Goal: Information Seeking & Learning: Check status

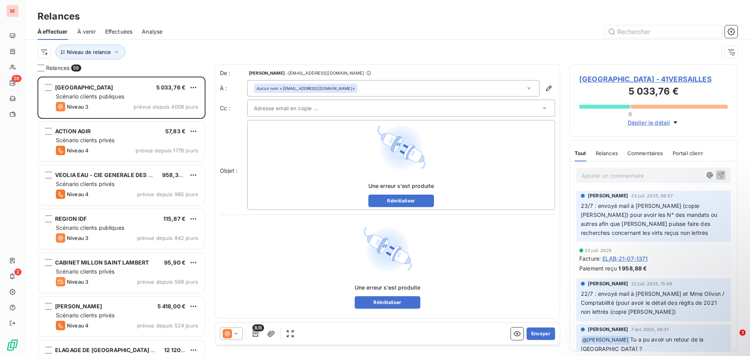
scroll to position [273, 162]
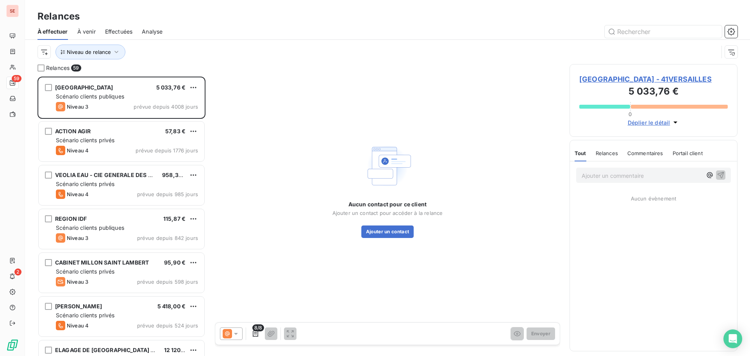
scroll to position [273, 162]
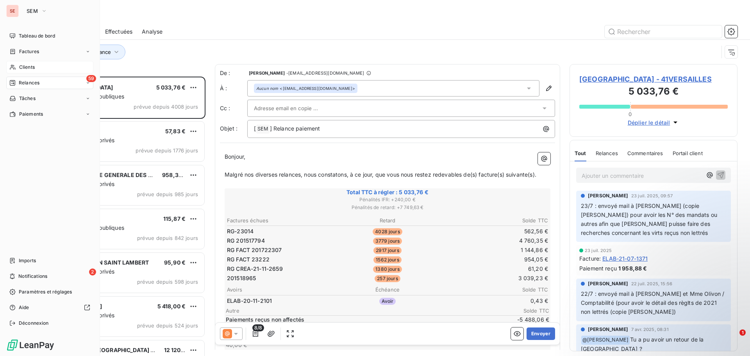
click at [29, 69] on span "Clients" at bounding box center [27, 67] width 16 height 7
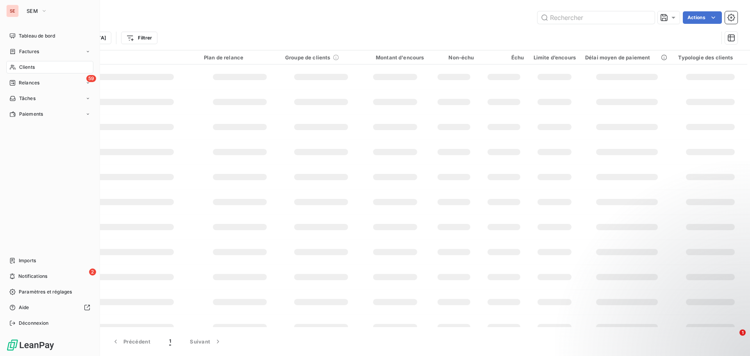
click at [28, 68] on span "Clients" at bounding box center [27, 67] width 16 height 7
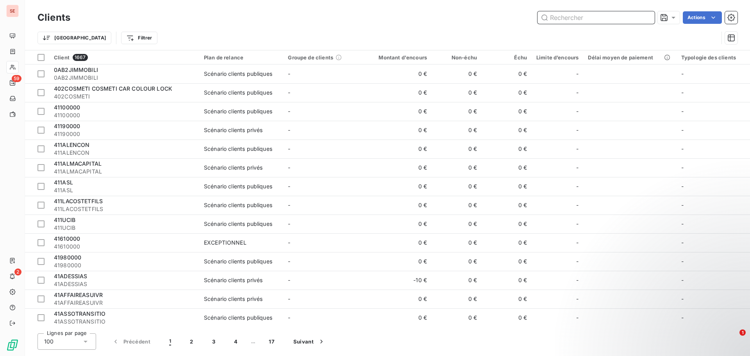
click at [574, 20] on input "text" at bounding box center [595, 17] width 117 height 12
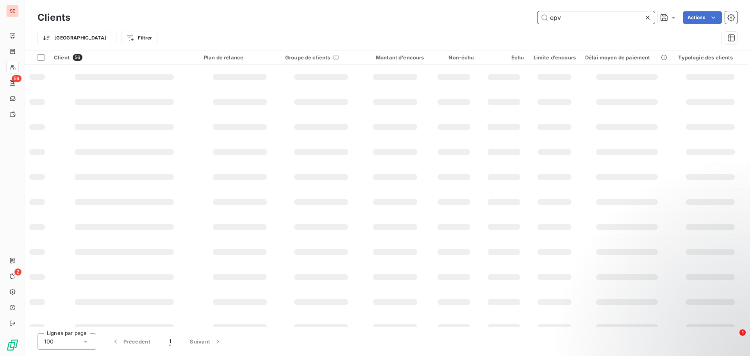
type input "epv"
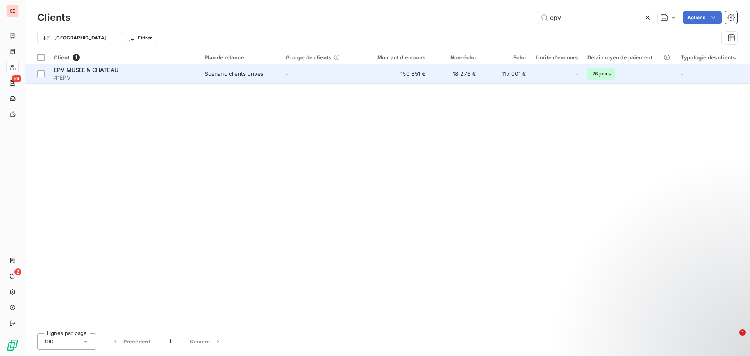
click at [108, 78] on span "41EPV" at bounding box center [124, 78] width 141 height 8
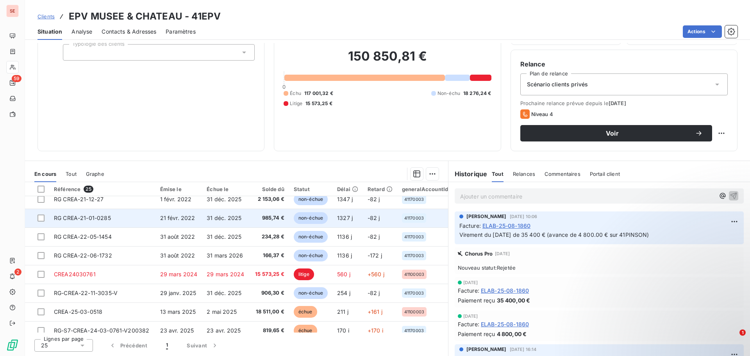
scroll to position [195, 0]
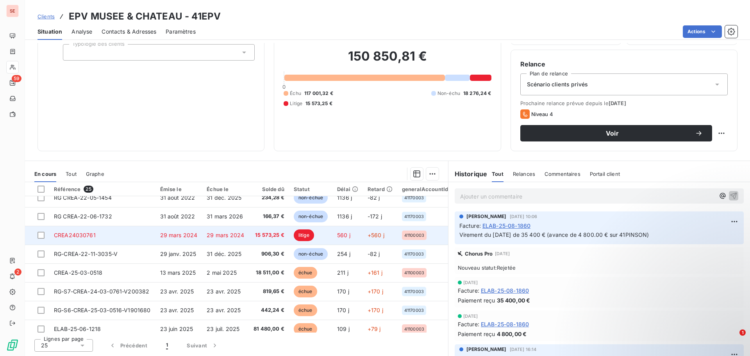
click at [211, 234] on span "29 mars 2024" at bounding box center [225, 235] width 37 height 7
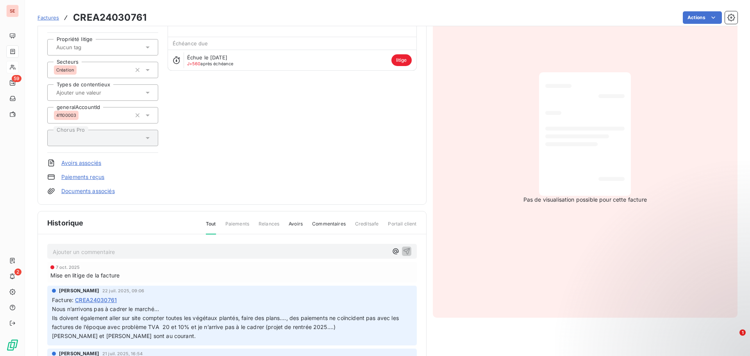
scroll to position [79, 0]
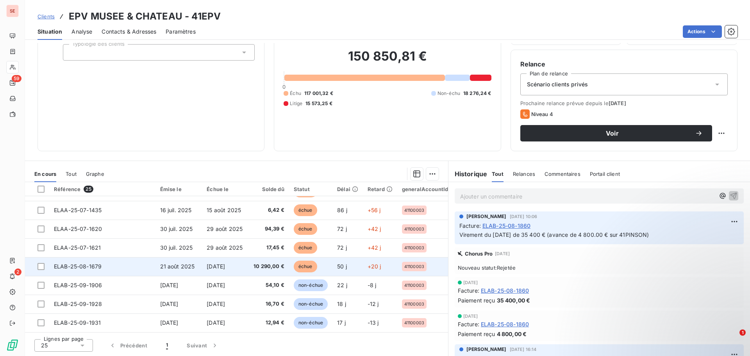
scroll to position [297, 0]
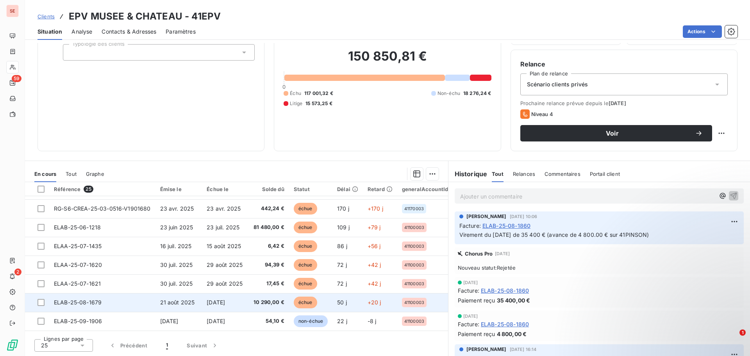
click at [183, 303] on span "21 août 2025" at bounding box center [177, 302] width 35 height 7
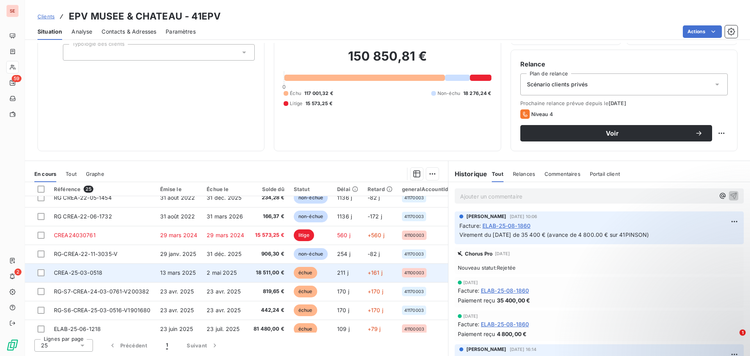
scroll to position [312, 0]
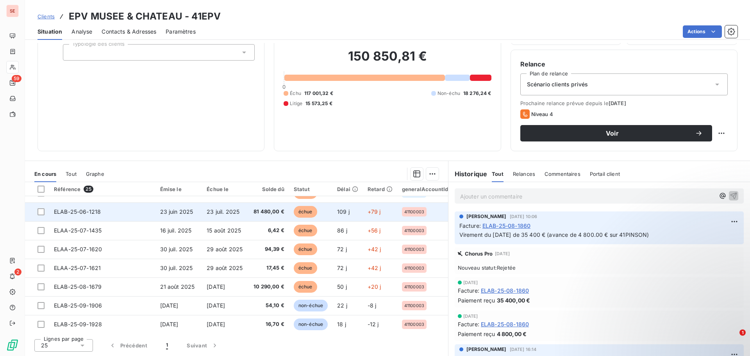
click at [170, 215] on td "23 juin 2025" at bounding box center [178, 211] width 47 height 19
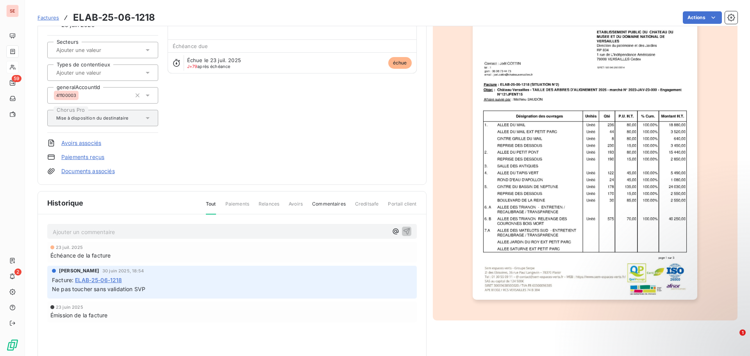
scroll to position [99, 0]
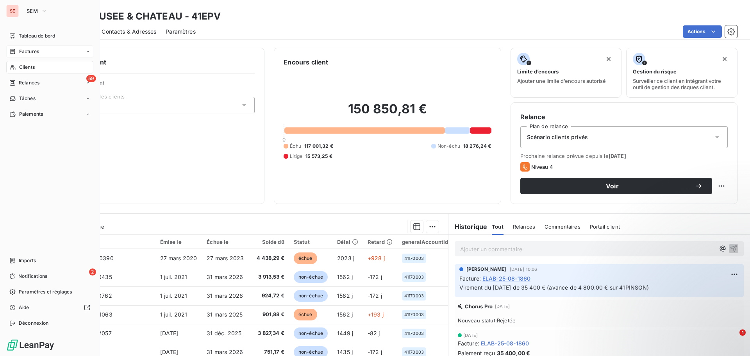
click at [37, 52] on span "Factures" at bounding box center [29, 51] width 20 height 7
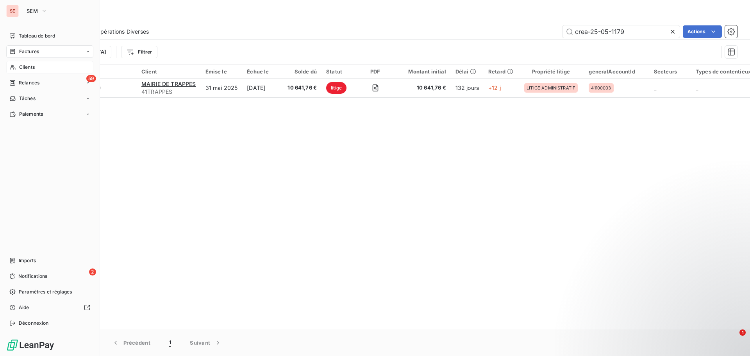
click at [32, 62] on div "Clients" at bounding box center [49, 67] width 87 height 12
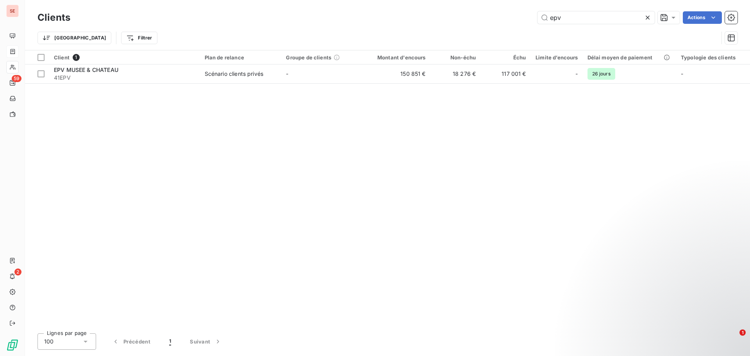
click at [488, 13] on div "epv Actions" at bounding box center [409, 17] width 658 height 12
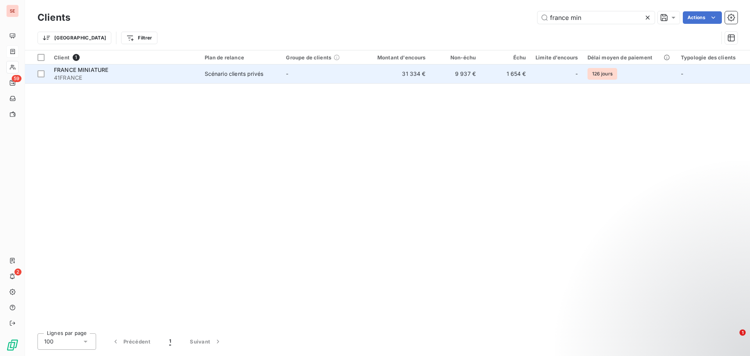
type input "france min"
click at [178, 73] on div "FRANCE MINIATURE" at bounding box center [124, 70] width 141 height 8
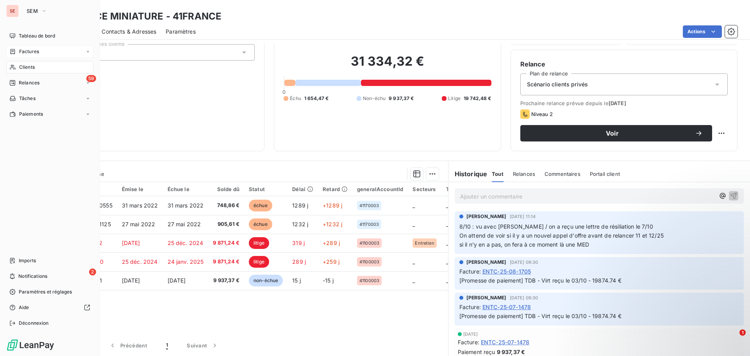
click at [38, 66] on div "Clients" at bounding box center [49, 67] width 87 height 12
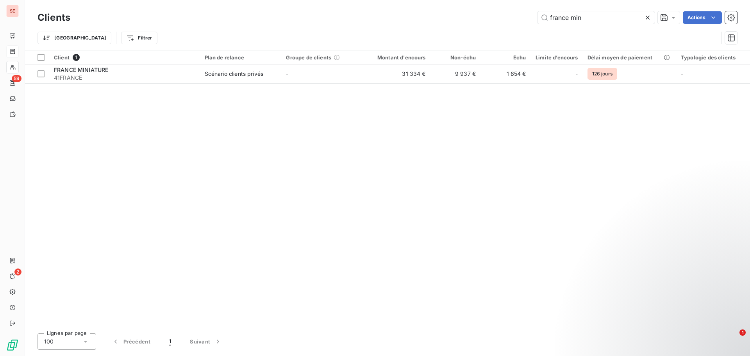
drag, startPoint x: 593, startPoint y: 20, endPoint x: 528, endPoint y: 16, distance: 65.3
click at [530, 18] on div "france min Actions" at bounding box center [409, 17] width 658 height 12
type input "g"
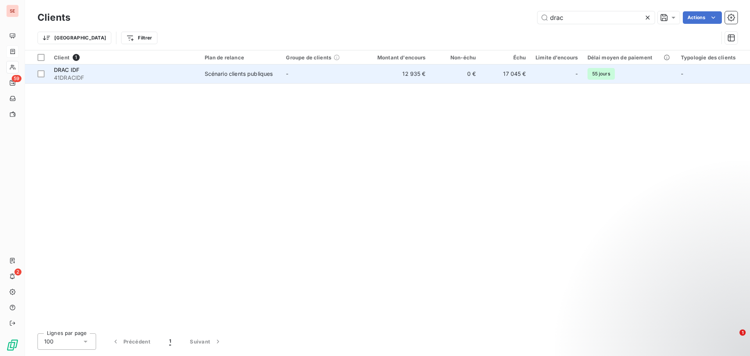
type input "drac"
click at [247, 71] on div "Scénario clients publiques" at bounding box center [239, 74] width 68 height 8
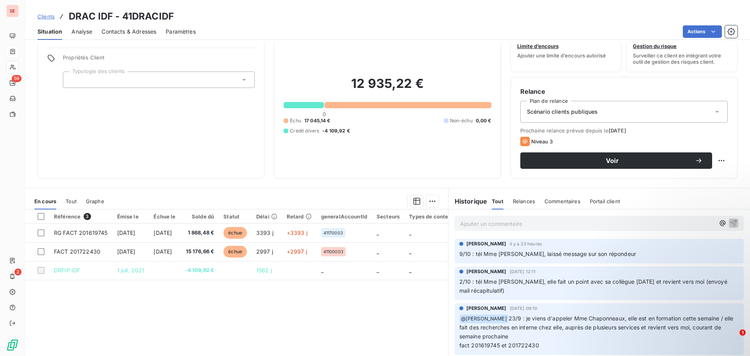
scroll to position [39, 0]
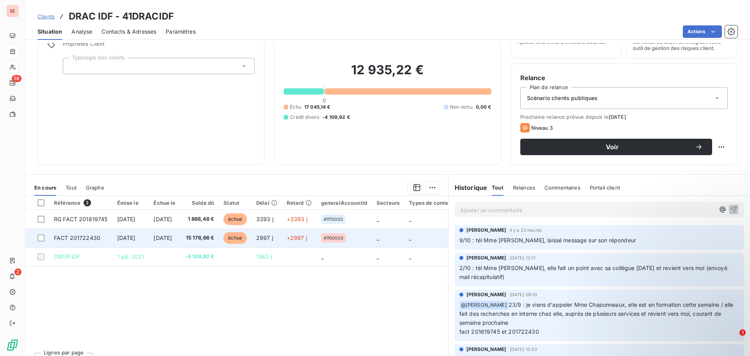
click at [124, 235] on span "[DATE]" at bounding box center [126, 237] width 18 height 7
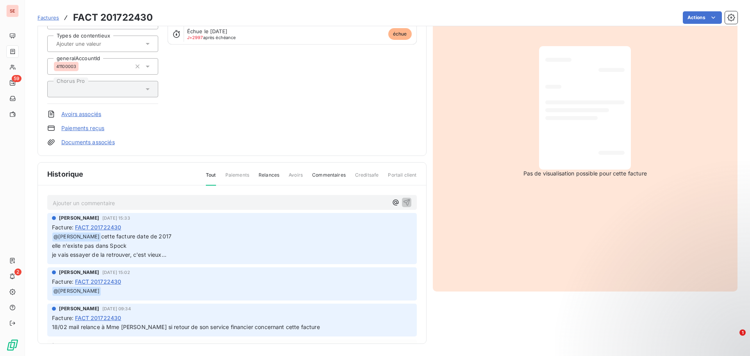
scroll to position [99, 0]
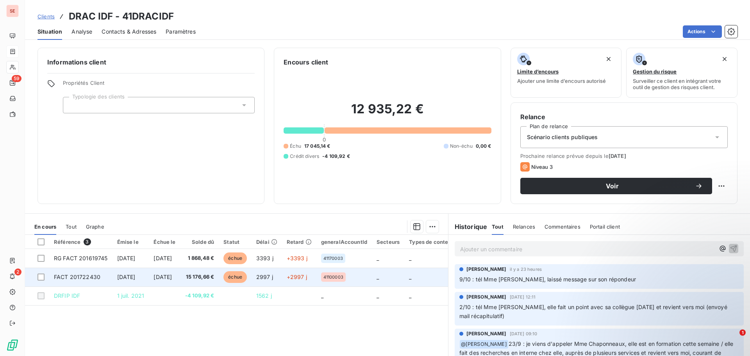
click at [148, 280] on td "[DATE]" at bounding box center [130, 277] width 37 height 19
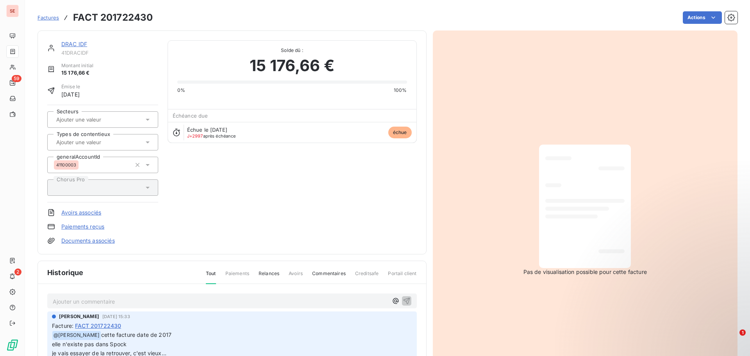
click at [100, 243] on link "Documents associés" at bounding box center [88, 241] width 54 height 8
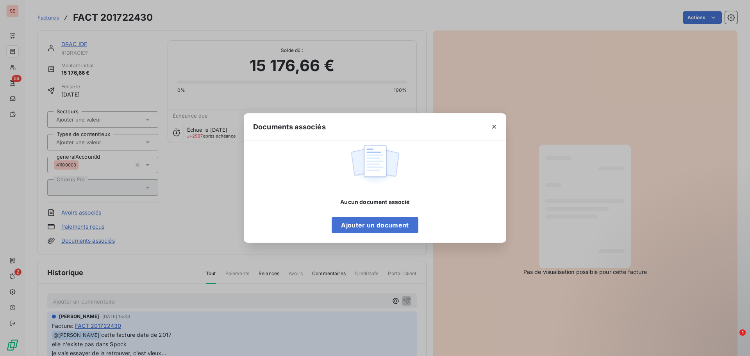
click at [480, 299] on div "Documents associés Aucun document associé Ajouter un document" at bounding box center [375, 178] width 750 height 356
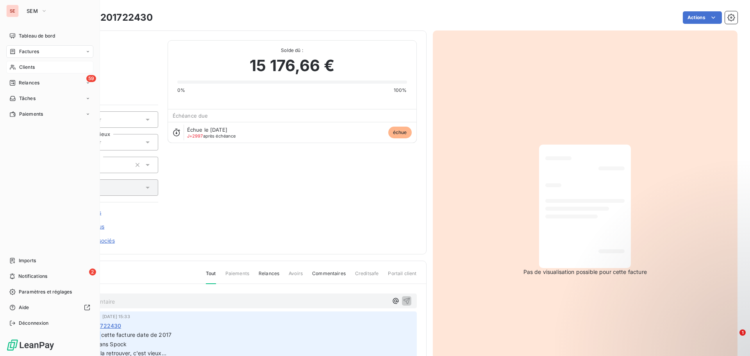
click at [44, 71] on div "Clients" at bounding box center [49, 67] width 87 height 12
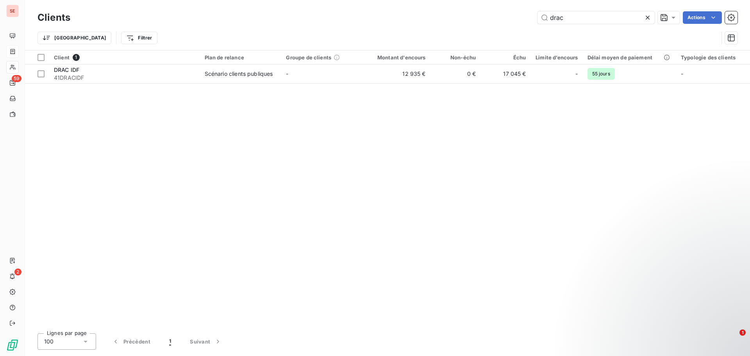
drag, startPoint x: 582, startPoint y: 16, endPoint x: 474, endPoint y: 14, distance: 108.2
click at [474, 14] on div "drac Actions" at bounding box center [409, 17] width 658 height 12
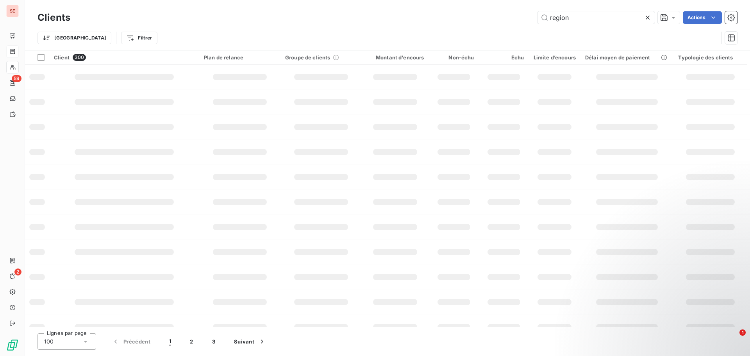
type input "region"
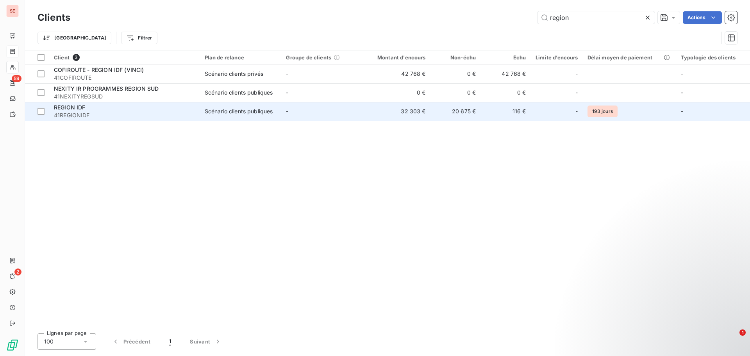
click at [301, 119] on td "-" at bounding box center [322, 111] width 82 height 19
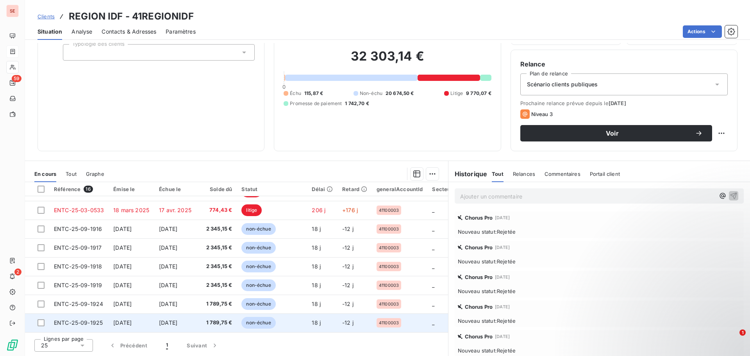
scroll to position [11, 0]
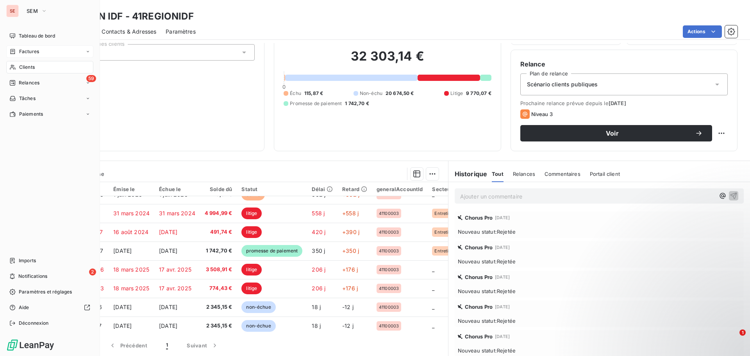
click at [32, 64] on span "Clients" at bounding box center [27, 67] width 16 height 7
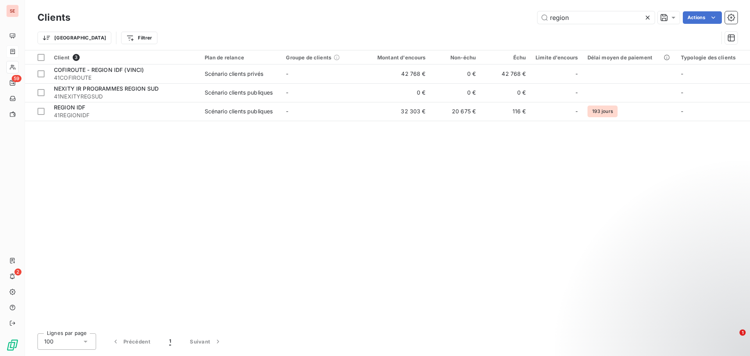
drag, startPoint x: 601, startPoint y: 18, endPoint x: 518, endPoint y: 5, distance: 84.6
click at [518, 5] on div "Clients region Actions Trier Filtrer" at bounding box center [387, 25] width 725 height 50
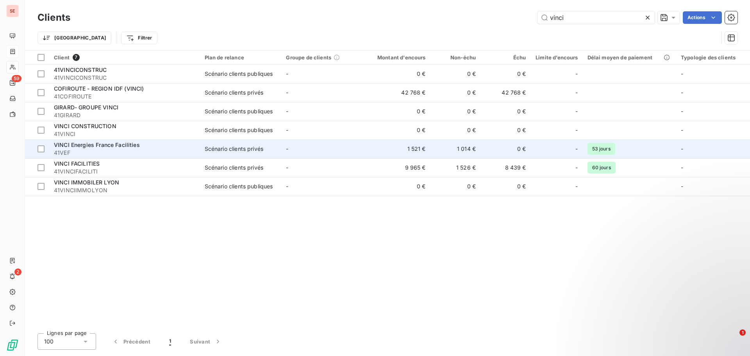
type input "vinci"
click at [250, 155] on td "Scénario clients privés" at bounding box center [241, 148] width 82 height 19
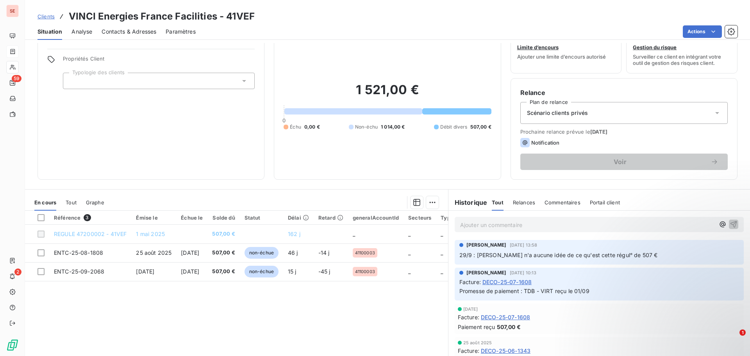
scroll to position [53, 0]
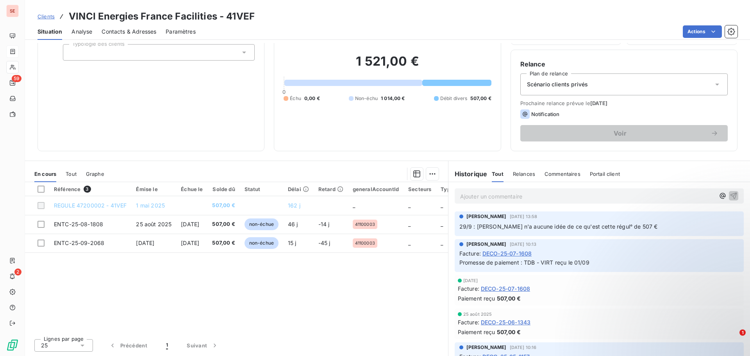
click at [364, 25] on div "Actions" at bounding box center [471, 31] width 532 height 12
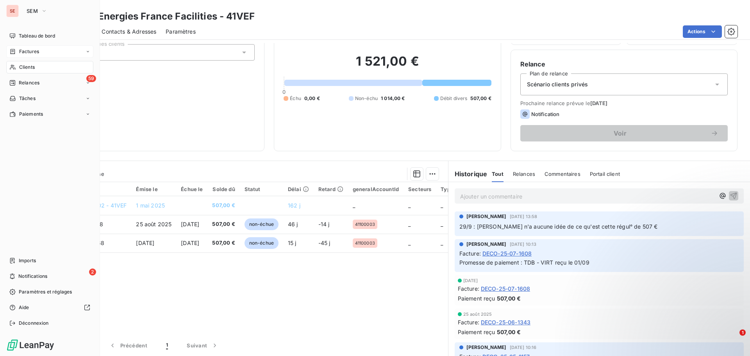
click at [32, 66] on span "Clients" at bounding box center [27, 67] width 16 height 7
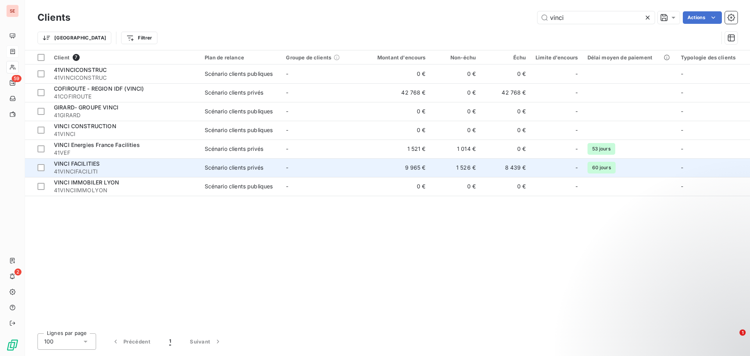
click at [260, 169] on div "Scénario clients privés" at bounding box center [234, 168] width 59 height 8
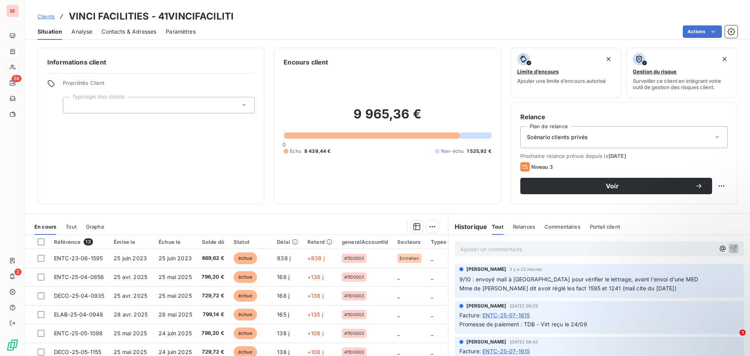
click at [118, 32] on span "Contacts & Adresses" at bounding box center [129, 32] width 55 height 8
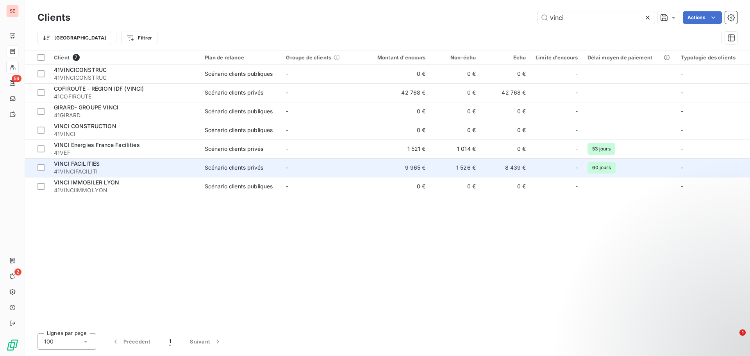
click at [99, 167] on div "VINCI FACILITIES 41VINCIFACILITI" at bounding box center [124, 168] width 141 height 16
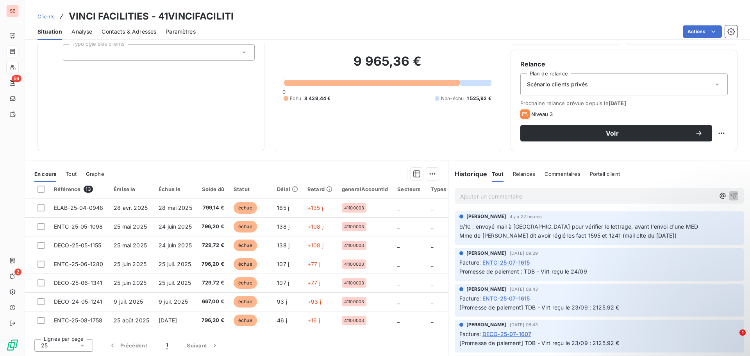
scroll to position [111, 0]
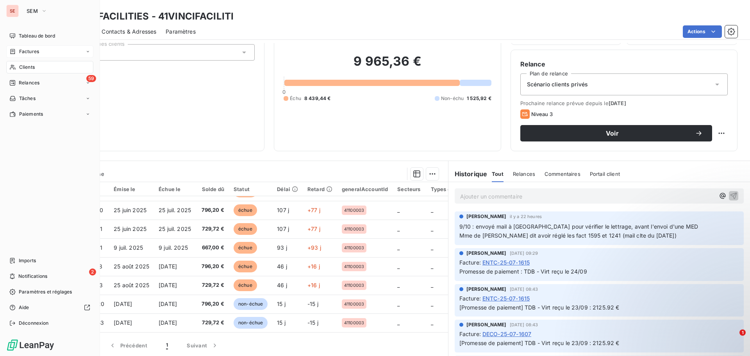
click at [39, 70] on div "Clients" at bounding box center [49, 67] width 87 height 12
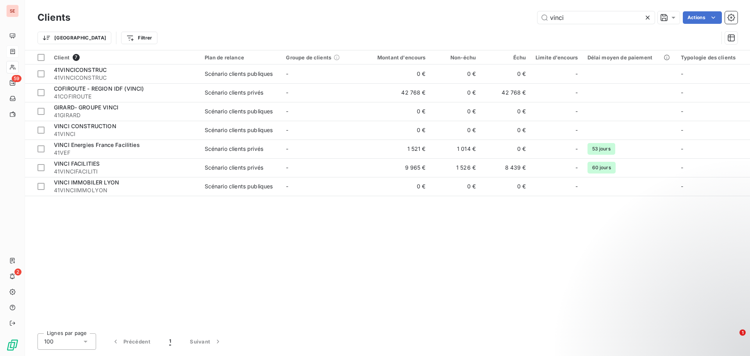
click at [533, 17] on div "vinci Actions" at bounding box center [409, 17] width 658 height 12
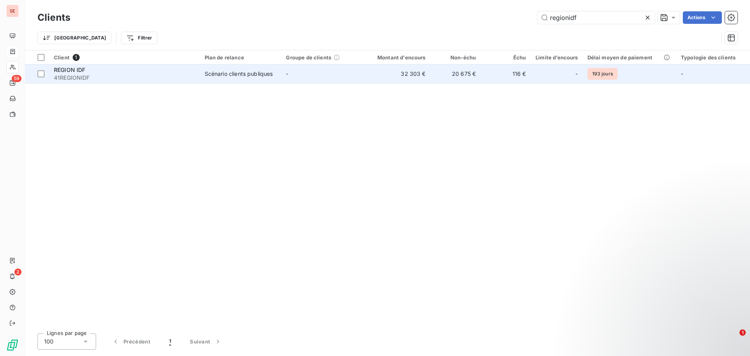
type input "regionidf"
click at [150, 75] on span "41REGIONIDF" at bounding box center [124, 78] width 141 height 8
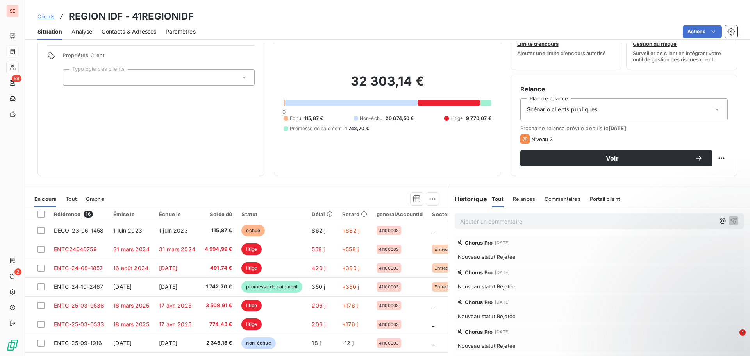
scroll to position [53, 0]
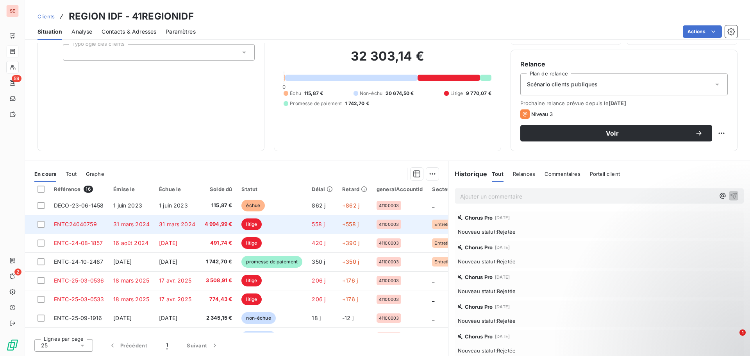
click at [158, 228] on td "31 mars 2024" at bounding box center [177, 224] width 46 height 19
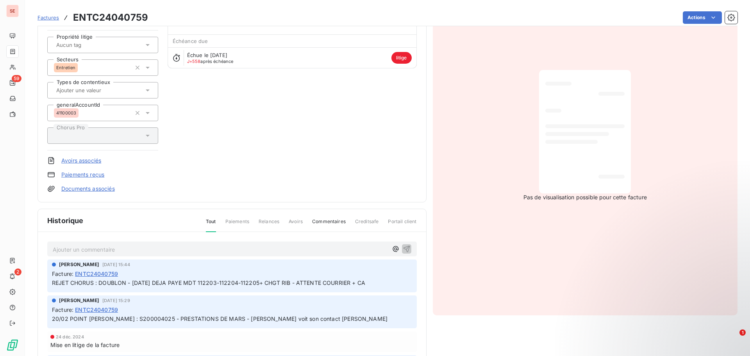
scroll to position [118, 0]
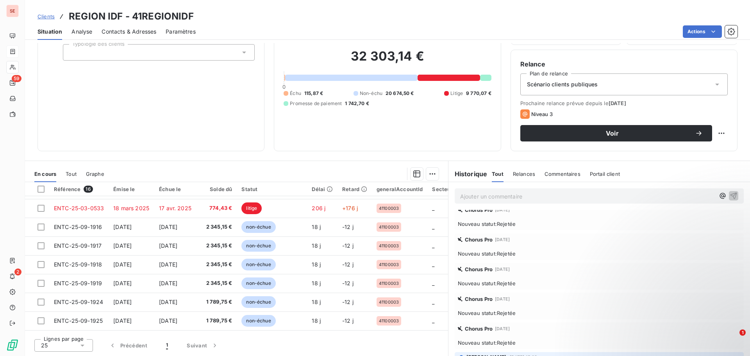
scroll to position [89, 0]
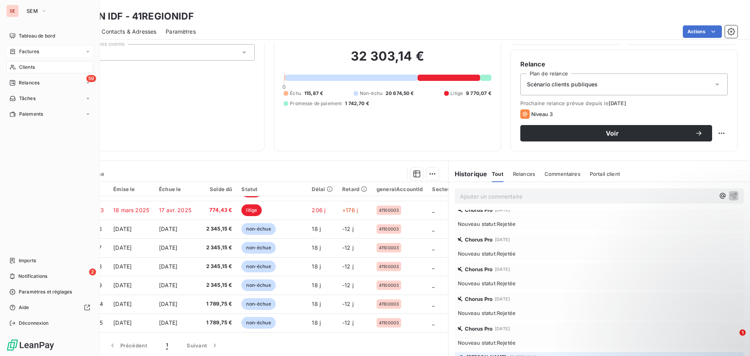
click at [31, 66] on span "Clients" at bounding box center [27, 67] width 16 height 7
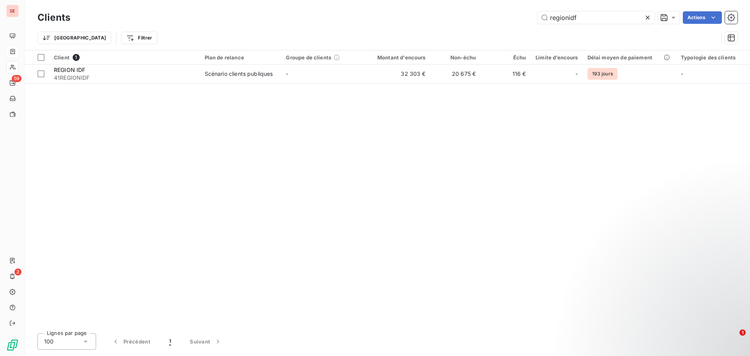
click at [527, 15] on div "regionidf Actions" at bounding box center [409, 17] width 658 height 12
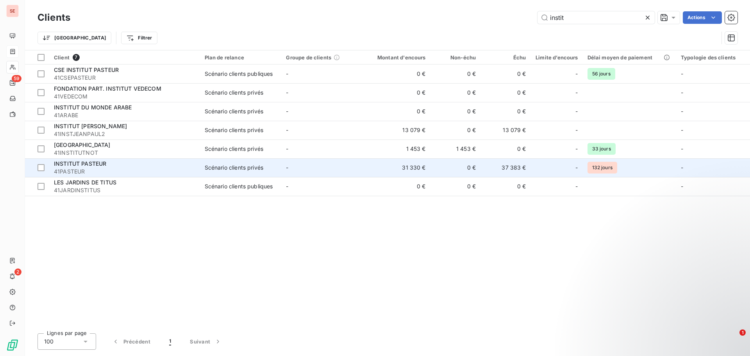
type input "instit"
click at [169, 164] on div "INSTITUT PASTEUR" at bounding box center [124, 164] width 141 height 8
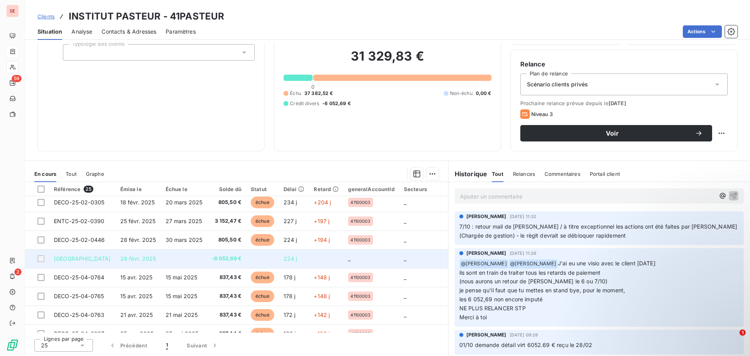
scroll to position [39, 0]
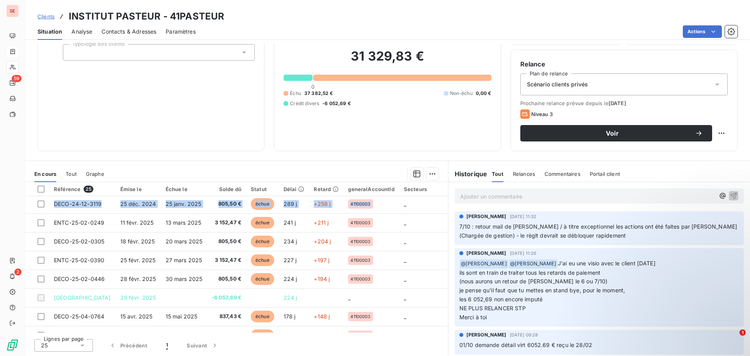
drag, startPoint x: 441, startPoint y: 200, endPoint x: 440, endPoint y: 191, distance: 8.6
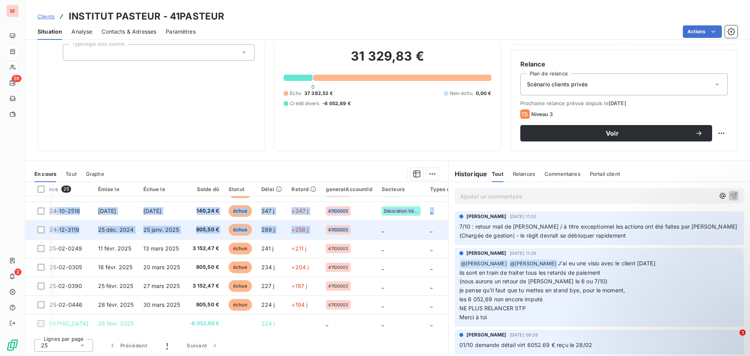
scroll to position [0, 22]
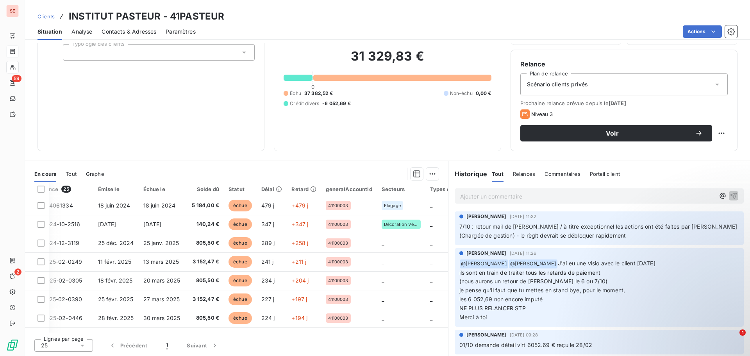
click at [350, 156] on div "Informations client Propriétés Client Typologie des clients Encours client 31 3…" at bounding box center [387, 199] width 725 height 313
click at [453, 142] on div "Encours client 31 329,83 € 0 Échu 37 382,52 € Non-échu 0,00 € Crédit divers -6 …" at bounding box center [387, 73] width 227 height 156
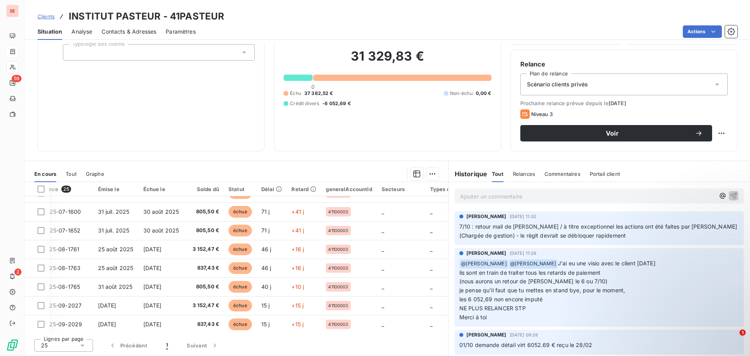
scroll to position [336, 22]
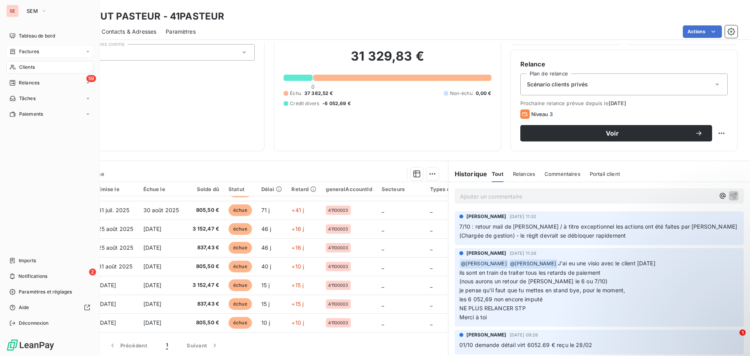
click at [35, 65] on span "Clients" at bounding box center [27, 67] width 16 height 7
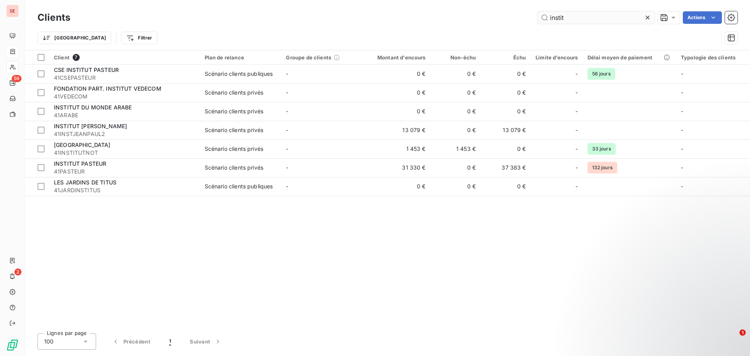
click at [558, 16] on input "instit" at bounding box center [595, 17] width 117 height 12
drag, startPoint x: 580, startPoint y: 20, endPoint x: 521, endPoint y: 16, distance: 59.5
click at [521, 16] on div "instit Actions" at bounding box center [409, 17] width 658 height 12
click at [582, 11] on input "instit" at bounding box center [595, 17] width 117 height 12
drag, startPoint x: 583, startPoint y: 16, endPoint x: 539, endPoint y: 12, distance: 44.7
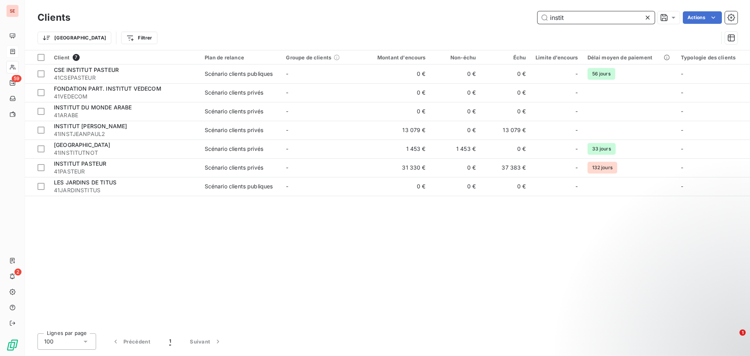
click at [541, 13] on input "instit" at bounding box center [595, 17] width 117 height 12
click at [569, 16] on input "instit" at bounding box center [595, 17] width 117 height 12
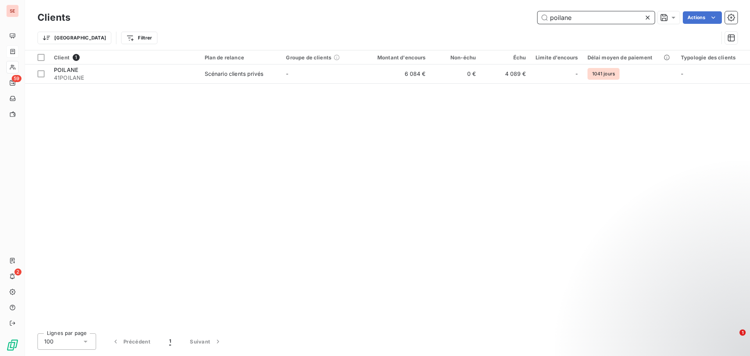
type input "poilane"
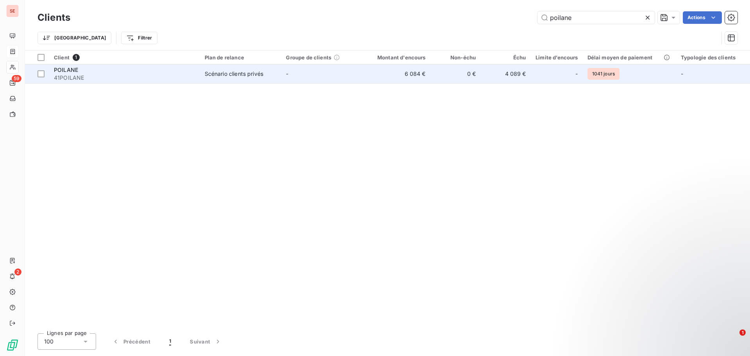
click at [143, 79] on span "41POILANE" at bounding box center [124, 78] width 141 height 8
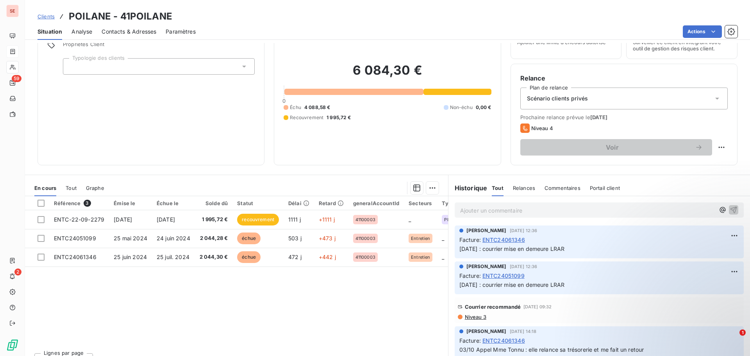
scroll to position [39, 0]
click at [479, 318] on span "Niveau 3" at bounding box center [475, 316] width 22 height 6
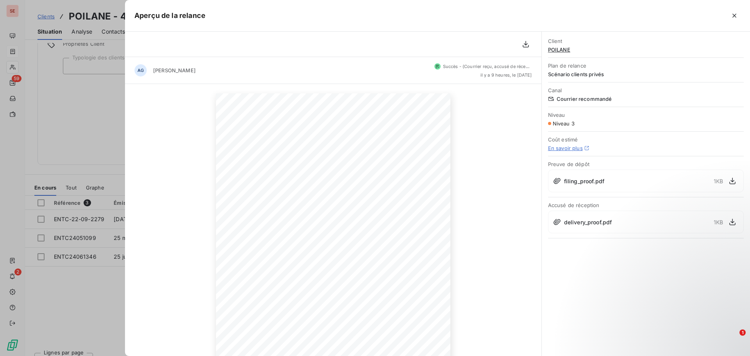
click at [57, 295] on div at bounding box center [375, 178] width 750 height 356
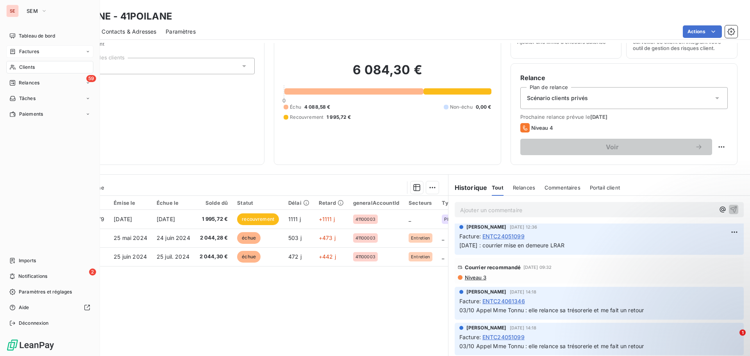
click at [42, 65] on div "Clients" at bounding box center [49, 67] width 87 height 12
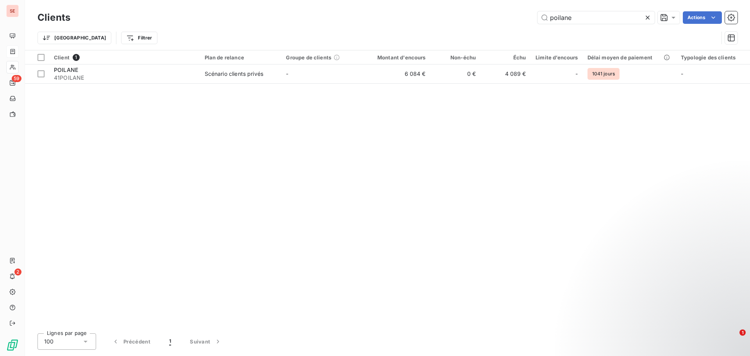
drag, startPoint x: 560, startPoint y: 15, endPoint x: 539, endPoint y: 10, distance: 21.8
click at [545, 15] on input "poilane" at bounding box center [595, 17] width 117 height 12
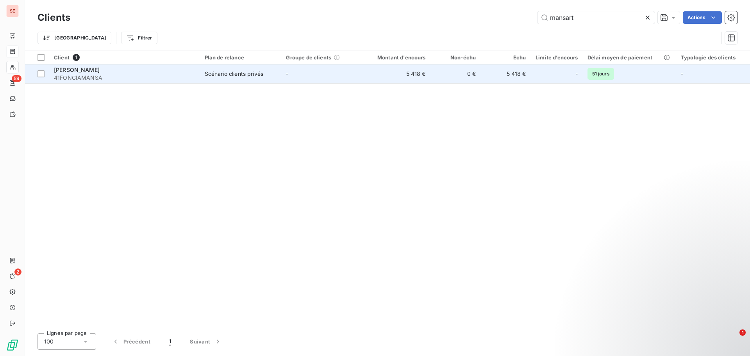
type input "mansart"
click at [345, 78] on td "-" at bounding box center [322, 73] width 82 height 19
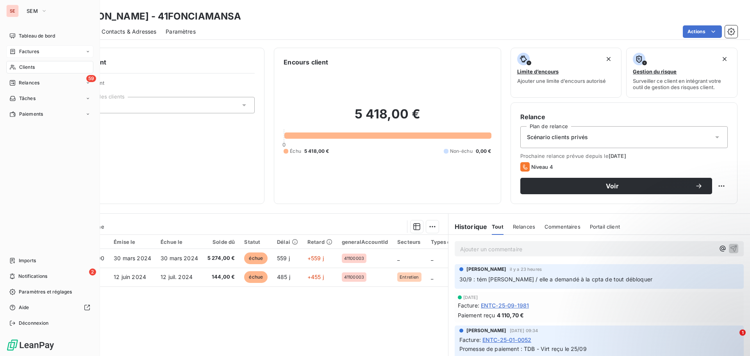
click at [34, 60] on nav "Tableau de bord Factures Clients 59 Relances Tâches Paiements" at bounding box center [49, 75] width 87 height 91
click at [22, 70] on span "Clients" at bounding box center [27, 67] width 16 height 7
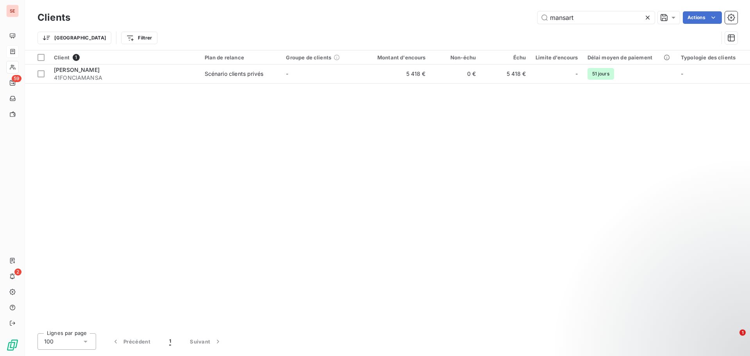
drag, startPoint x: 605, startPoint y: 20, endPoint x: 520, endPoint y: 11, distance: 85.3
click at [520, 11] on div "Clients mansart Actions" at bounding box center [387, 17] width 700 height 16
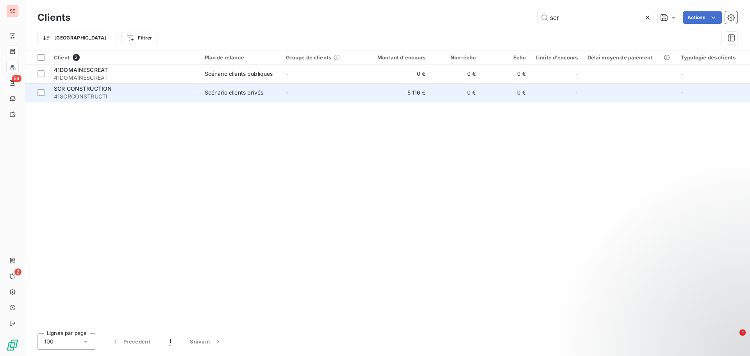
type input "scr"
click at [375, 89] on td "5 116 €" at bounding box center [396, 92] width 67 height 19
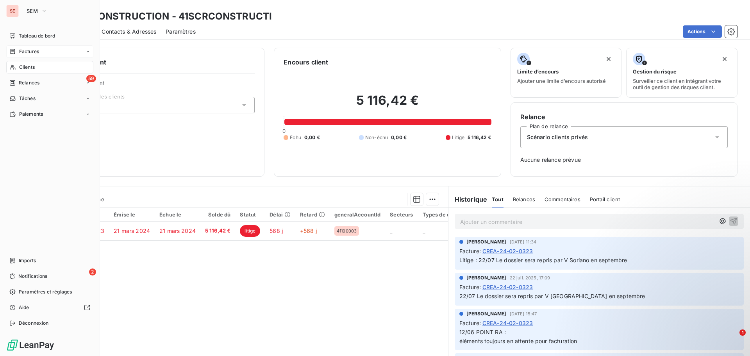
click at [30, 67] on span "Clients" at bounding box center [27, 67] width 16 height 7
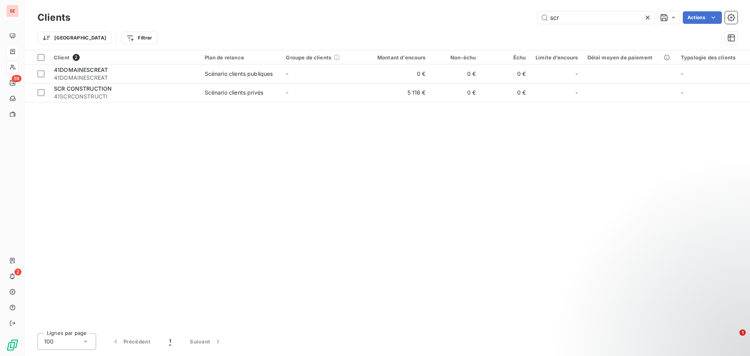
drag, startPoint x: 578, startPoint y: 20, endPoint x: 533, endPoint y: 14, distance: 45.3
click at [542, 18] on input "scr" at bounding box center [595, 17] width 117 height 12
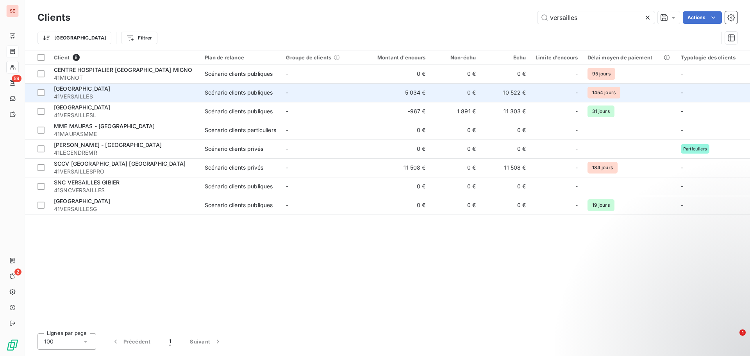
type input "versailles"
click at [256, 90] on div "Scénario clients publiques" at bounding box center [239, 93] width 68 height 8
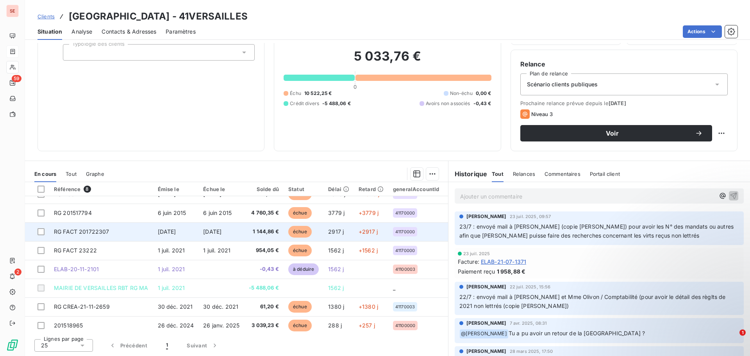
scroll to position [17, 0]
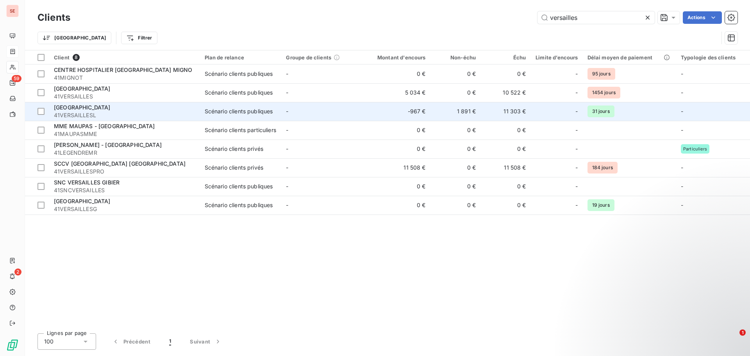
click at [104, 111] on span "41VERSAILLESL" at bounding box center [124, 115] width 141 height 8
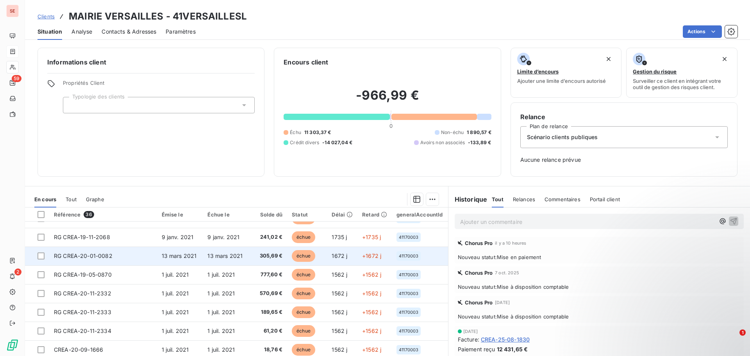
scroll to position [336, 0]
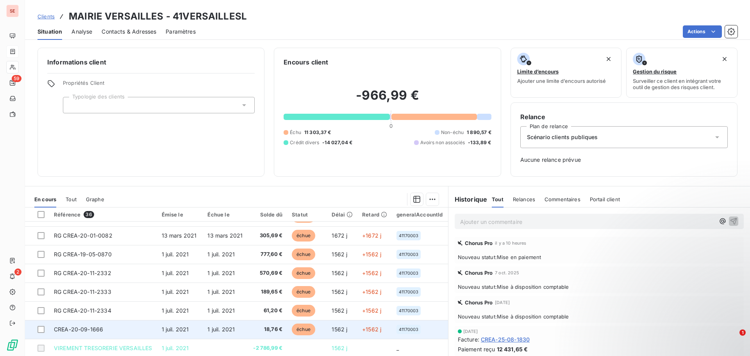
click at [109, 325] on td "CREA-20-09-1666" at bounding box center [103, 329] width 108 height 19
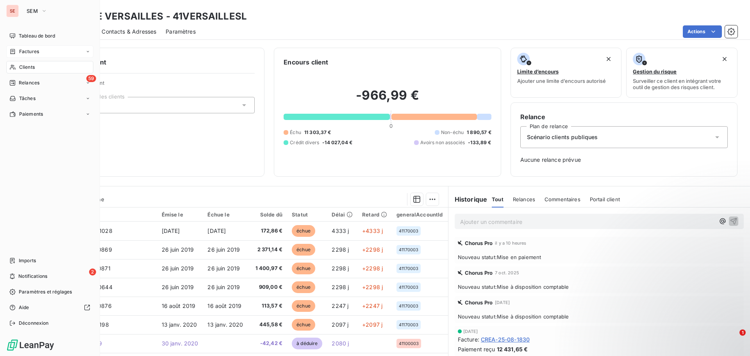
click at [28, 68] on span "Clients" at bounding box center [27, 67] width 16 height 7
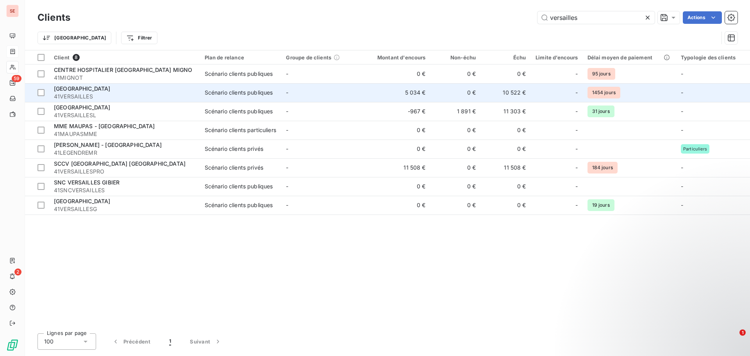
click at [108, 88] on span "[GEOGRAPHIC_DATA]" at bounding box center [82, 88] width 57 height 7
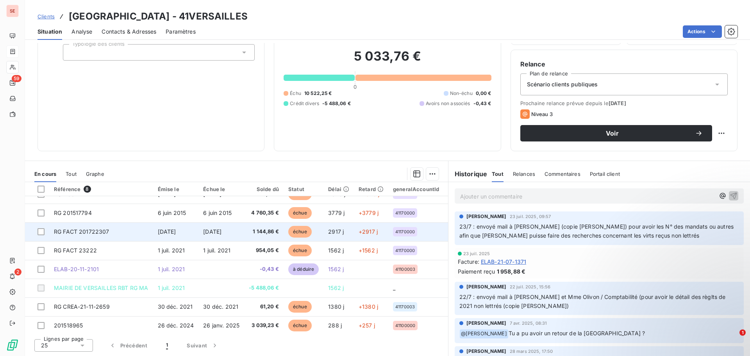
scroll to position [17, 0]
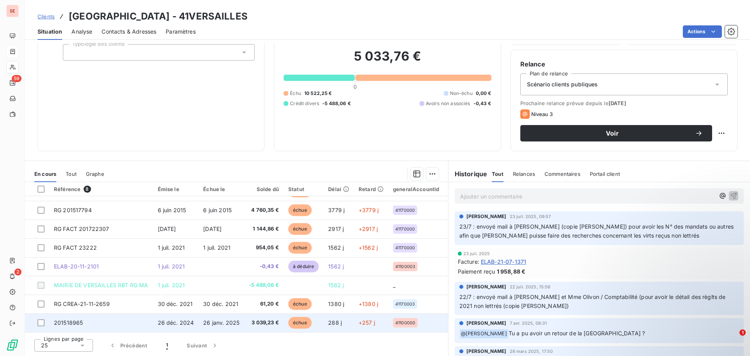
click at [118, 319] on td "201518965" at bounding box center [101, 322] width 104 height 19
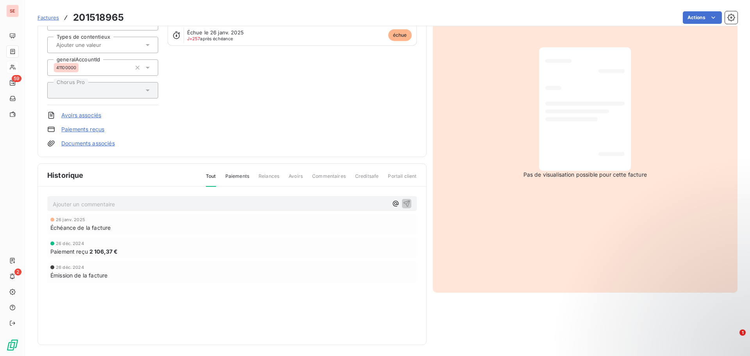
scroll to position [99, 0]
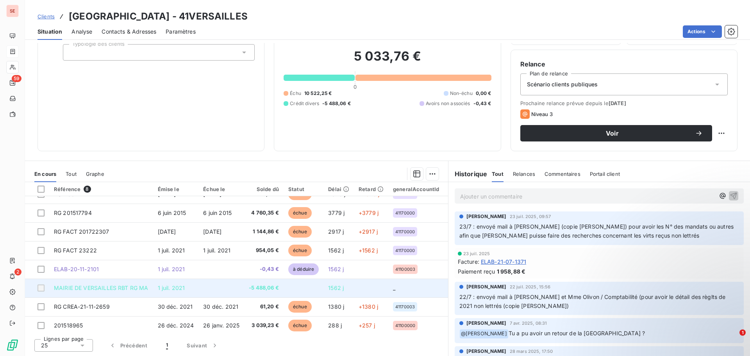
scroll to position [17, 0]
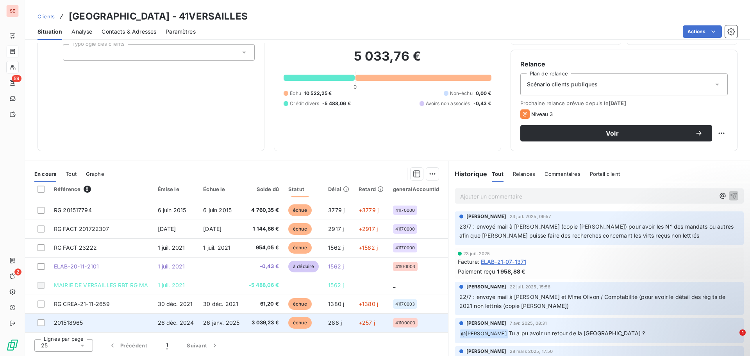
click at [71, 319] on span "201518965" at bounding box center [68, 322] width 29 height 7
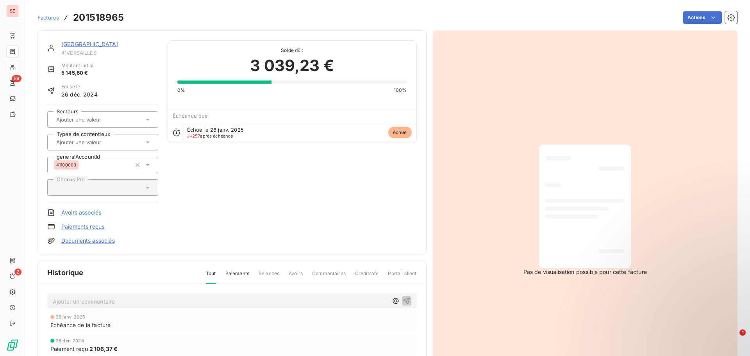
click at [74, 14] on h3 "201518965" at bounding box center [98, 18] width 51 height 14
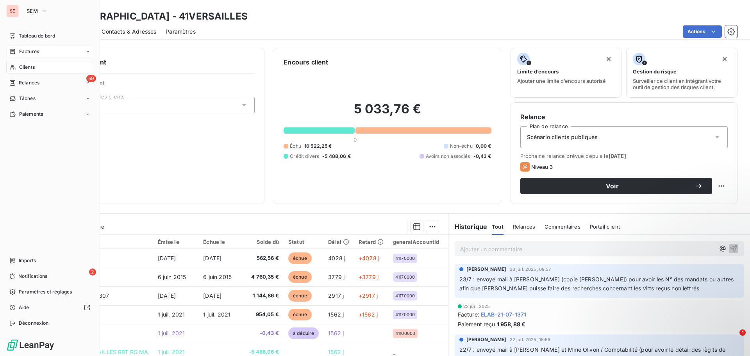
click at [29, 71] on div "Clients" at bounding box center [49, 67] width 87 height 12
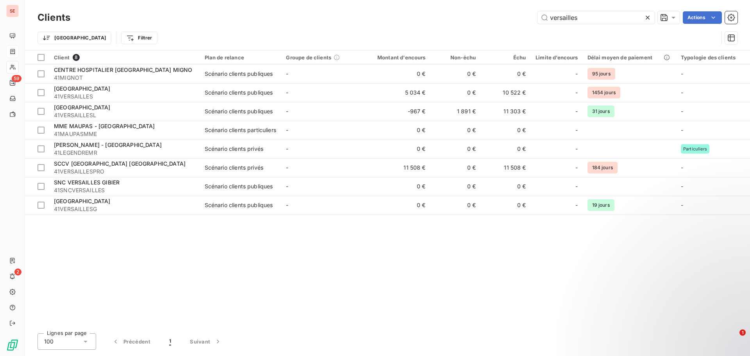
drag, startPoint x: 598, startPoint y: 13, endPoint x: 418, endPoint y: -13, distance: 181.9
click at [418, 0] on html "SE 59 2 Clients versailles Actions Trier Filtrer Client 8 Plan de relance Group…" at bounding box center [375, 178] width 750 height 356
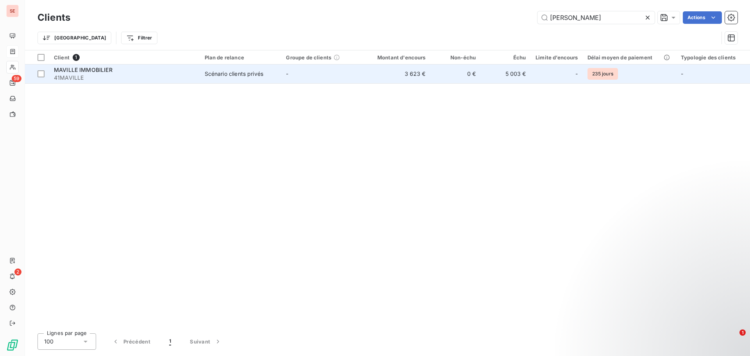
type input "[PERSON_NAME]"
click at [243, 75] on div "Scénario clients privés" at bounding box center [234, 74] width 59 height 8
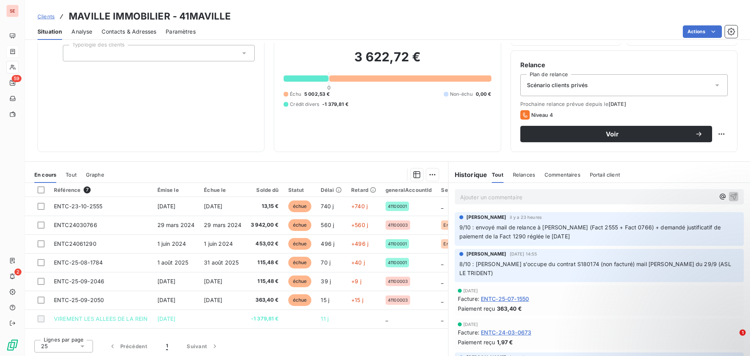
scroll to position [53, 0]
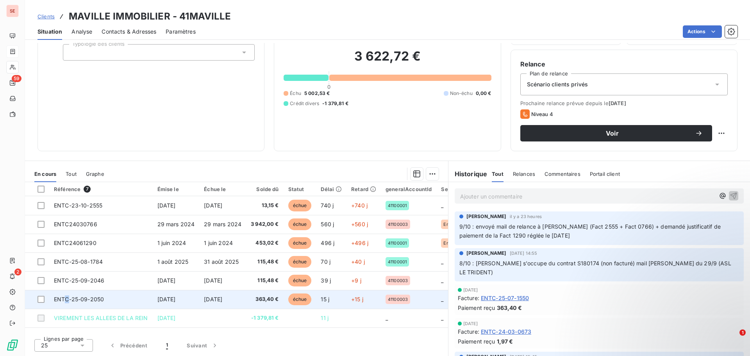
click at [68, 300] on span "ENTC-25-09-2050" at bounding box center [79, 299] width 50 height 7
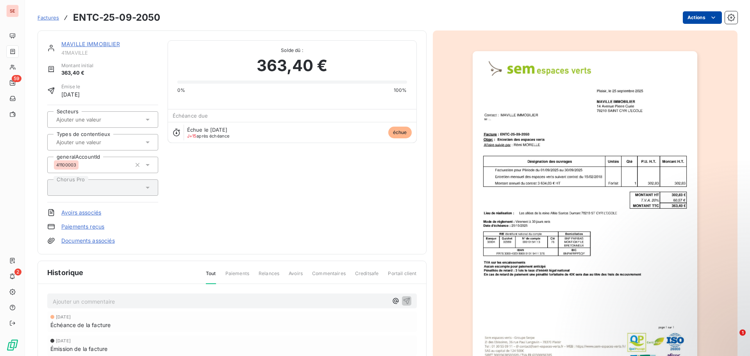
click at [699, 20] on html "SE 59 2 Factures ENTC-25-09-2050 Actions MAVILLE IMMOBILIER 41MAVILLE Montant i…" at bounding box center [375, 178] width 750 height 356
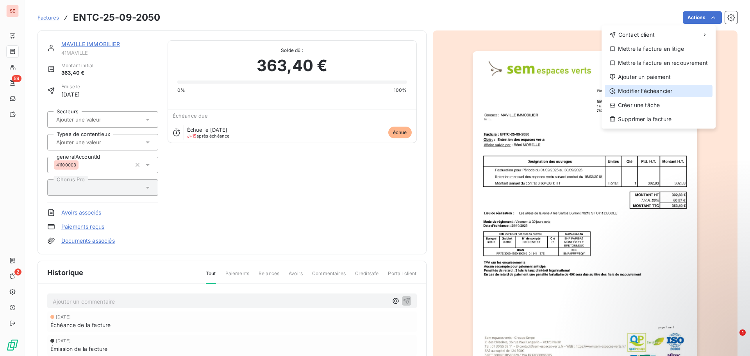
click at [665, 88] on div "Modifier l’échéancier" at bounding box center [659, 91] width 108 height 12
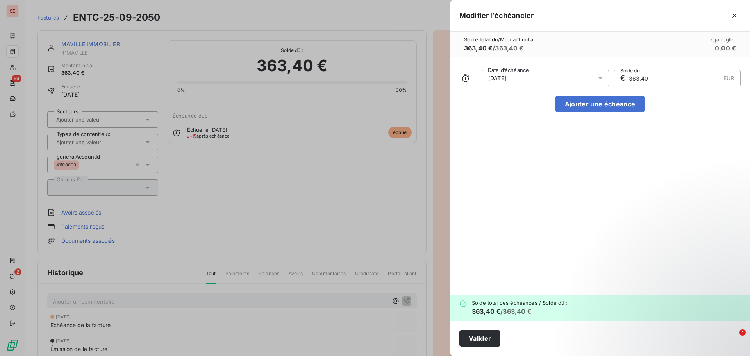
click at [521, 78] on div "[DATE]" at bounding box center [545, 78] width 127 height 16
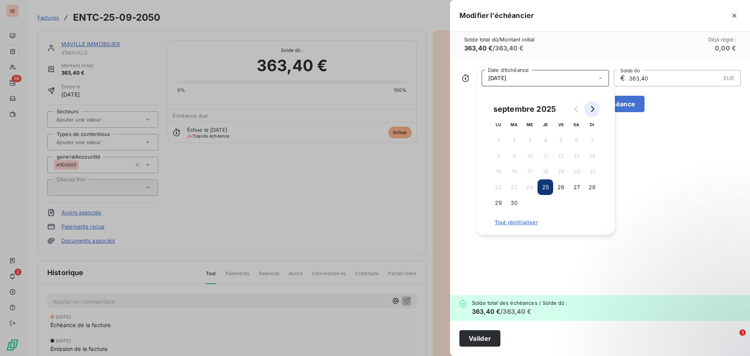
click at [592, 110] on icon "Go to next month" at bounding box center [592, 109] width 6 height 6
click at [575, 188] on button "25" at bounding box center [577, 187] width 16 height 16
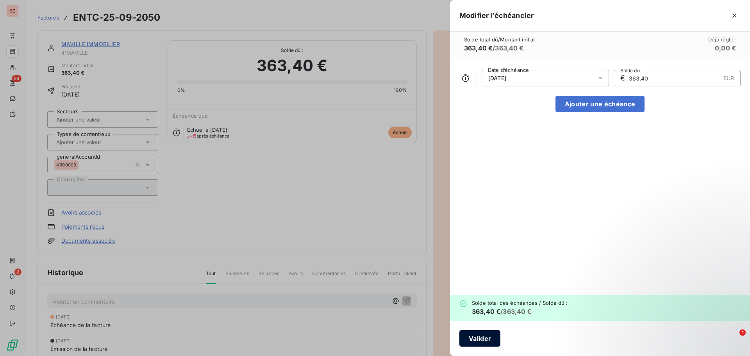
click at [496, 338] on button "Valider" at bounding box center [479, 338] width 41 height 16
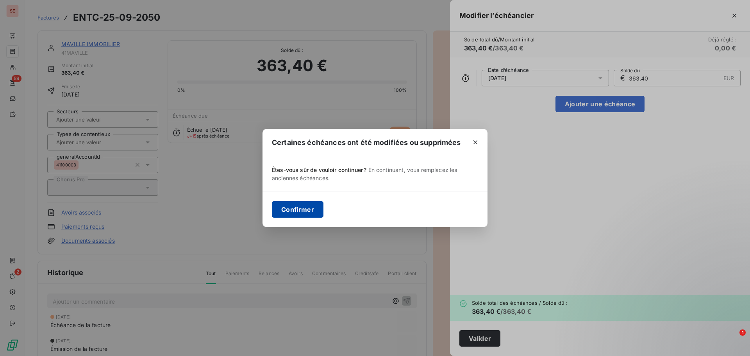
click at [310, 210] on button "Confirmer" at bounding box center [298, 209] width 52 height 16
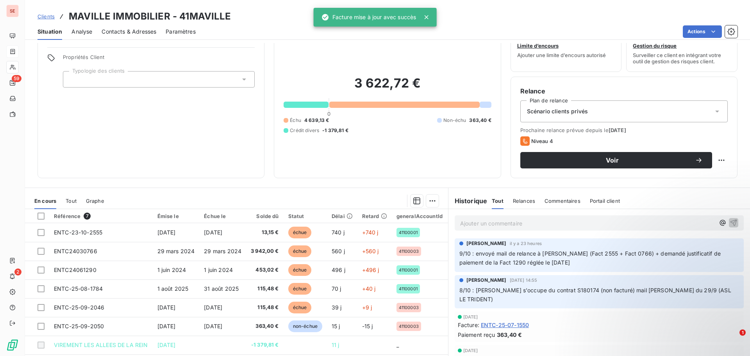
scroll to position [53, 0]
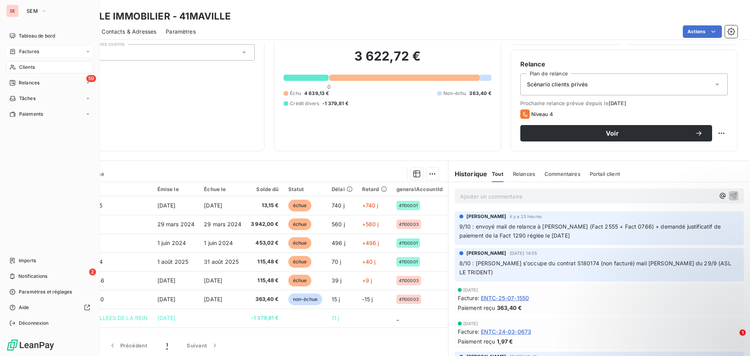
click at [26, 64] on span "Clients" at bounding box center [27, 67] width 16 height 7
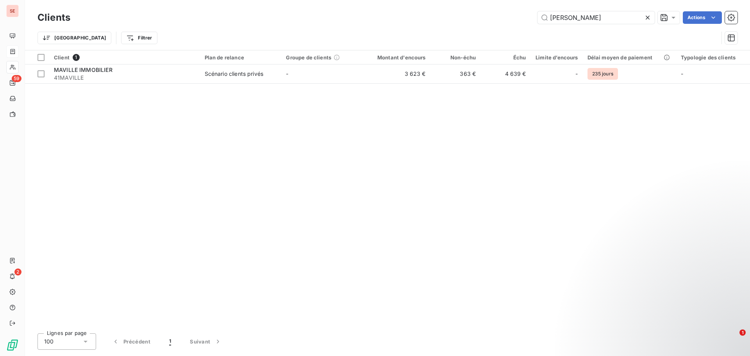
drag, startPoint x: 521, startPoint y: 16, endPoint x: 519, endPoint y: 12, distance: 4.5
click at [521, 15] on div "maville Actions" at bounding box center [409, 17] width 658 height 12
click at [614, 20] on input "[PERSON_NAME]" at bounding box center [595, 17] width 117 height 12
drag, startPoint x: 564, startPoint y: 21, endPoint x: 537, endPoint y: 21, distance: 27.3
click at [537, 21] on input "[PERSON_NAME]" at bounding box center [595, 17] width 117 height 12
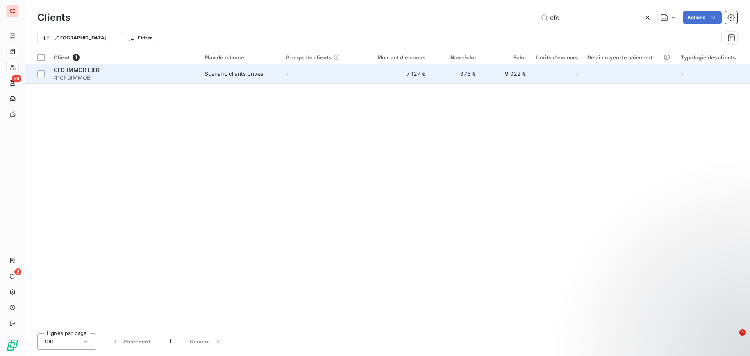
type input "cfd"
click at [139, 75] on span "41CFDIMMOB" at bounding box center [124, 78] width 141 height 8
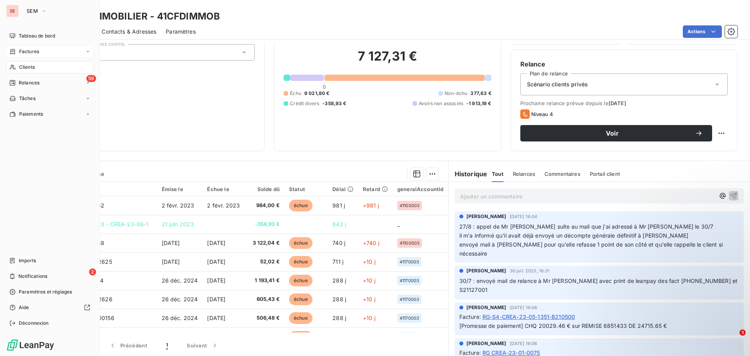
click at [40, 64] on div "Clients" at bounding box center [49, 67] width 87 height 12
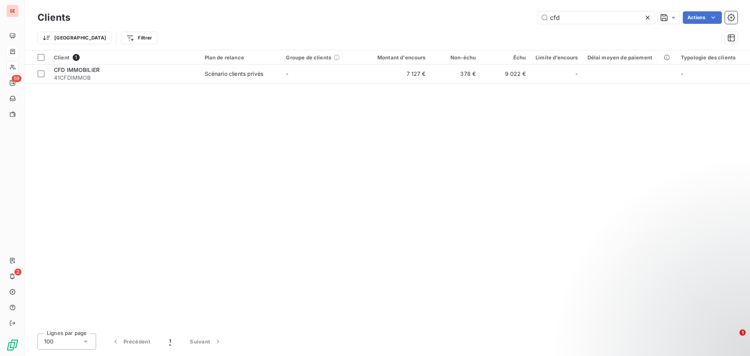
drag, startPoint x: 606, startPoint y: 16, endPoint x: 492, endPoint y: 23, distance: 114.3
click at [492, 23] on div "cfd Actions" at bounding box center [409, 17] width 658 height 12
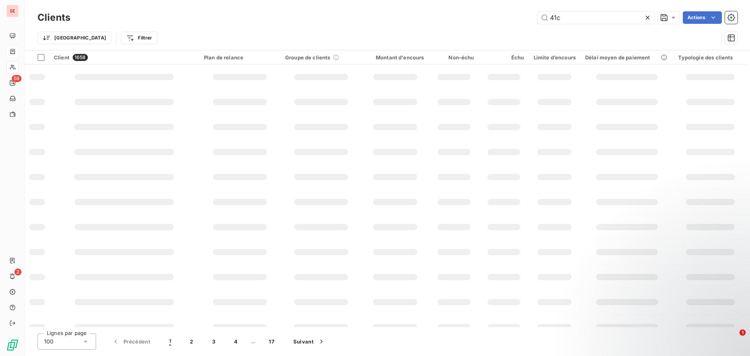
type input "41ca"
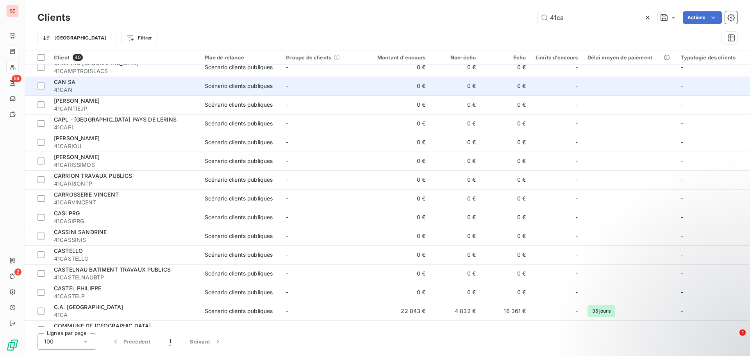
scroll to position [312, 0]
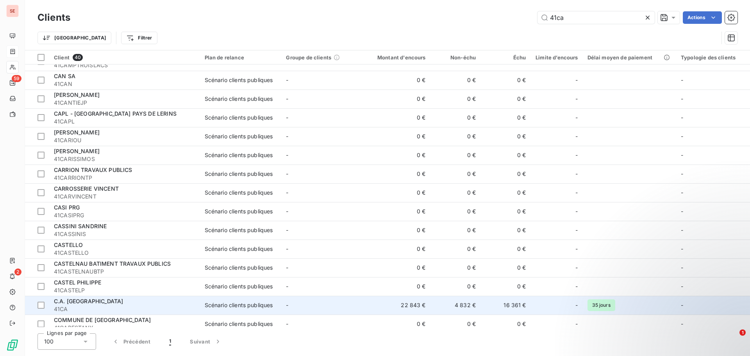
click at [86, 302] on span "C.A. [GEOGRAPHIC_DATA]" at bounding box center [88, 301] width 69 height 7
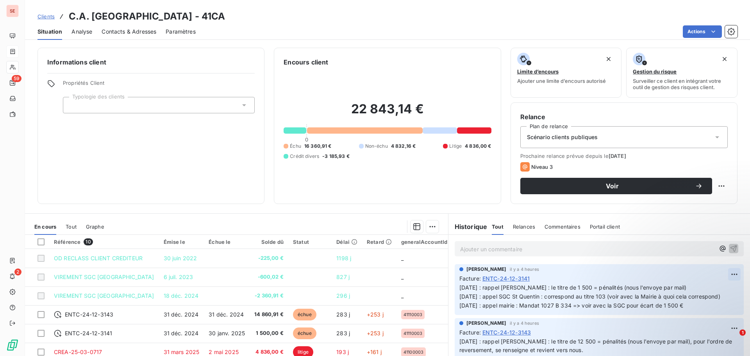
click at [722, 273] on html "SE 59 2 Clients C.A. ST QUENTIN - 41CA Situation Analyse Contacts & Adresses Pa…" at bounding box center [375, 178] width 750 height 356
click at [497, 280] on html "SE 59 2 Clients C.A. ST QUENTIN - 41CA Situation Analyse Contacts & Adresses Pa…" at bounding box center [375, 178] width 750 height 356
click at [496, 280] on span "ENTC-24-12-3141" at bounding box center [505, 278] width 47 height 8
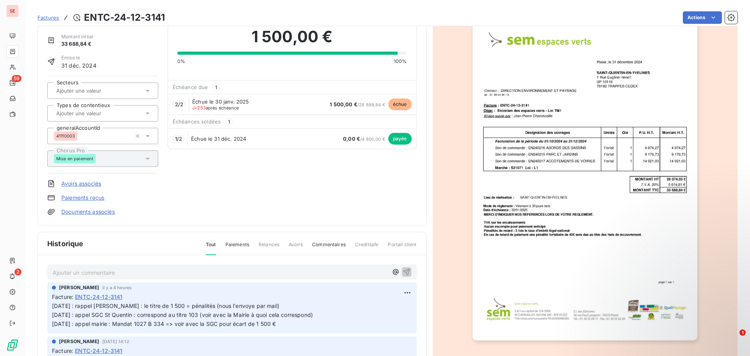
scroll to position [78, 0]
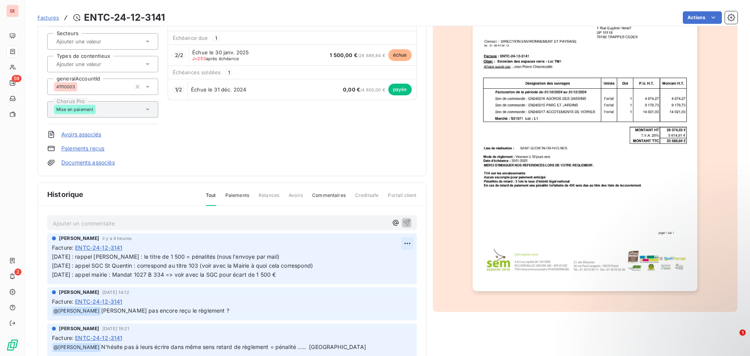
click at [396, 244] on html "SE 59 2 Factures ENTC-24-12-3141 Actions C.A. [GEOGRAPHIC_DATA] 41CA Montant in…" at bounding box center [375, 178] width 750 height 356
click at [380, 260] on div "Editer" at bounding box center [380, 260] width 44 height 12
click at [281, 252] on p "[DATE] : rappel [PERSON_NAME] : le titre de 1 500 = pénalités (nous l'envoye pa…" at bounding box center [226, 265] width 349 height 27
click at [403, 264] on icon "button" at bounding box center [407, 266] width 8 height 8
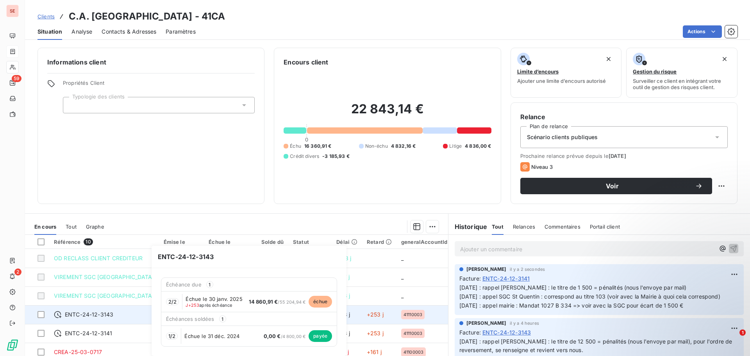
click at [93, 315] on span "ENTC-24-12-3143" at bounding box center [89, 314] width 48 height 8
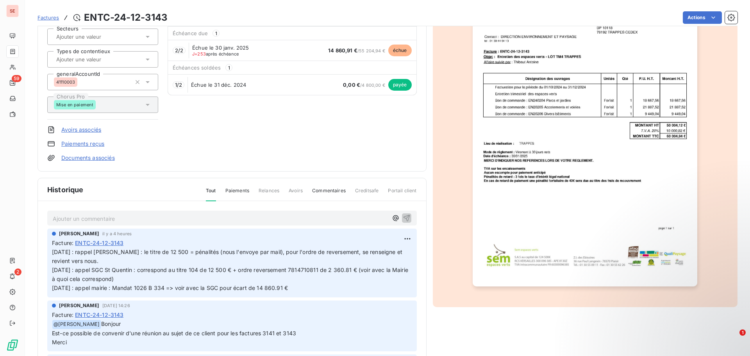
scroll to position [60, 0]
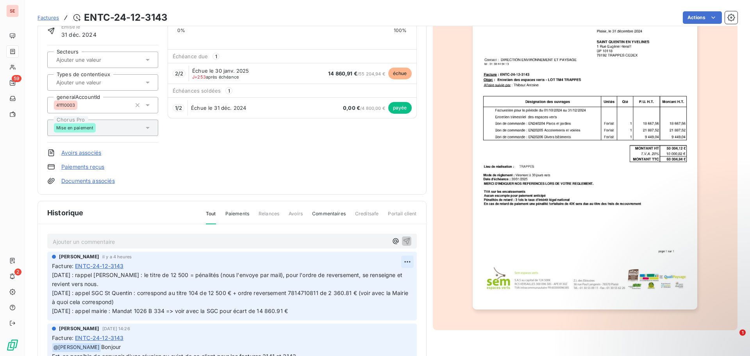
click at [396, 262] on html "SE 59 2 Factures ENTC-24-12-3143 Actions C.A. ST QUENTIN 41CA Montant initial 6…" at bounding box center [375, 178] width 750 height 356
click at [369, 278] on div "Editer" at bounding box center [380, 279] width 44 height 12
click at [263, 273] on span "[DATE] : rappel [PERSON_NAME] : le titre de 12 500 = pénalités (nous l'envoye p…" at bounding box center [228, 292] width 352 height 43
click at [260, 273] on span "[DATE] : rappel [PERSON_NAME] : le titre de 12 500 = pénalités (nous l'envoye p…" at bounding box center [228, 292] width 352 height 43
click at [122, 284] on p "[DATE] : rappel [PERSON_NAME] : le titre de 12 500 = pénalités (nous l'envoye p…" at bounding box center [227, 293] width 350 height 45
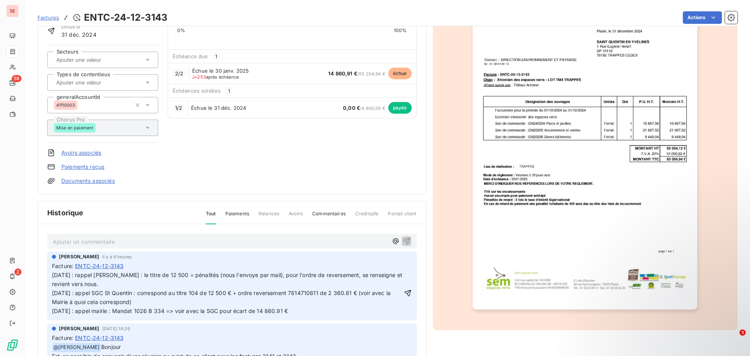
click at [52, 275] on span "[DATE] : rappel [PERSON_NAME] : le titre de 12 500 = pénalités (nous l'envoye p…" at bounding box center [228, 292] width 352 height 43
click at [100, 275] on p "[DATE] : rappel [PERSON_NAME] : le titre de 12 500 = pénalités (nous l'envoye p…" at bounding box center [227, 293] width 350 height 45
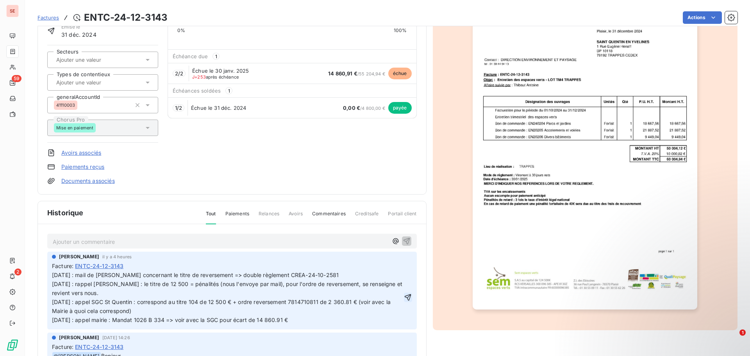
click at [404, 294] on icon "button" at bounding box center [408, 297] width 8 height 8
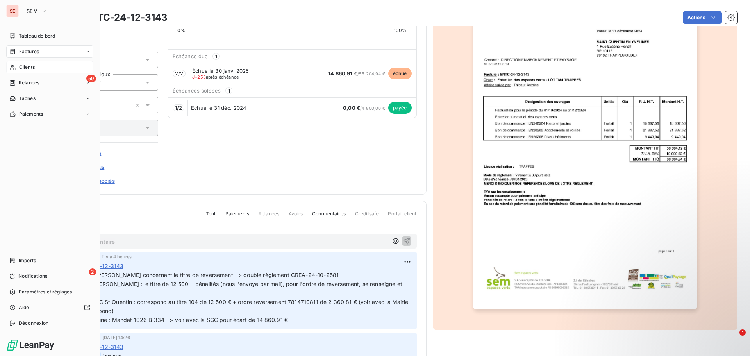
click at [33, 67] on span "Clients" at bounding box center [27, 67] width 16 height 7
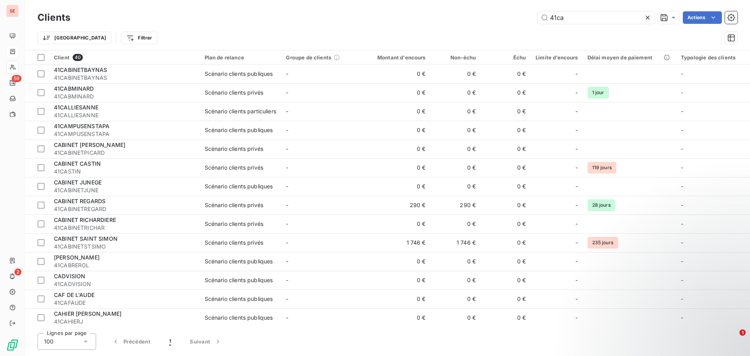
drag, startPoint x: 576, startPoint y: 20, endPoint x: 509, endPoint y: 20, distance: 67.2
click at [510, 20] on div "41ca Actions" at bounding box center [409, 17] width 658 height 12
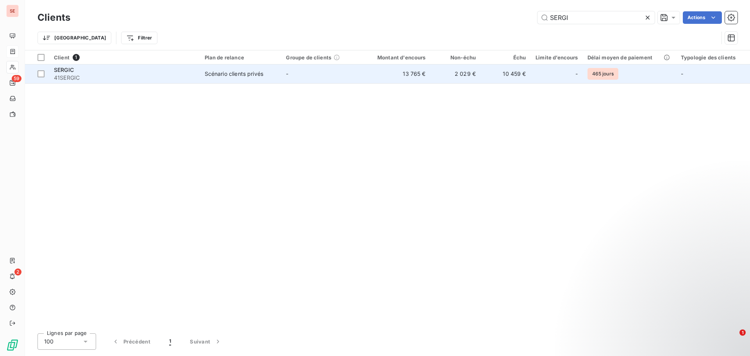
type input "SERGI"
click at [73, 77] on span "41SERGIC" at bounding box center [124, 78] width 141 height 8
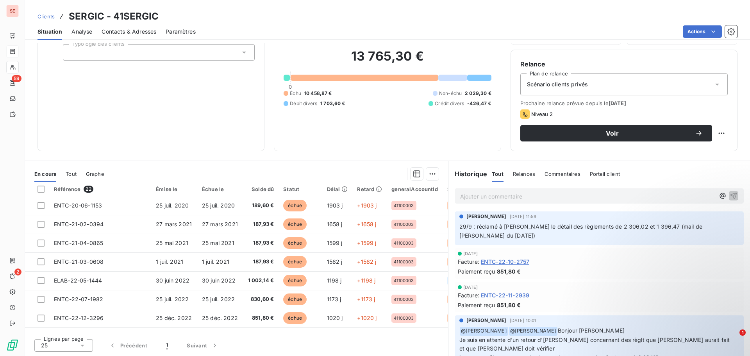
click at [125, 32] on span "Contacts & Adresses" at bounding box center [129, 32] width 55 height 8
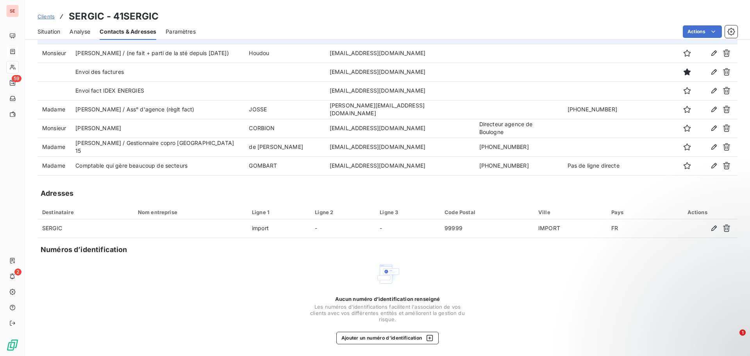
scroll to position [70, 0]
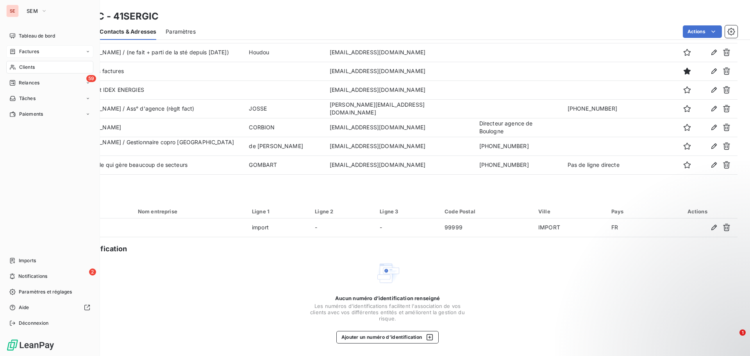
click at [44, 65] on div "Clients" at bounding box center [49, 67] width 87 height 12
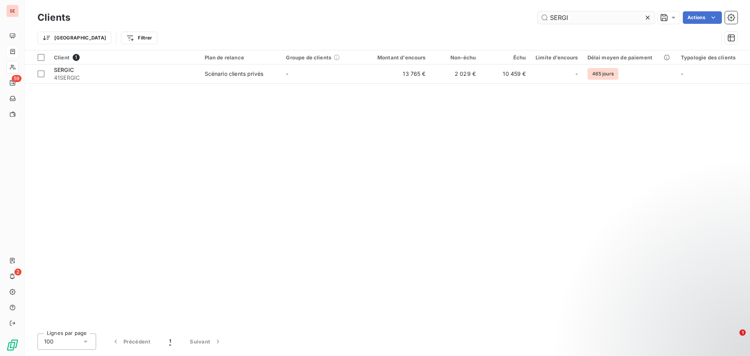
drag, startPoint x: 560, startPoint y: 16, endPoint x: 537, endPoint y: 15, distance: 23.4
click at [537, 15] on input "SERGI" at bounding box center [595, 17] width 117 height 12
type input "b"
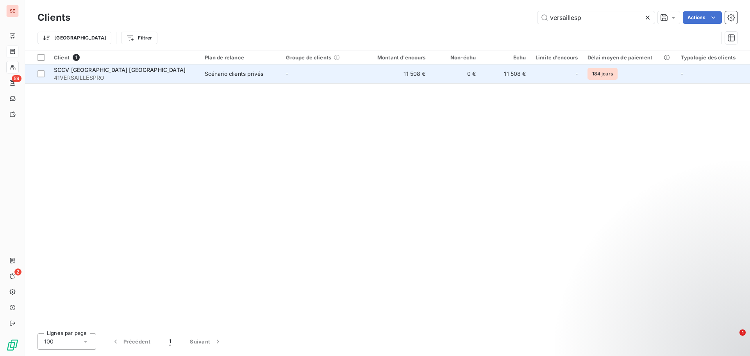
type input "versaillesp"
click at [236, 73] on div "Scénario clients privés" at bounding box center [234, 74] width 59 height 8
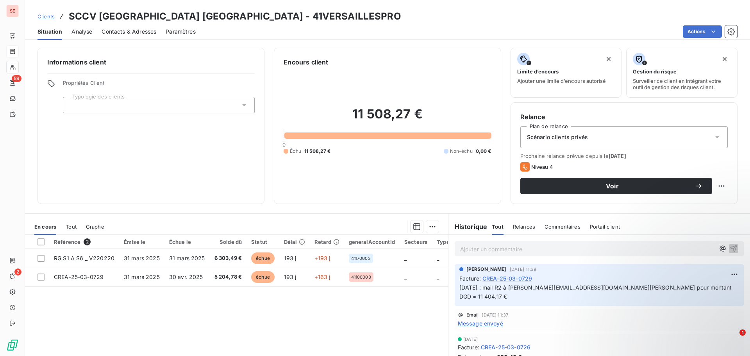
click at [505, 279] on span "CREA-25-03-0729" at bounding box center [507, 278] width 50 height 8
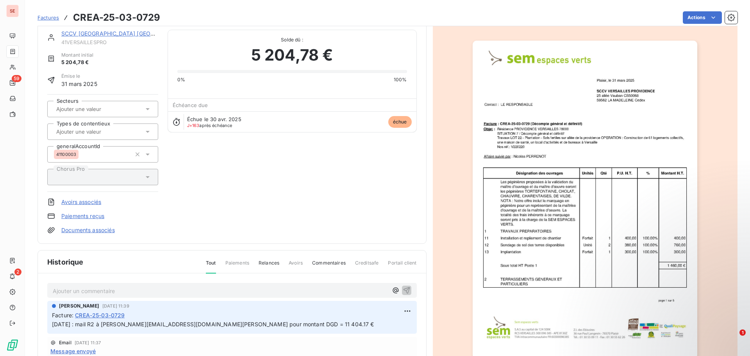
scroll to position [40, 0]
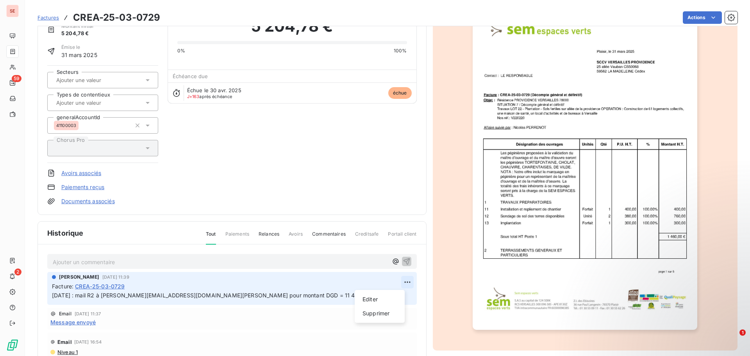
click at [399, 284] on html "SE 59 2 Factures CREA-25-03-0729 Actions SCCV [GEOGRAPHIC_DATA] [GEOGRAPHIC_DAT…" at bounding box center [375, 178] width 750 height 356
click at [389, 299] on div "Editer" at bounding box center [380, 299] width 44 height 12
click at [54, 289] on span "Facture :" at bounding box center [62, 286] width 21 height 8
click at [51, 295] on div "[PERSON_NAME] [DATE] 11:39 Facture : CREA-25-03-0729 [DATE] : mail R2 à [PERSON…" at bounding box center [231, 288] width 369 height 33
click at [53, 297] on p "[DATE] : mail R2 à [PERSON_NAME][EMAIL_ADDRESS][DOMAIN_NAME][PERSON_NAME] pour …" at bounding box center [226, 295] width 349 height 9
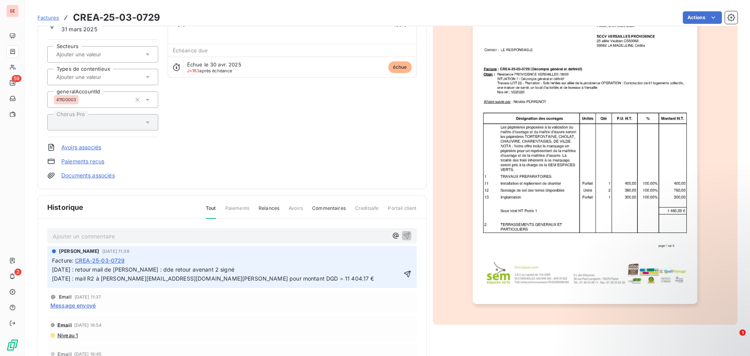
scroll to position [79, 0]
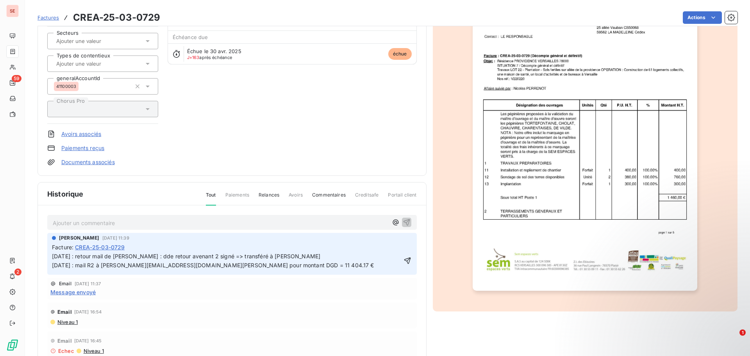
click at [403, 262] on icon "button" at bounding box center [407, 261] width 8 height 8
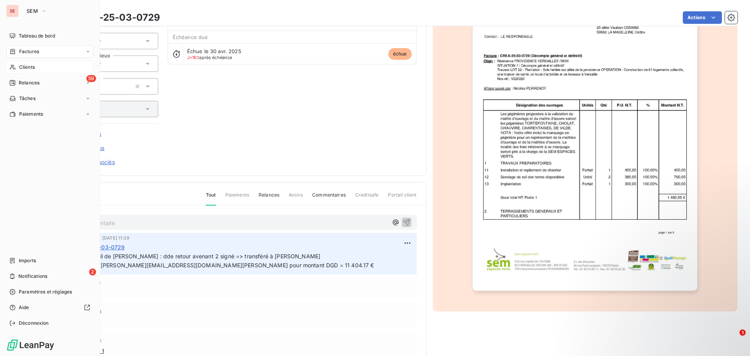
click at [31, 69] on span "Clients" at bounding box center [27, 67] width 16 height 7
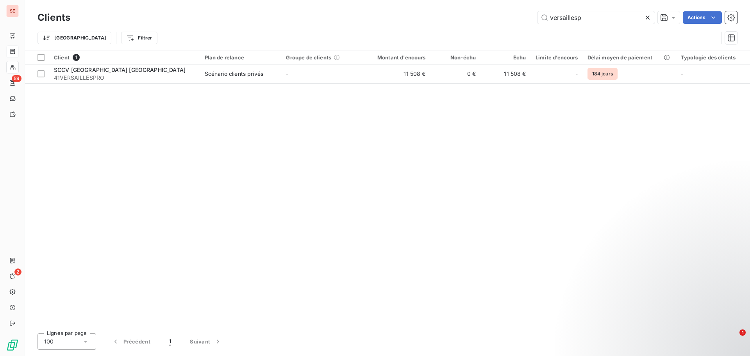
drag, startPoint x: 593, startPoint y: 19, endPoint x: 516, endPoint y: 20, distance: 76.5
click at [518, 20] on div "versaillesp Actions" at bounding box center [409, 17] width 658 height 12
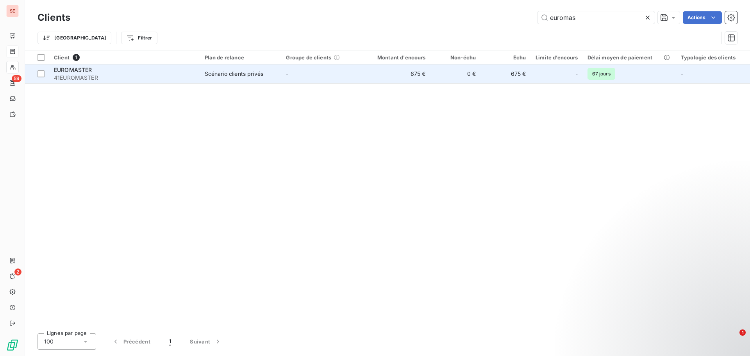
type input "euromas"
click at [122, 72] on div "EUROMASTER" at bounding box center [124, 70] width 141 height 8
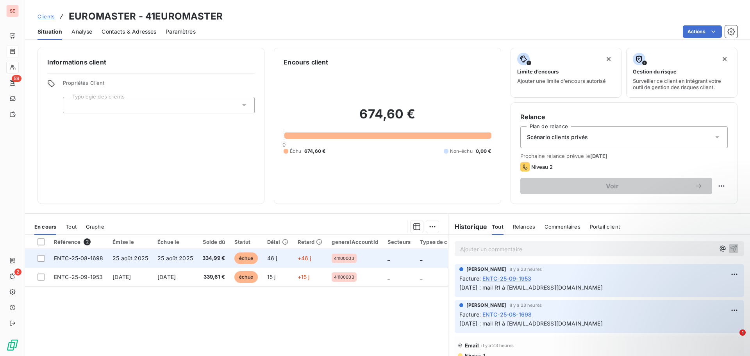
click at [98, 262] on td "ENTC-25-08-1698" at bounding box center [78, 258] width 59 height 19
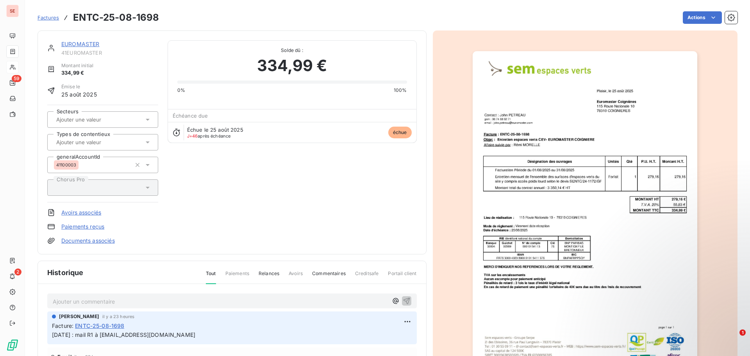
scroll to position [39, 0]
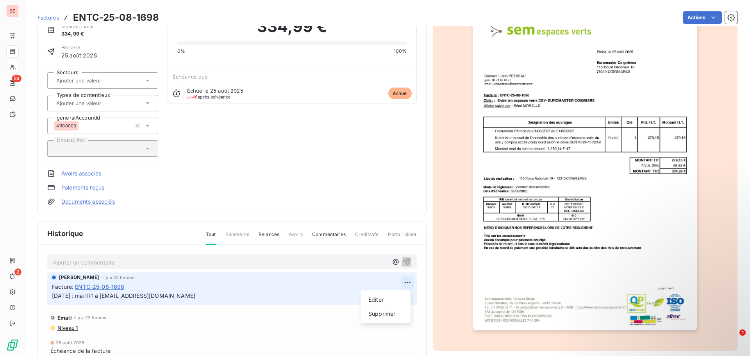
click at [402, 282] on html "SE 59 2 Factures ENTC-25-08-1698 Actions EUROMASTER 41EUROMASTER Montant initia…" at bounding box center [375, 178] width 750 height 356
click at [383, 300] on div "Editer" at bounding box center [386, 299] width 44 height 12
click at [52, 296] on span "[DATE] : mail R1 à [EMAIL_ADDRESS][DOMAIN_NAME]" at bounding box center [123, 295] width 143 height 7
click at [72, 299] on p "[DATE] : mail R1 à [EMAIL_ADDRESS][DOMAIN_NAME]" at bounding box center [226, 295] width 349 height 9
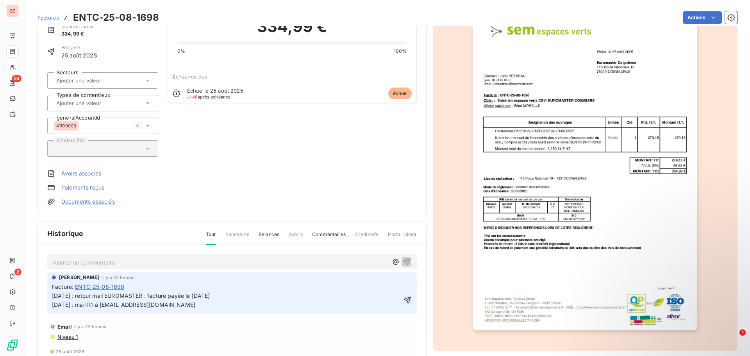
click at [403, 302] on icon "button" at bounding box center [407, 300] width 8 height 8
click at [697, 20] on html "SE 59 2 Factures ENTC-25-08-1698 Actions EUROMASTER 41EUROMASTER Montant initia…" at bounding box center [375, 178] width 750 height 356
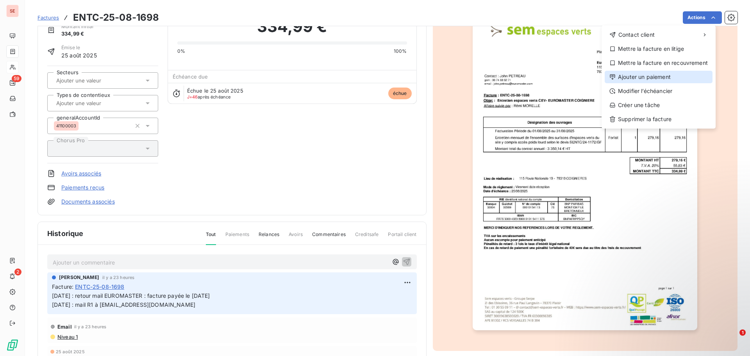
click at [667, 77] on div "Ajouter un paiement" at bounding box center [659, 77] width 108 height 12
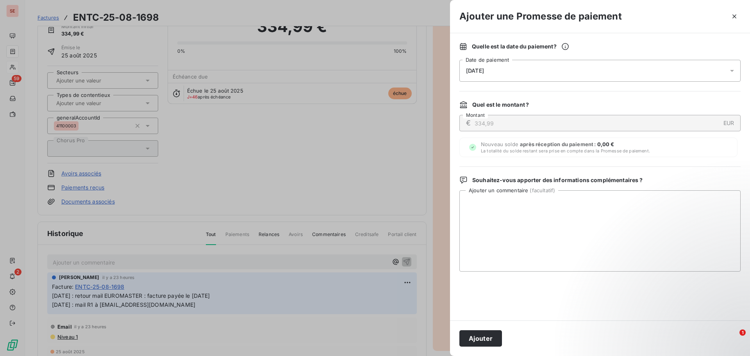
click at [479, 71] on span "[DATE]" at bounding box center [475, 71] width 18 height 6
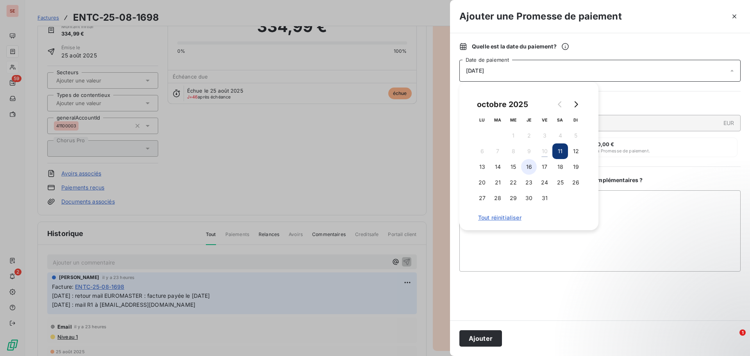
click at [529, 166] on button "16" at bounding box center [529, 167] width 16 height 16
click at [545, 166] on button "17" at bounding box center [545, 167] width 16 height 16
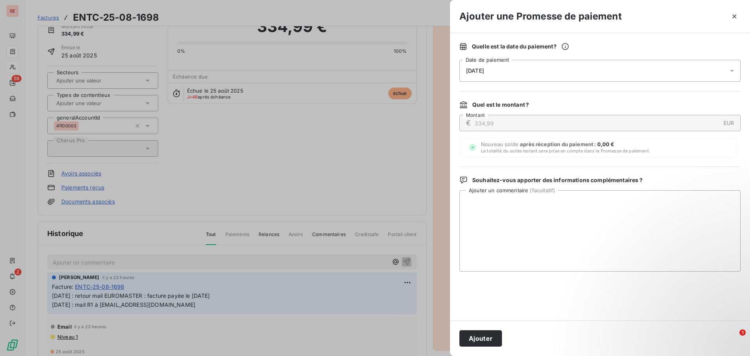
click at [488, 340] on button "Ajouter" at bounding box center [480, 338] width 43 height 16
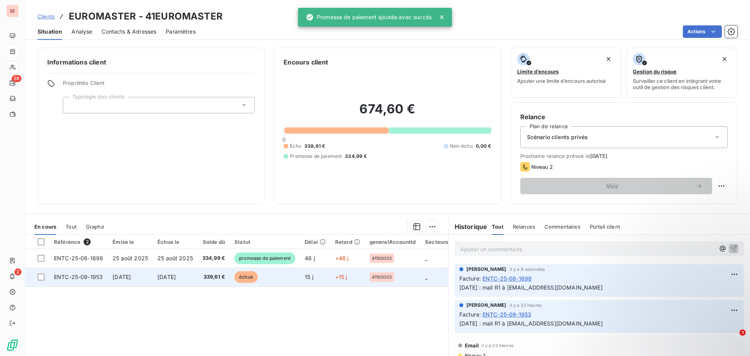
click at [174, 277] on span "[DATE]" at bounding box center [166, 276] width 18 height 7
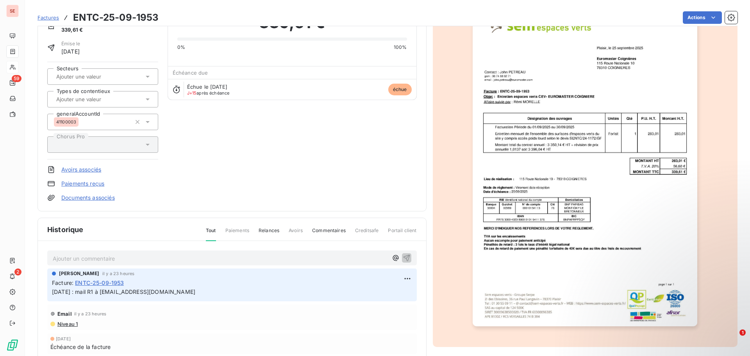
scroll to position [99, 0]
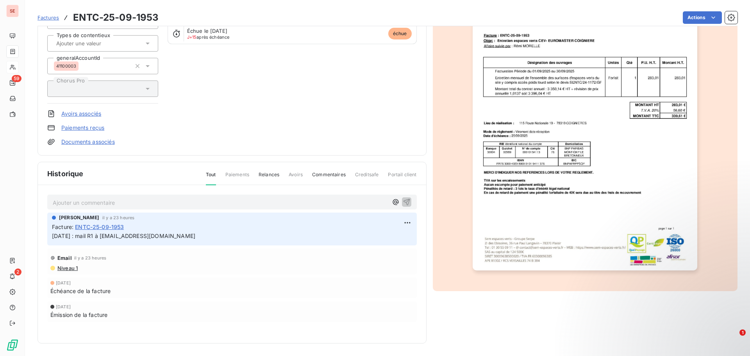
click at [405, 223] on html "SE 59 2 Factures ENTC-25-09-1953 Actions EUROMASTER 41EUROMASTER Montant initia…" at bounding box center [375, 178] width 750 height 356
click at [384, 239] on div "Editer" at bounding box center [386, 240] width 44 height 12
click at [53, 235] on span "[DATE] : mail R1 à [EMAIL_ADDRESS][DOMAIN_NAME]" at bounding box center [123, 235] width 143 height 7
click at [52, 235] on div "[PERSON_NAME] il y a 23 heures Facture : ENTC-25-09-1953 [DATE] : mail R1 à [EM…" at bounding box center [231, 228] width 369 height 33
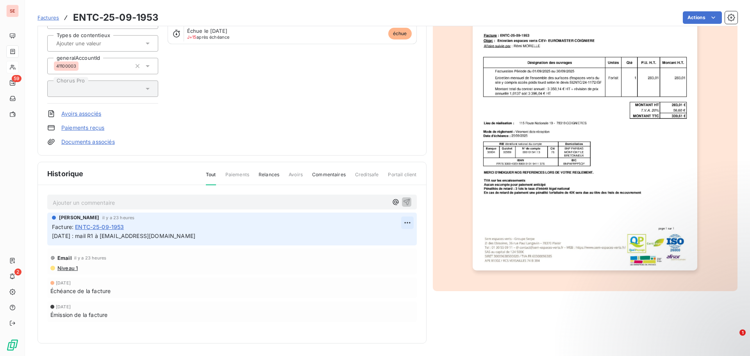
click at [401, 222] on html "SE 59 2 Factures ENTC-25-09-1953 Actions EUROMASTER 41EUROMASTER Montant initia…" at bounding box center [375, 178] width 750 height 356
click at [390, 238] on div "Editer" at bounding box center [386, 240] width 44 height 12
click at [53, 234] on span "[DATE] : mail R1 à [EMAIL_ADDRESS][DOMAIN_NAME]" at bounding box center [123, 235] width 143 height 7
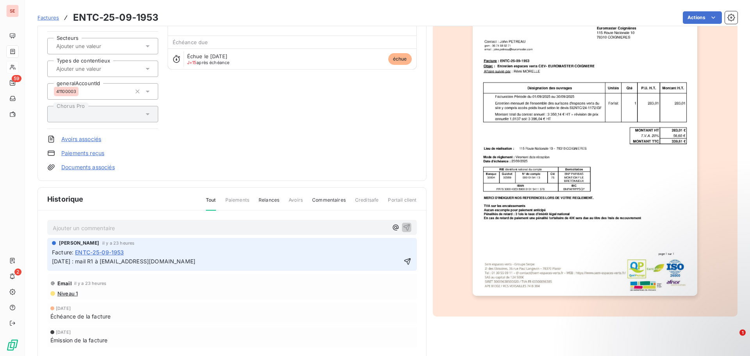
scroll to position [60, 0]
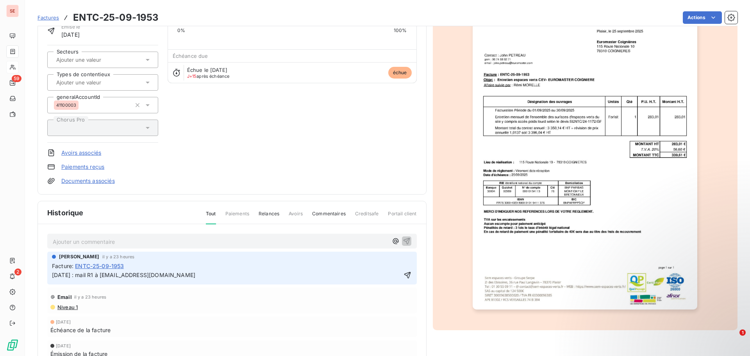
click at [54, 274] on p "[DATE] : mail R1 à [EMAIL_ADDRESS][DOMAIN_NAME]" at bounding box center [226, 275] width 349 height 9
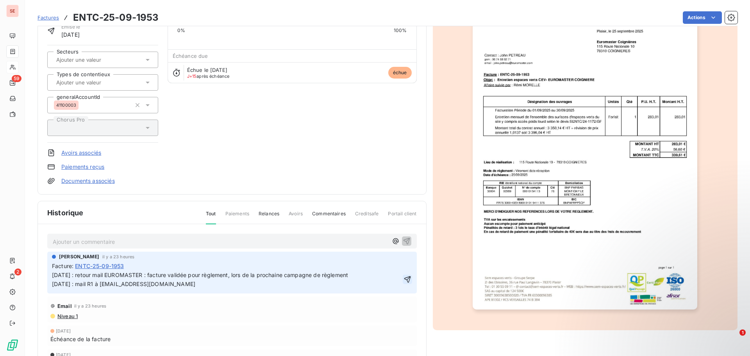
click at [405, 280] on icon "button" at bounding box center [407, 279] width 8 height 8
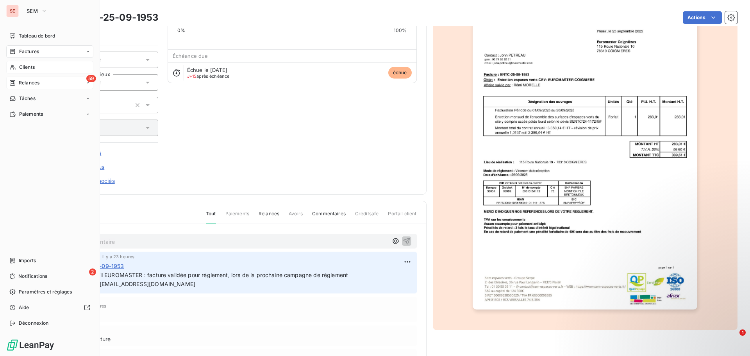
click at [50, 81] on div "59 Relances" at bounding box center [49, 83] width 87 height 12
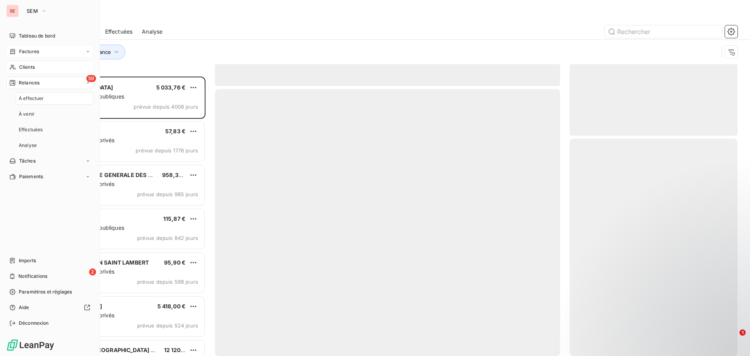
scroll to position [273, 162]
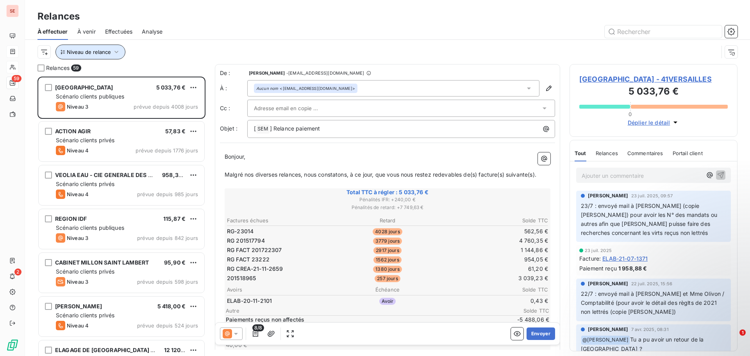
click at [112, 53] on icon "button" at bounding box center [116, 52] width 8 height 8
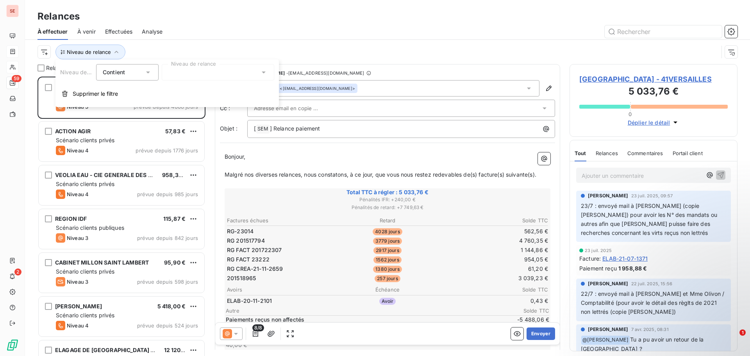
click at [203, 77] on div at bounding box center [218, 72] width 112 height 16
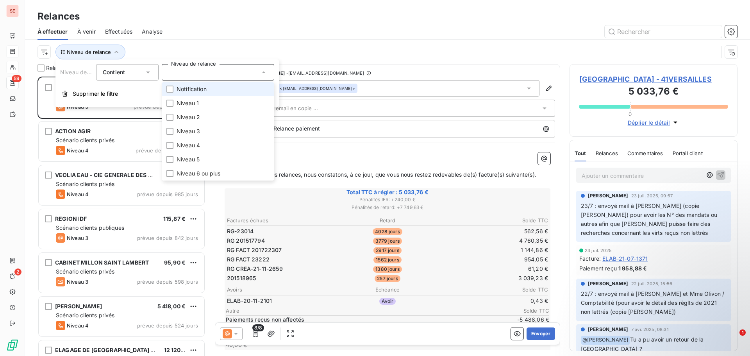
click at [199, 93] on li "Notification" at bounding box center [218, 89] width 112 height 14
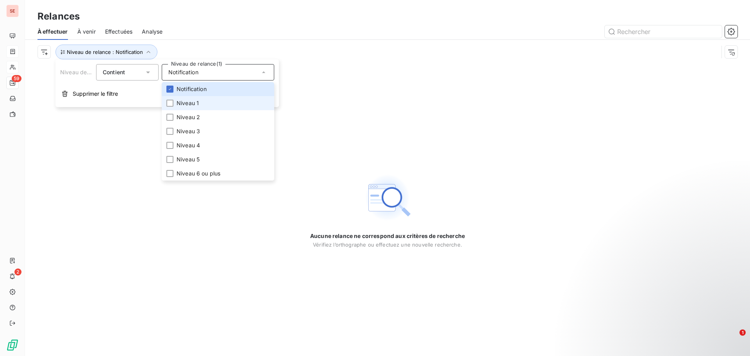
click at [194, 105] on span "Niveau 1" at bounding box center [188, 103] width 22 height 8
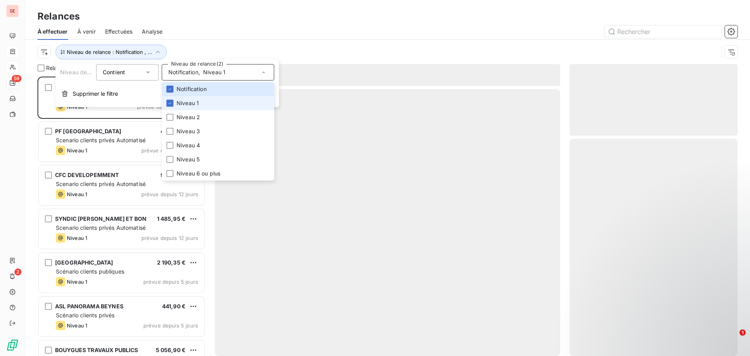
scroll to position [273, 162]
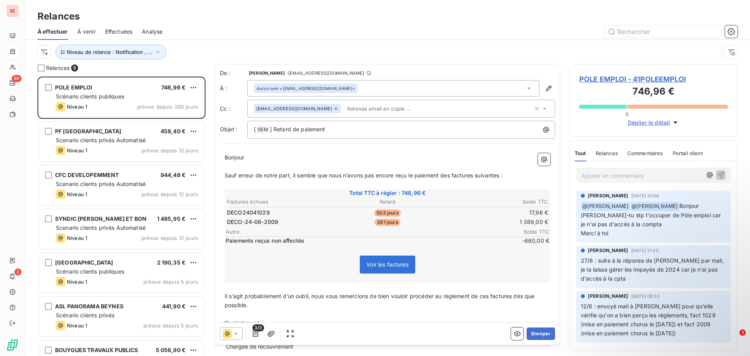
click at [216, 30] on div at bounding box center [454, 31] width 565 height 12
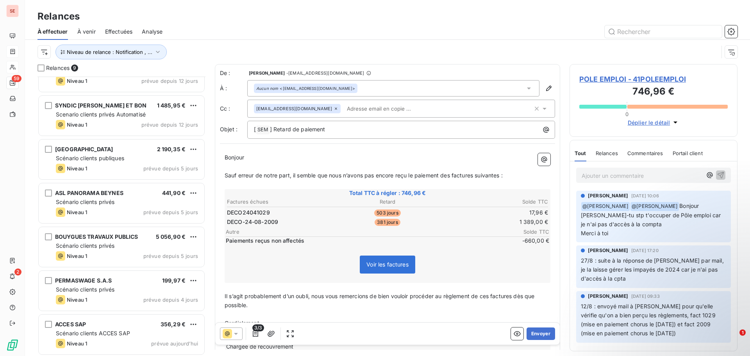
scroll to position [115, 0]
click at [156, 52] on icon "button" at bounding box center [158, 52] width 4 height 2
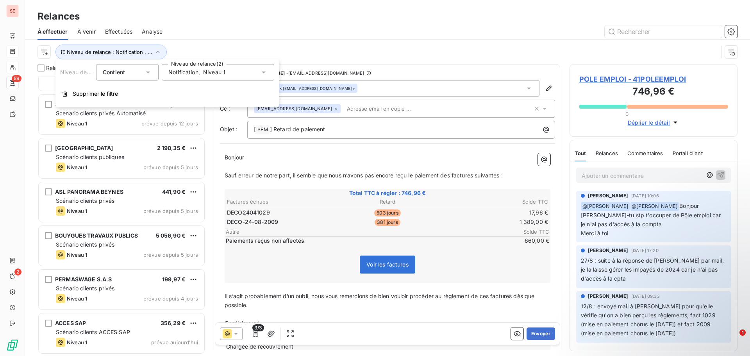
click at [170, 73] on span "Notification" at bounding box center [183, 72] width 30 height 8
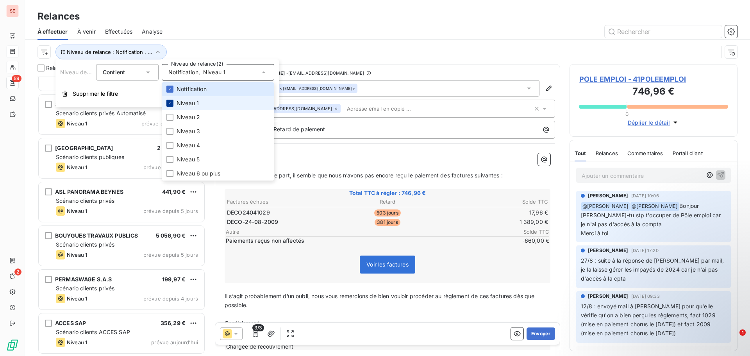
click at [173, 103] on div at bounding box center [169, 103] width 7 height 7
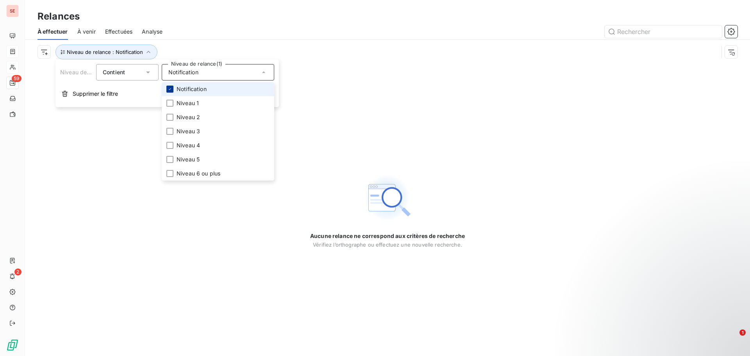
click at [171, 90] on icon at bounding box center [170, 89] width 5 height 5
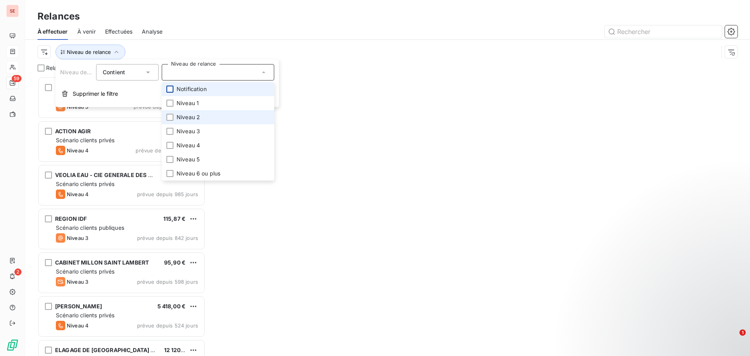
scroll to position [273, 162]
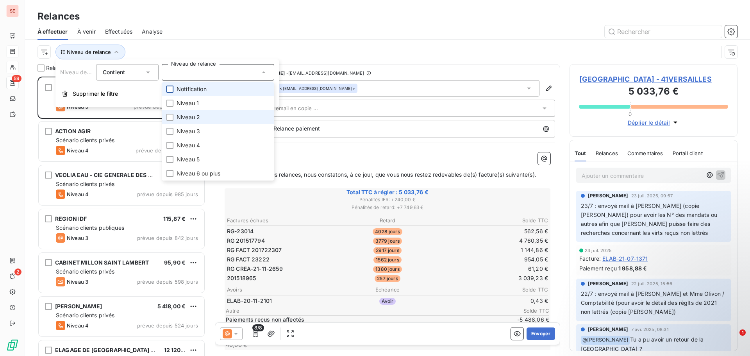
click at [194, 118] on span "Niveau 2" at bounding box center [188, 117] width 23 height 8
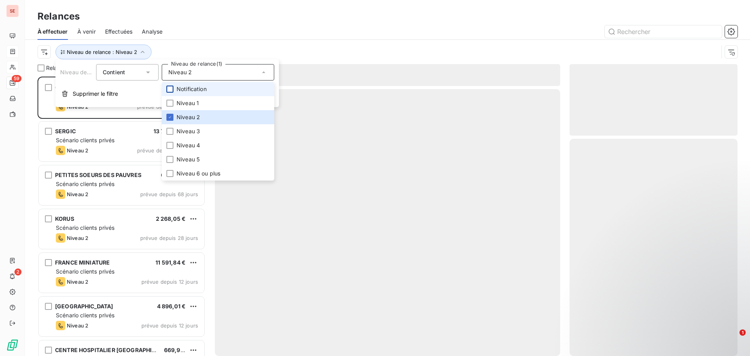
scroll to position [273, 162]
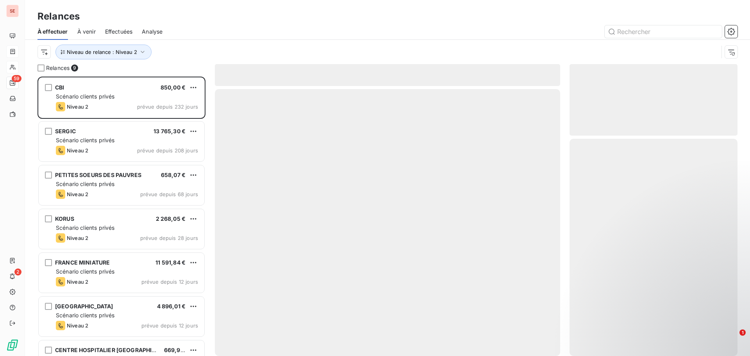
click at [233, 44] on div "Niveau de relance : Niveau 2" at bounding box center [387, 52] width 700 height 24
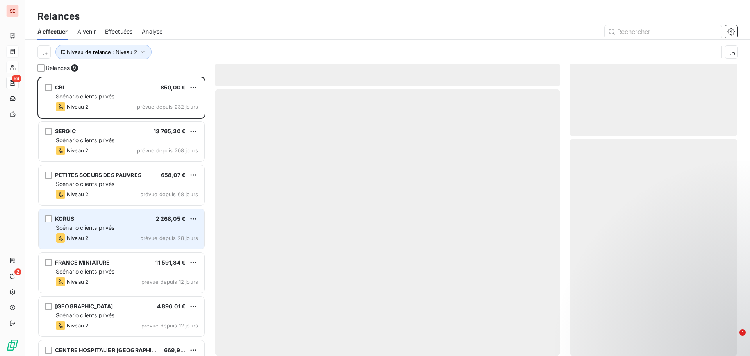
click at [100, 226] on span "Scénario clients privés" at bounding box center [85, 227] width 59 height 7
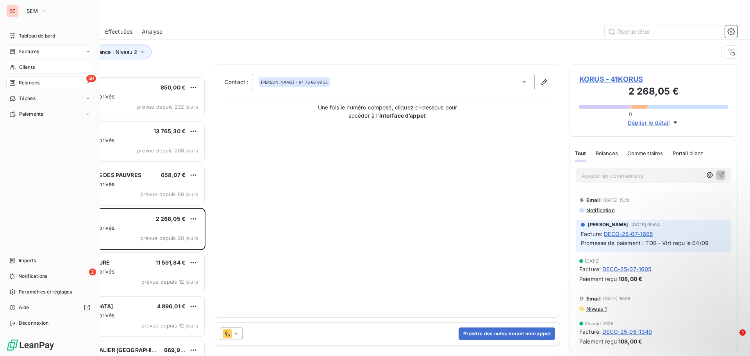
click at [37, 65] on div "Clients" at bounding box center [49, 67] width 87 height 12
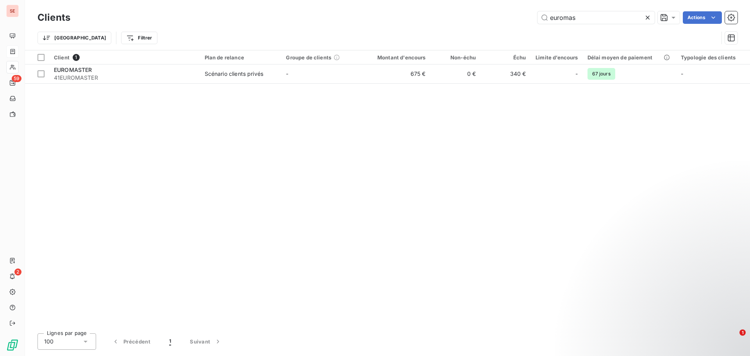
drag, startPoint x: 587, startPoint y: 21, endPoint x: 518, endPoint y: 15, distance: 68.6
click at [518, 15] on div "euromas Actions" at bounding box center [409, 17] width 658 height 12
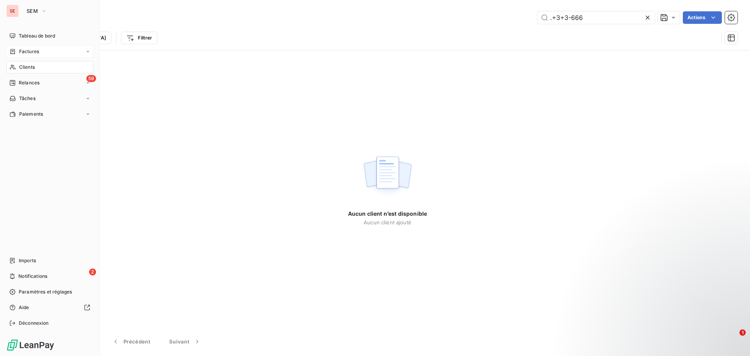
click at [35, 66] on span "Clients" at bounding box center [27, 67] width 16 height 7
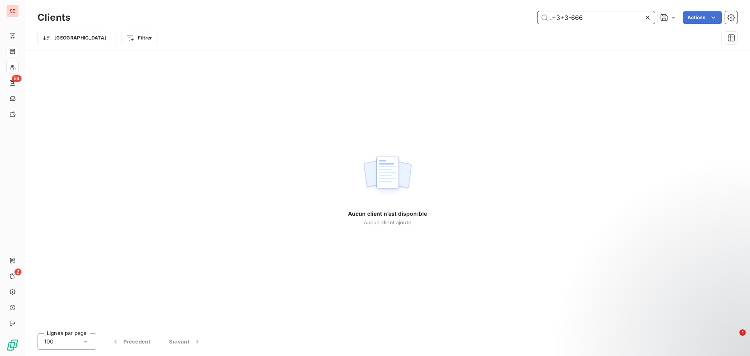
drag, startPoint x: 583, startPoint y: 19, endPoint x: 494, endPoint y: 19, distance: 89.0
click at [494, 19] on div ".+3+3-666 Actions" at bounding box center [409, 17] width 658 height 12
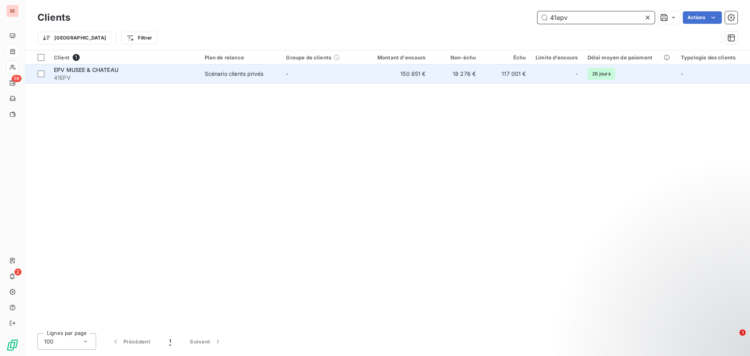
type input "41epv"
click at [93, 73] on div "EPV MUSEE & CHATEAU" at bounding box center [124, 70] width 141 height 8
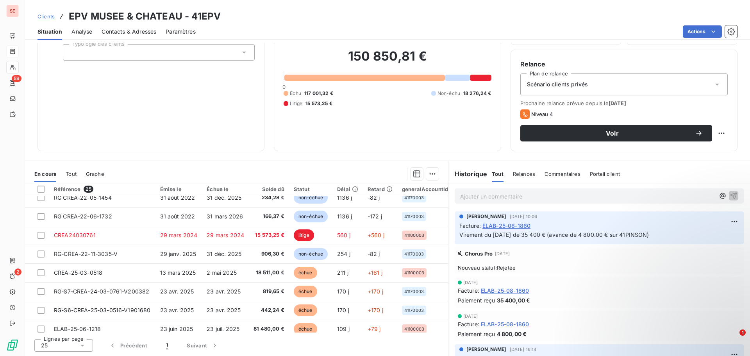
scroll to position [273, 0]
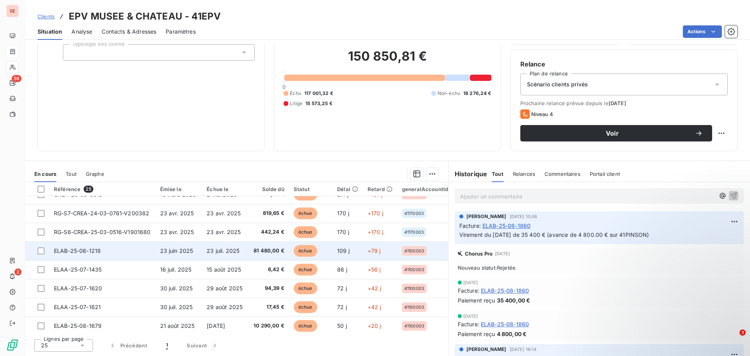
click at [264, 251] on span "81 480,00 €" at bounding box center [268, 251] width 31 height 8
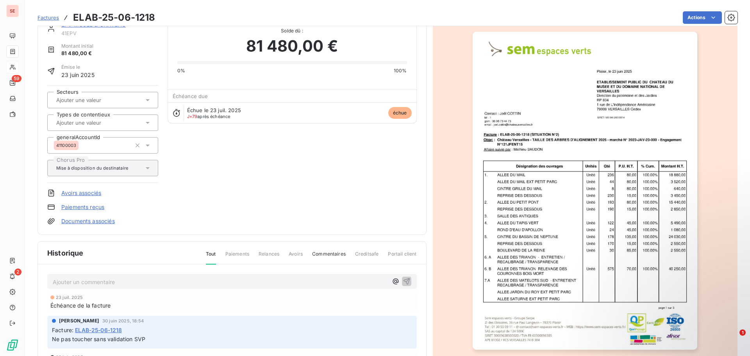
scroll to position [39, 0]
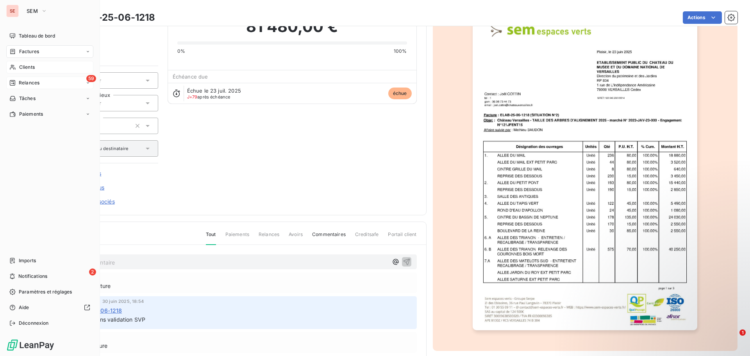
click at [49, 79] on div "59 Relances" at bounding box center [49, 83] width 87 height 12
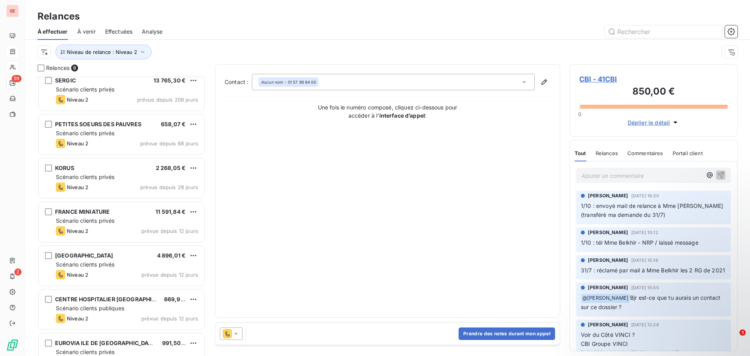
scroll to position [115, 0]
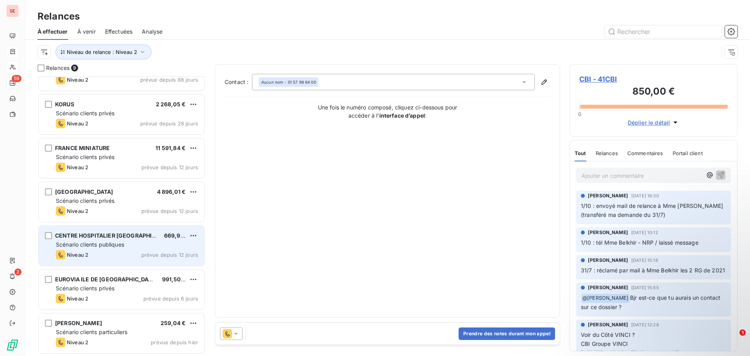
click at [124, 242] on span "Scénario clients publiques" at bounding box center [90, 244] width 68 height 7
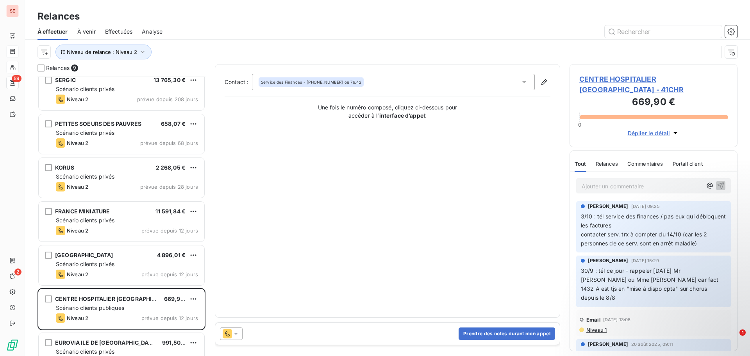
scroll to position [37, 0]
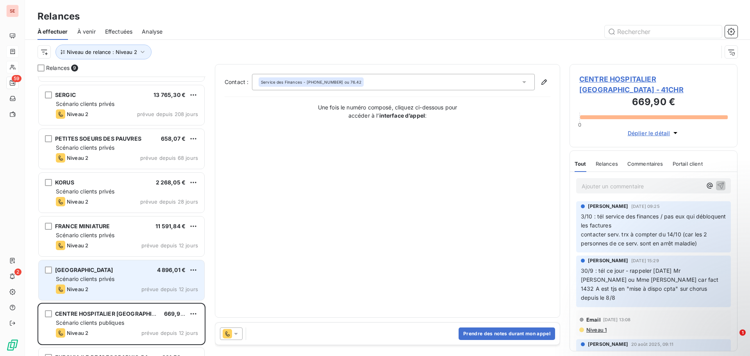
click at [98, 288] on div "Niveau 2 prévue depuis 12 jours" at bounding box center [127, 288] width 142 height 9
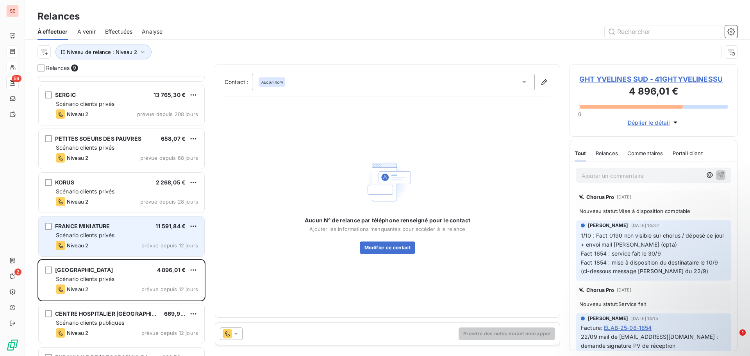
click at [108, 241] on div "Niveau 2 prévue depuis 12 jours" at bounding box center [127, 245] width 142 height 9
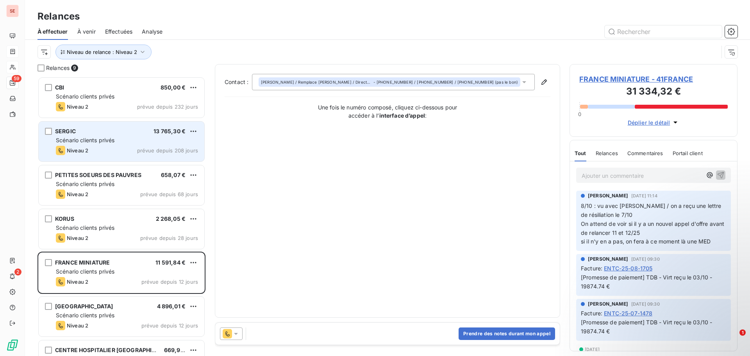
click at [103, 133] on div "SERGIC 13 765,30 €" at bounding box center [127, 131] width 142 height 7
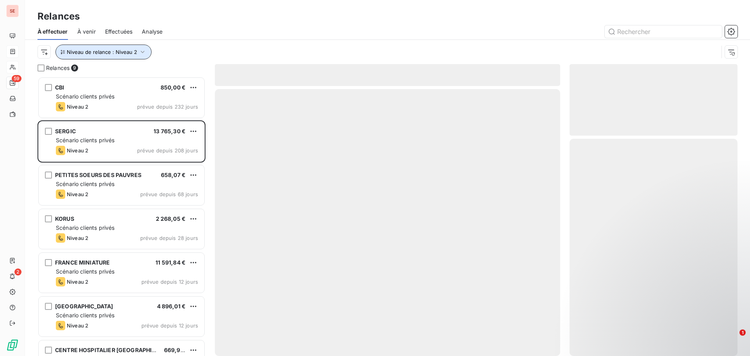
click at [140, 54] on icon "button" at bounding box center [143, 52] width 8 height 8
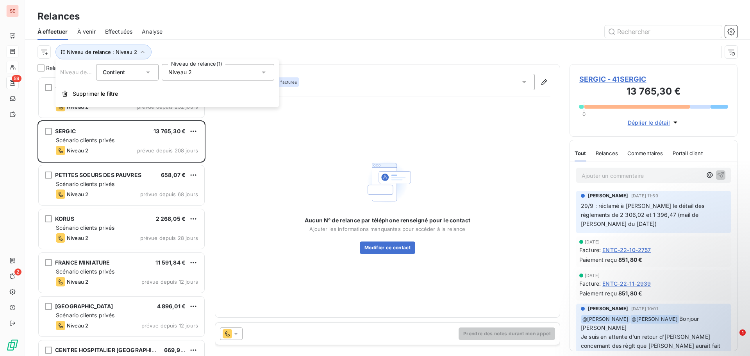
click at [202, 71] on div "Niveau 2" at bounding box center [218, 72] width 112 height 16
click at [171, 115] on icon at bounding box center [170, 117] width 5 height 5
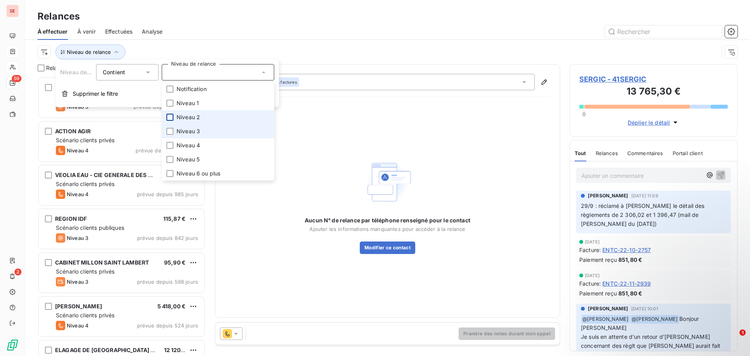
scroll to position [273, 162]
click at [185, 131] on span "Niveau 3" at bounding box center [188, 131] width 23 height 8
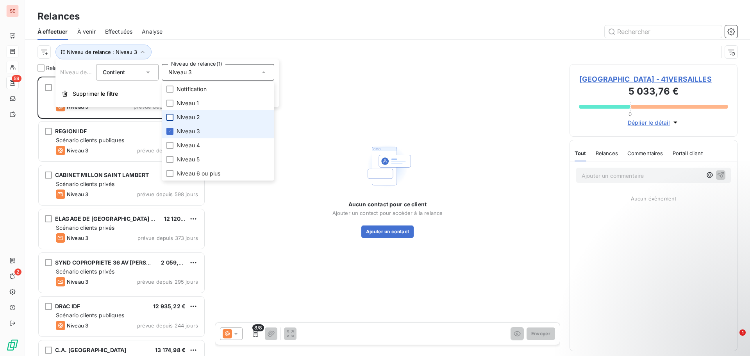
scroll to position [273, 162]
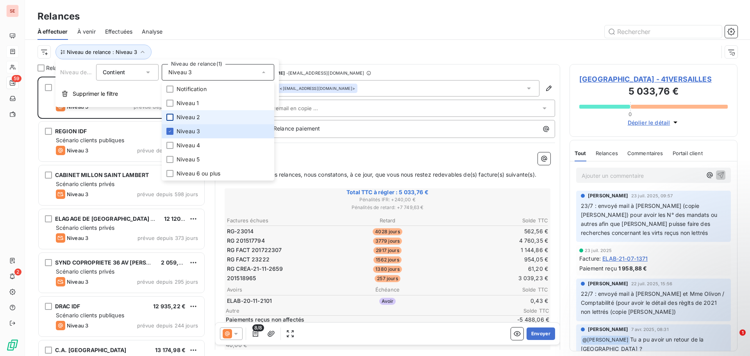
click at [201, 41] on div "Niveau de relance : Niveau 3" at bounding box center [387, 52] width 700 height 24
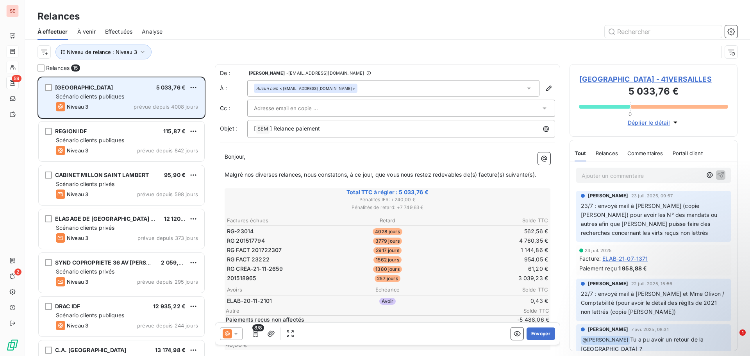
click at [116, 97] on span "Scénario clients publiques" at bounding box center [90, 96] width 68 height 7
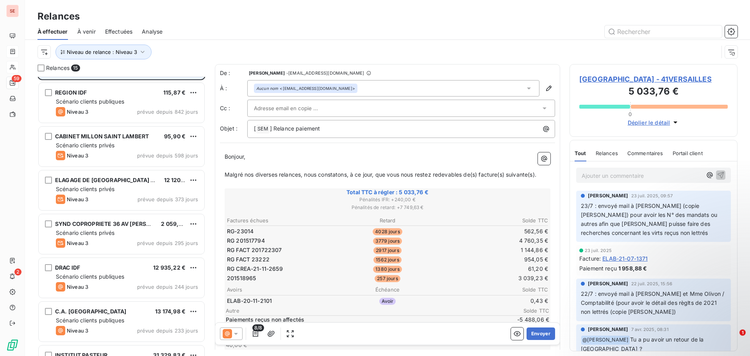
scroll to position [39, 0]
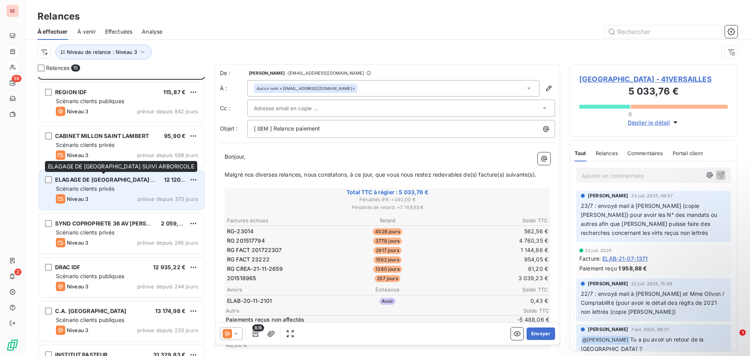
click at [107, 180] on span "ELAGAGE DE [GEOGRAPHIC_DATA] SUIVI ARBORICOLE" at bounding box center [128, 179] width 147 height 7
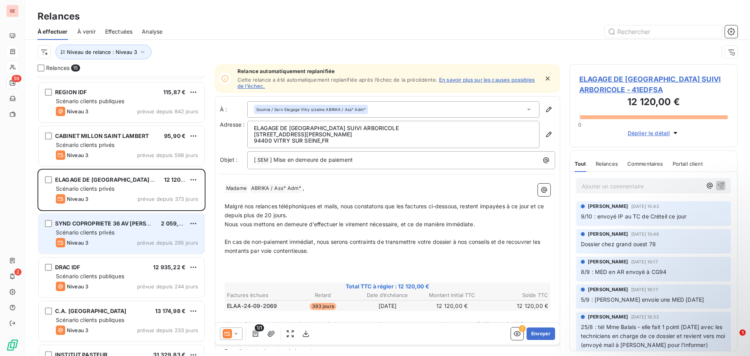
click at [105, 227] on div "SYND COPROPRIETE 36 AV [PERSON_NAME]" at bounding box center [105, 223] width 100 height 8
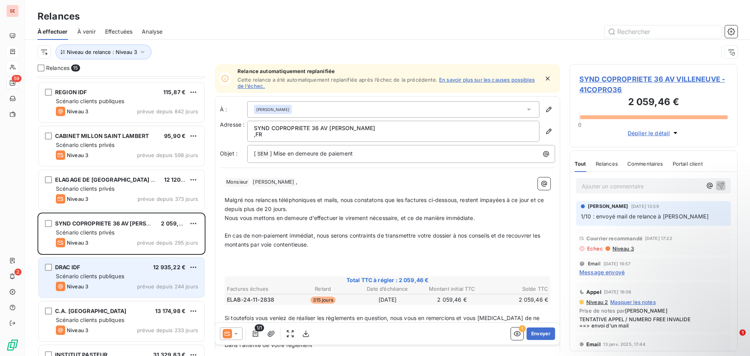
click at [104, 273] on span "Scénario clients publiques" at bounding box center [90, 276] width 68 height 7
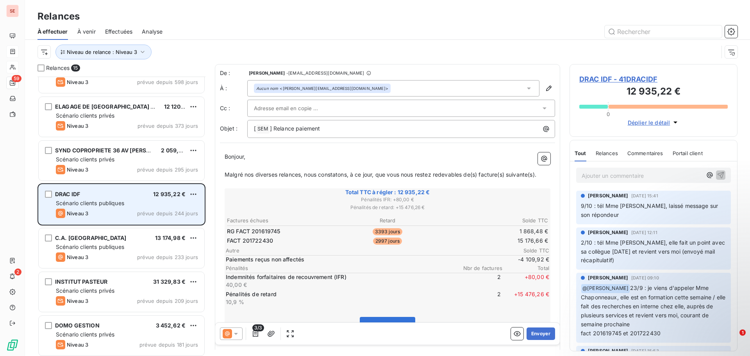
scroll to position [118, 0]
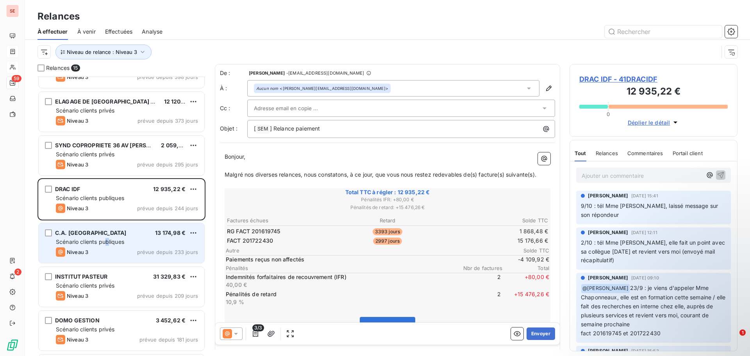
click at [109, 245] on div "Scénario clients publiques" at bounding box center [127, 242] width 142 height 8
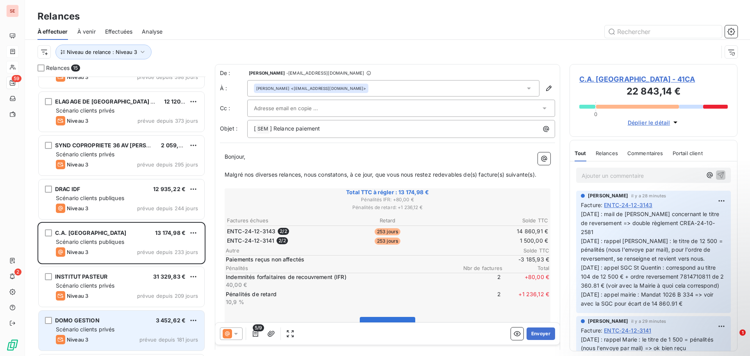
click at [94, 326] on span "Scénario clients privés" at bounding box center [85, 329] width 59 height 7
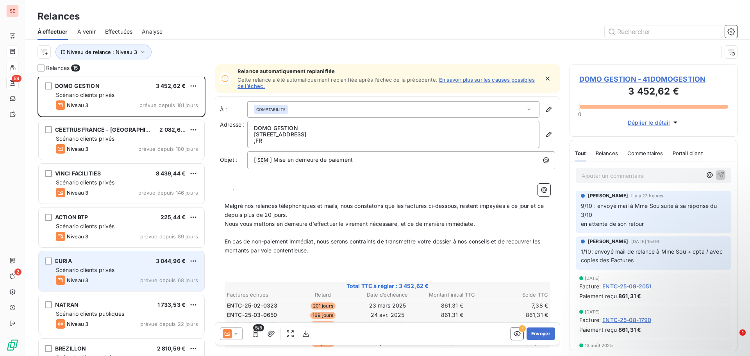
scroll to position [377, 0]
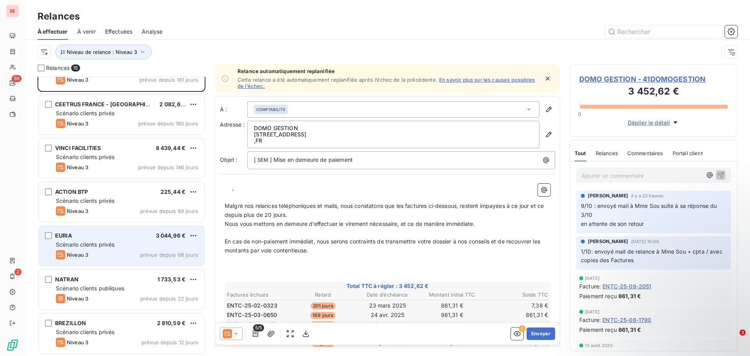
click at [104, 243] on span "Scénario clients privés" at bounding box center [85, 244] width 59 height 7
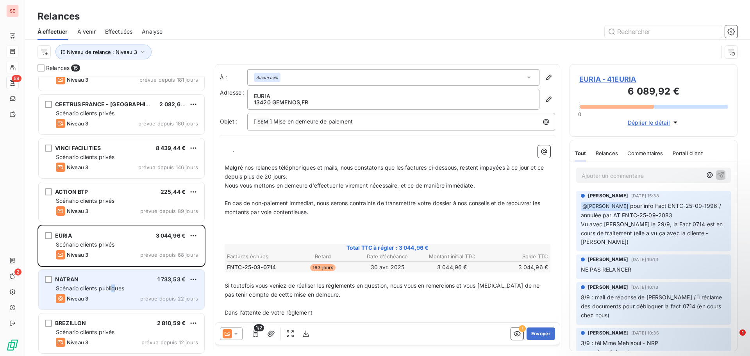
click at [116, 292] on div "NATRAN 1 733,53 € Scénario clients publiques Niveau 3 prévue depuis 22 jours" at bounding box center [122, 289] width 166 height 40
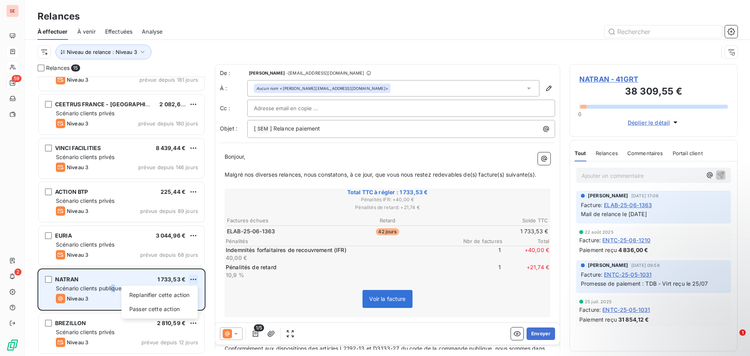
click at [191, 278] on html "SE 59 2 Relances À effectuer À venir Effectuées Analyse Niveau de relance : Niv…" at bounding box center [375, 178] width 750 height 356
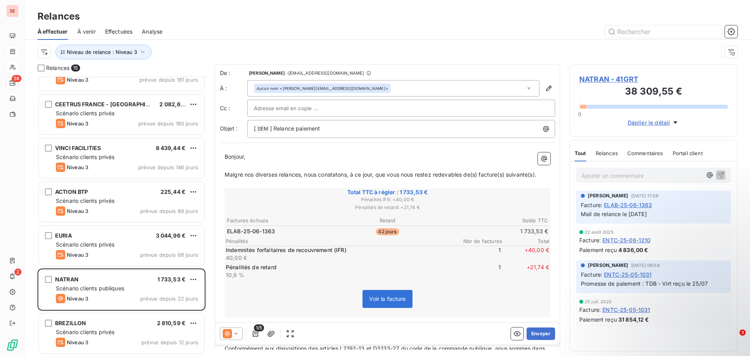
click at [101, 330] on html "SE 59 2 Relances À effectuer À venir Effectuées Analyse Niveau de relance : Niv…" at bounding box center [375, 178] width 750 height 356
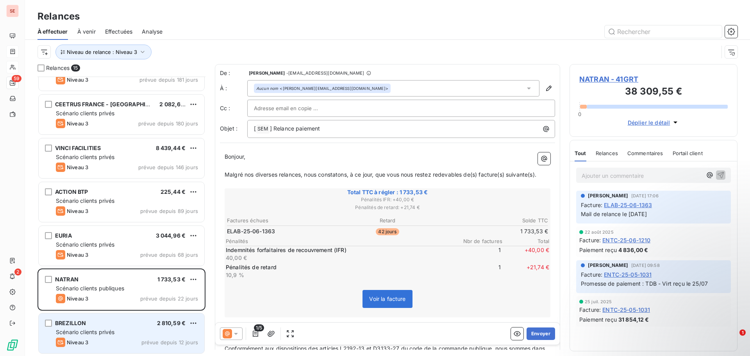
click at [91, 332] on span "Scénario clients privés" at bounding box center [85, 331] width 59 height 7
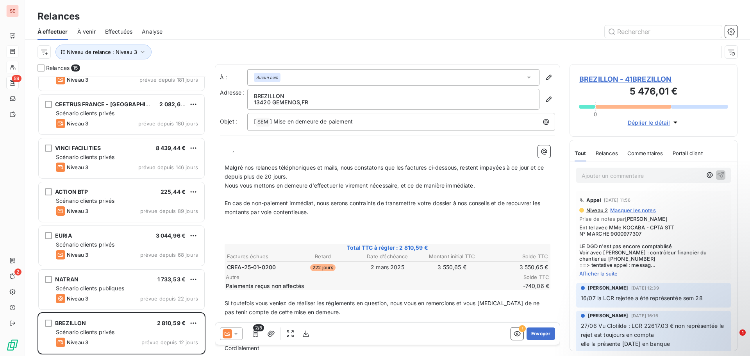
click at [621, 81] on span "BREZILLON - 41BREZILLON" at bounding box center [653, 79] width 148 height 11
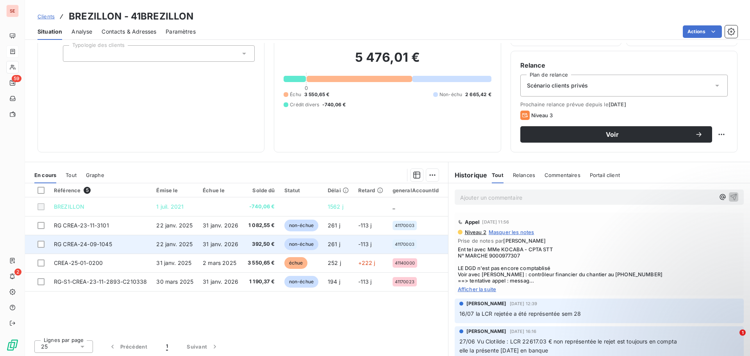
scroll to position [53, 0]
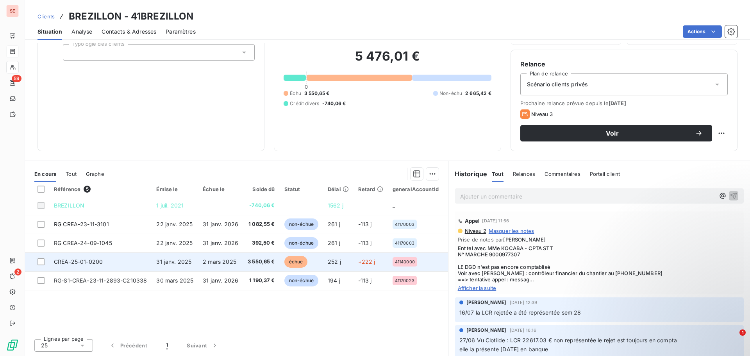
click at [125, 264] on td "CREA-25-01-0200" at bounding box center [100, 261] width 102 height 19
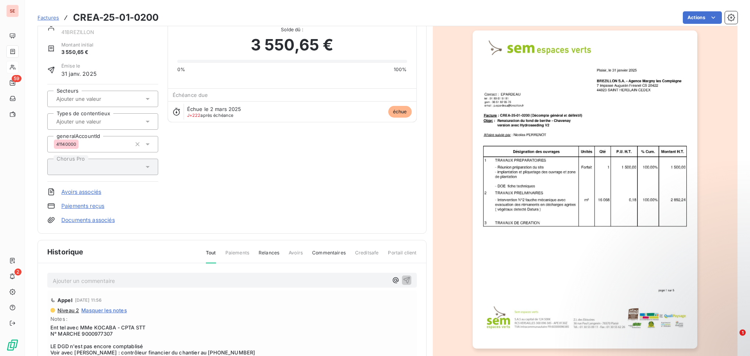
scroll to position [99, 0]
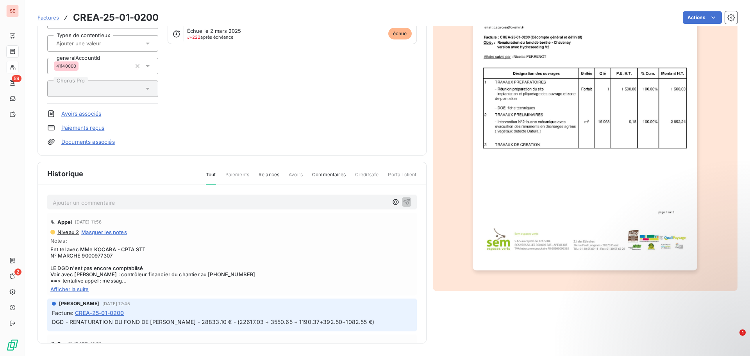
click at [75, 286] on span "Afficher la suite" at bounding box center [231, 289] width 363 height 6
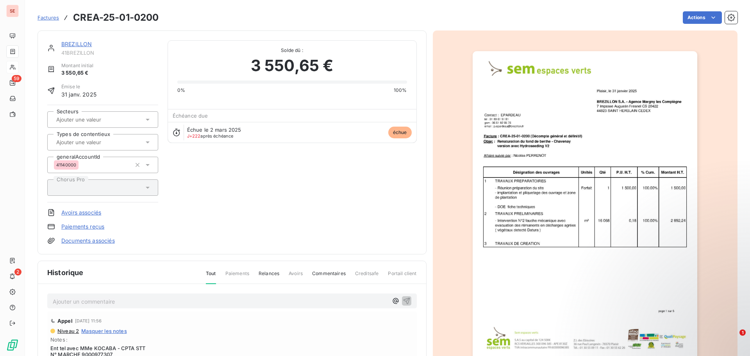
click at [168, 49] on div "Solde dû : 3 550,65 € 0% 100%" at bounding box center [292, 72] width 248 height 62
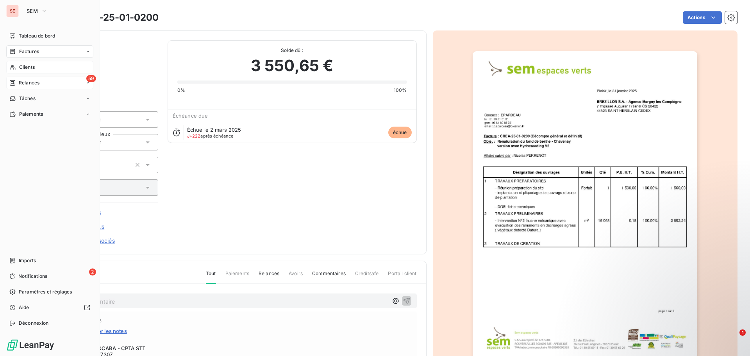
click at [41, 86] on div "59 Relances" at bounding box center [49, 83] width 87 height 12
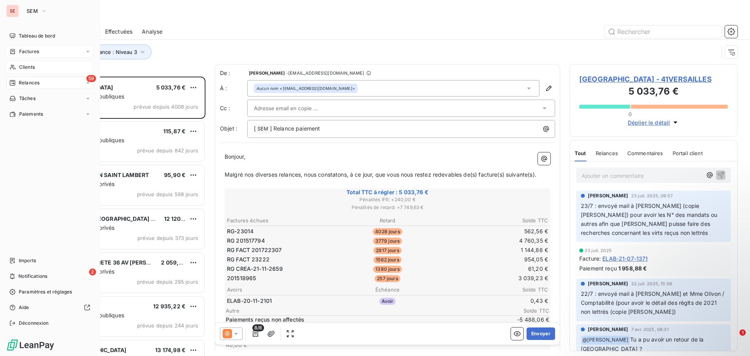
scroll to position [273, 162]
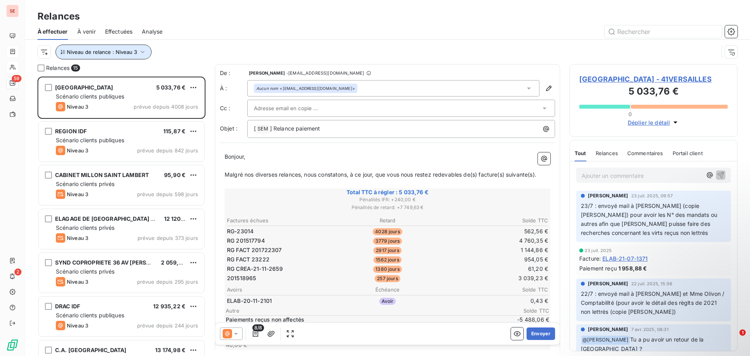
click at [134, 53] on span "Niveau de relance : Niveau 3" at bounding box center [102, 52] width 70 height 6
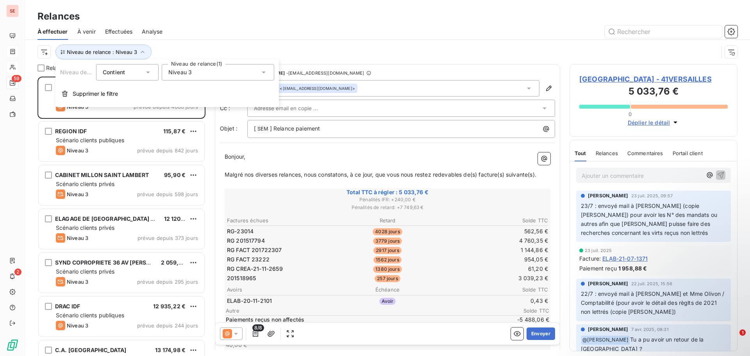
click at [189, 73] on span "Niveau 3" at bounding box center [179, 72] width 23 height 8
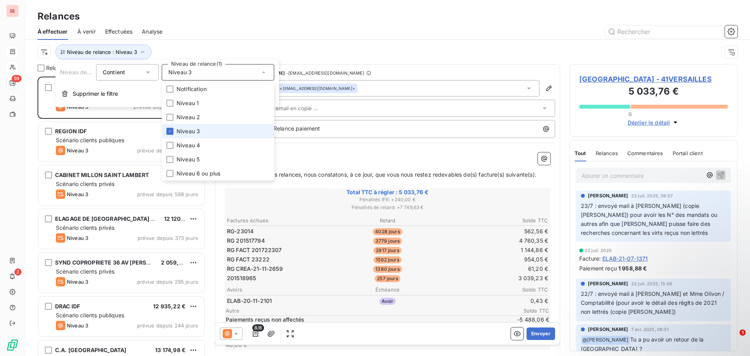
click at [170, 127] on li "Niveau 3" at bounding box center [218, 131] width 112 height 14
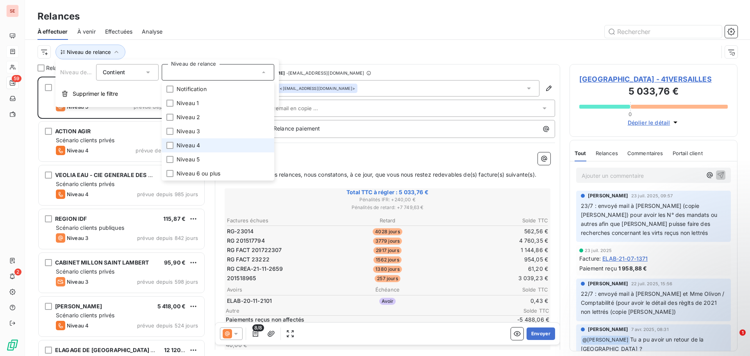
click at [194, 143] on span "Niveau 4" at bounding box center [188, 145] width 23 height 8
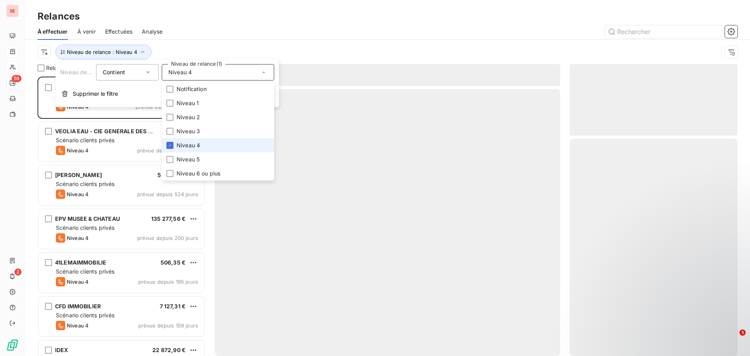
scroll to position [273, 162]
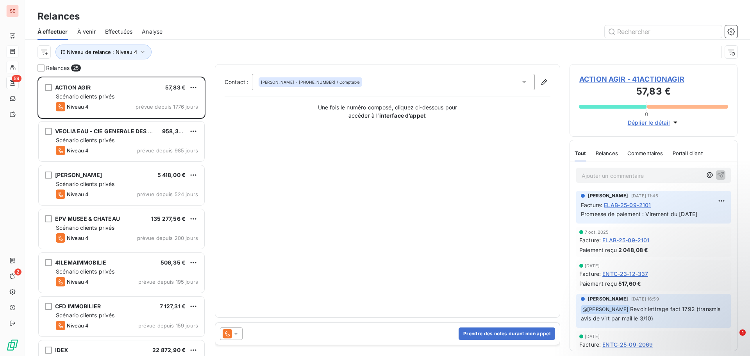
click at [239, 30] on div at bounding box center [454, 31] width 565 height 12
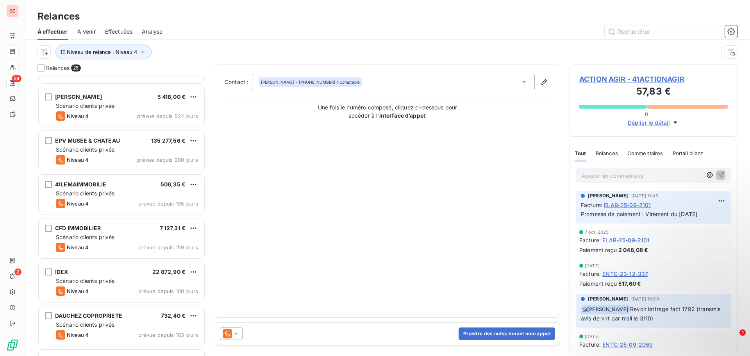
scroll to position [118, 0]
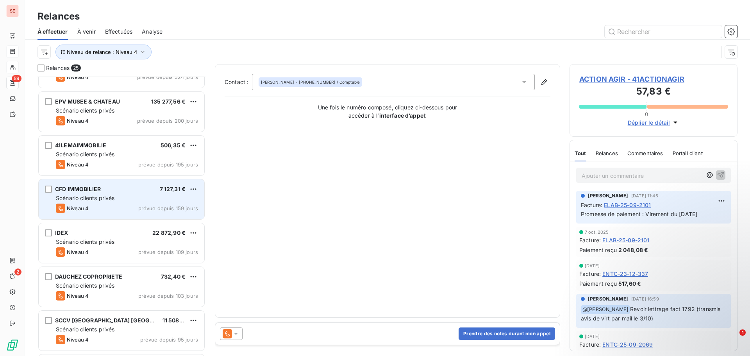
click at [86, 187] on span "CFD IMMOBILIER" at bounding box center [78, 188] width 46 height 7
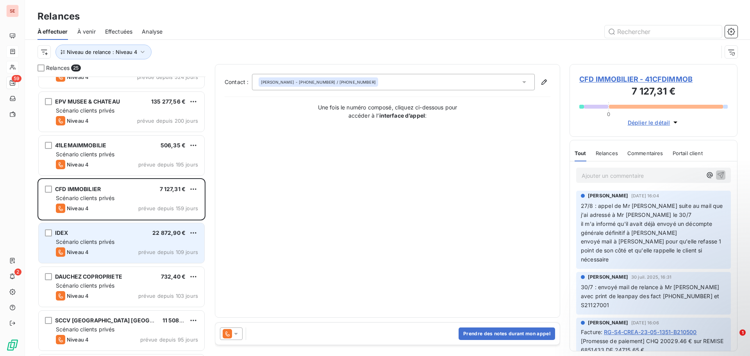
click at [78, 242] on span "Scénario clients privés" at bounding box center [85, 241] width 59 height 7
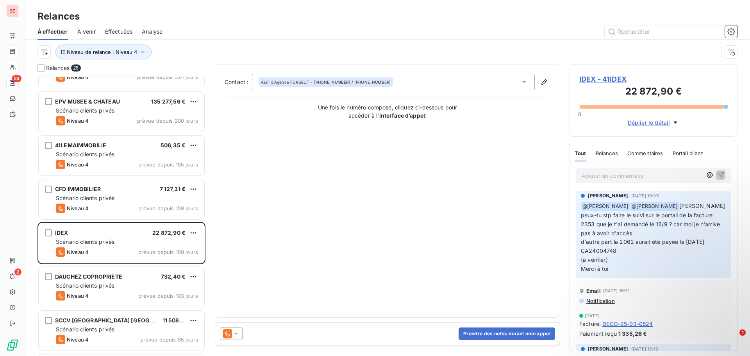
click at [599, 81] on span "IDEX - 41IDEX" at bounding box center [653, 79] width 148 height 11
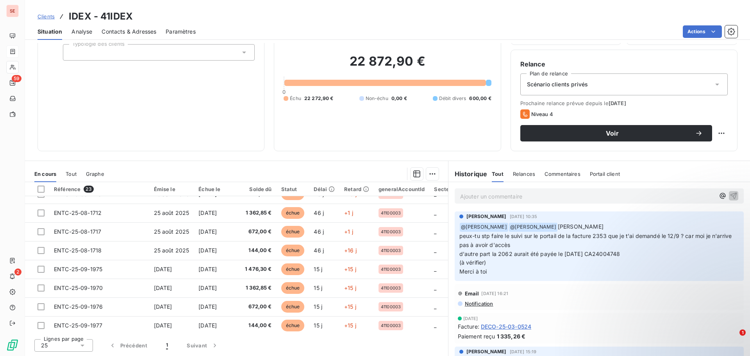
scroll to position [298, 0]
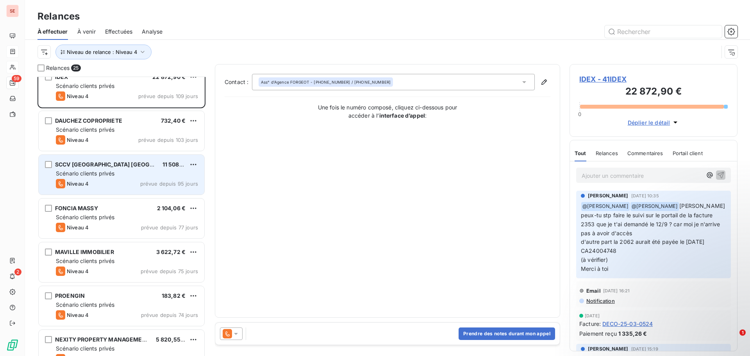
scroll to position [274, 0]
click at [182, 163] on span "11 508,27 €" at bounding box center [177, 164] width 31 height 7
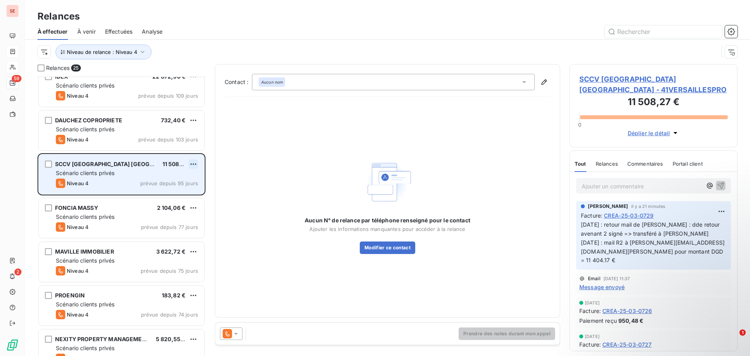
click at [193, 162] on html "SE 59 2 Relances À effectuer À venir Effectuées Analyse Niveau de relance : Niv…" at bounding box center [375, 178] width 750 height 356
click at [184, 177] on div "Replanifier cette action" at bounding box center [160, 179] width 70 height 12
select select "9"
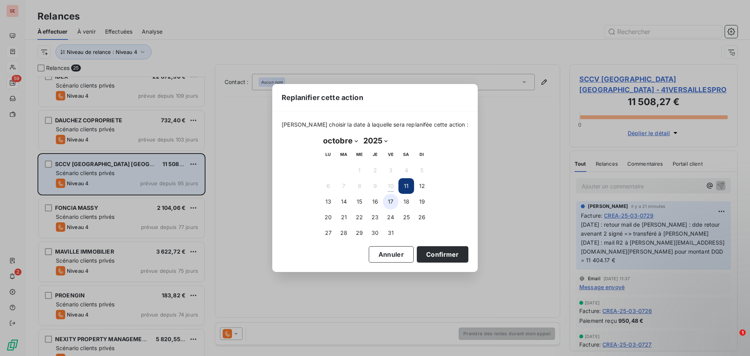
click at [388, 200] on button "17" at bounding box center [391, 202] width 16 height 16
click at [428, 257] on button "Confirmer" at bounding box center [443, 254] width 52 height 16
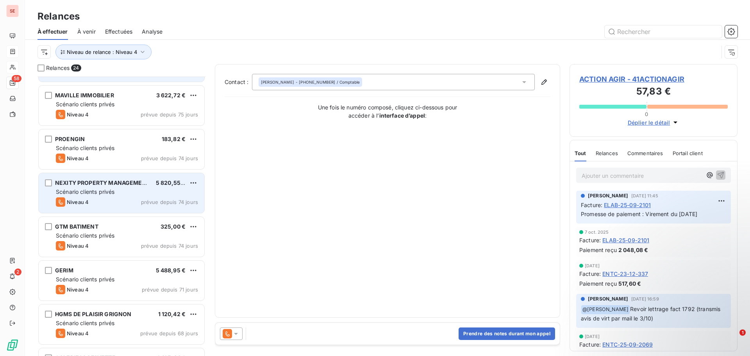
scroll to position [391, 0]
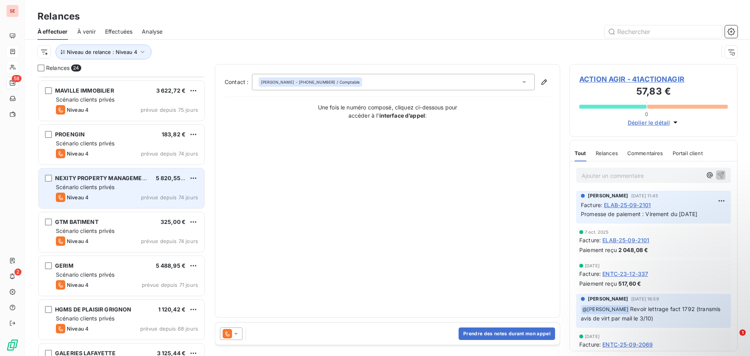
click at [110, 191] on div "NEXITY PROPERTY MANAGEMENT 5 820,55 € Scénario clients privés Niveau 4 prévue d…" at bounding box center [122, 188] width 166 height 40
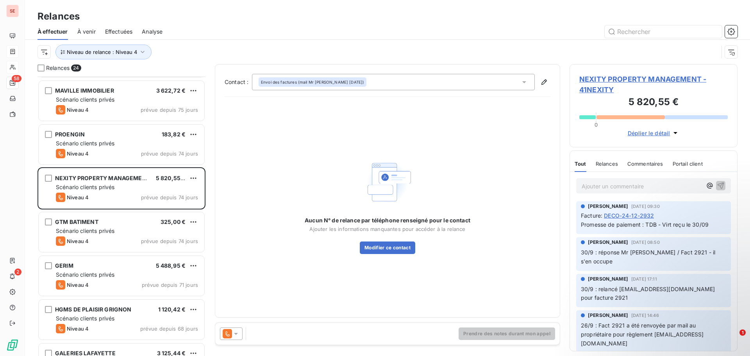
click at [592, 80] on span "NEXITY PROPERTY MANAGEMENT - 41NEXITY" at bounding box center [653, 84] width 148 height 21
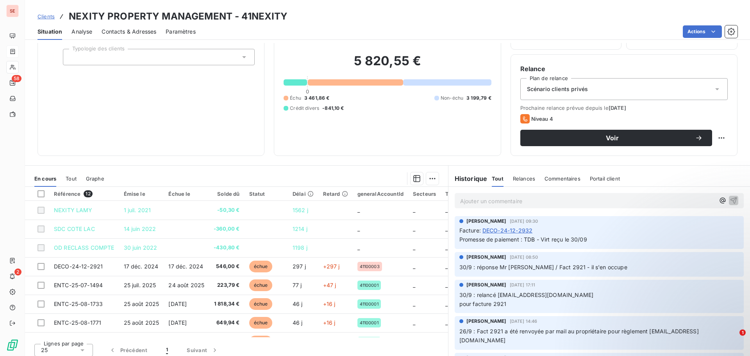
scroll to position [53, 0]
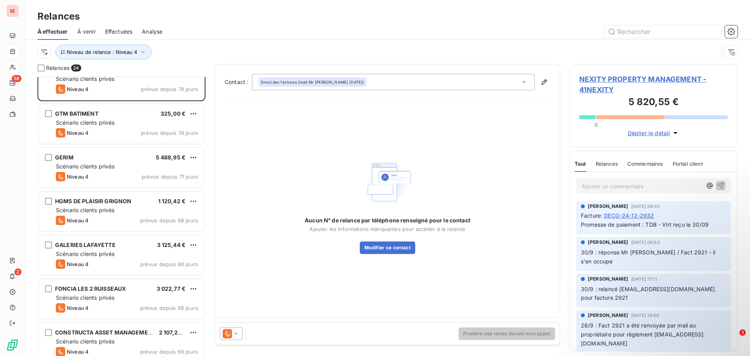
scroll to position [508, 0]
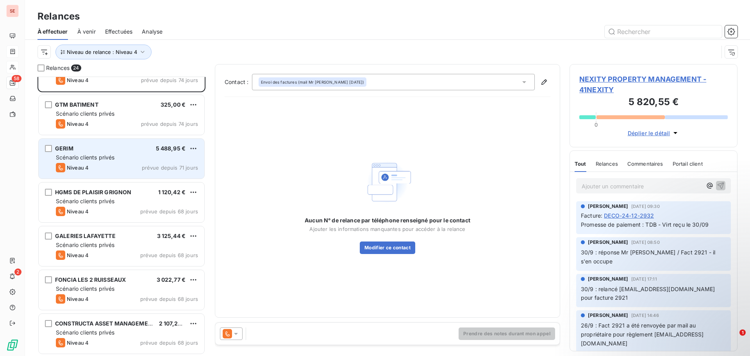
click at [108, 162] on div "GERIM 5 488,95 € Scénario clients privés Niveau 4 prévue depuis 71 jours" at bounding box center [122, 159] width 166 height 40
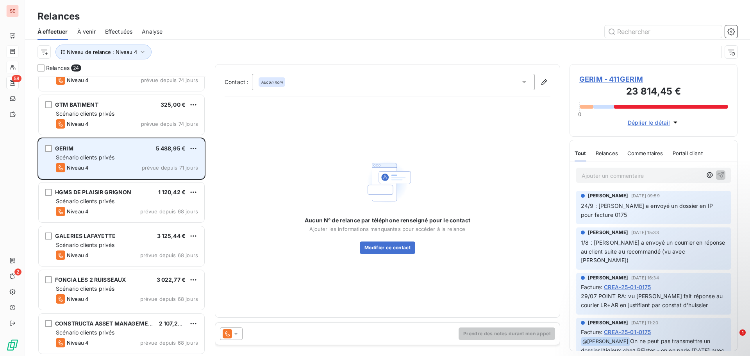
scroll to position [547, 0]
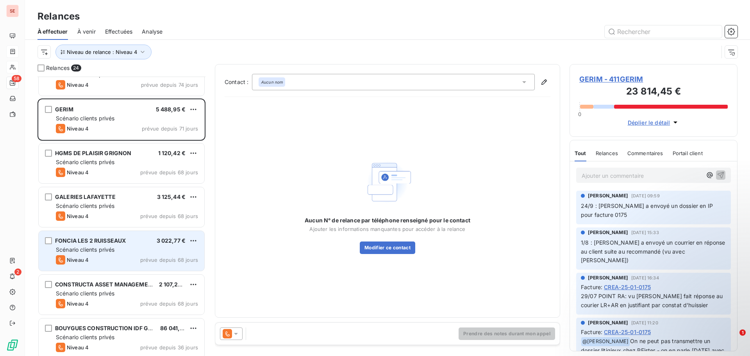
click at [98, 237] on div "FONCIA LES 2 RUISSEAUX" at bounding box center [90, 241] width 71 height 8
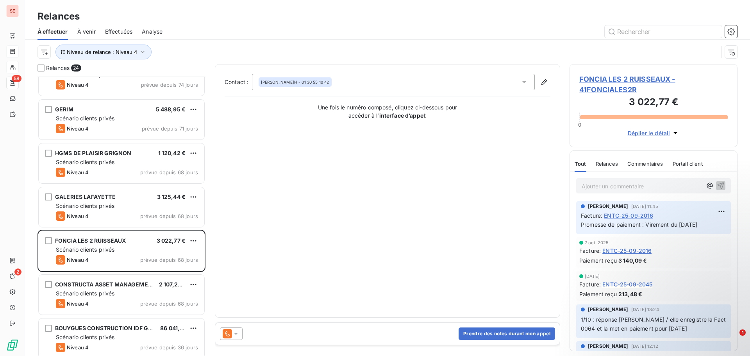
click at [603, 77] on span "FONCIA LES 2 RUISSEAUX - 41FONCIALES2R" at bounding box center [653, 84] width 148 height 21
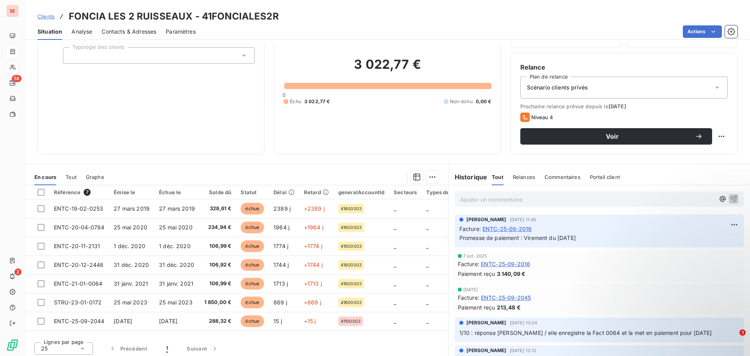
scroll to position [53, 0]
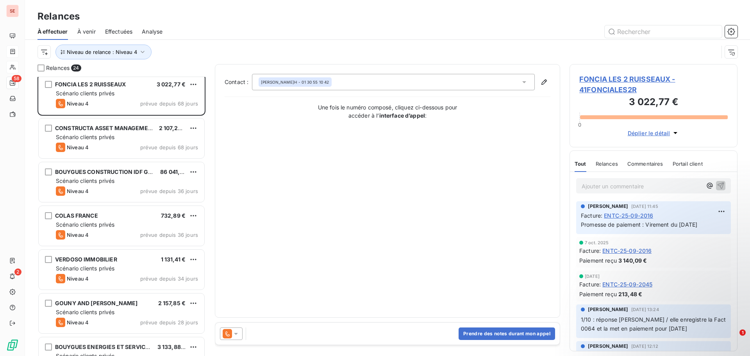
scroll to position [771, 0]
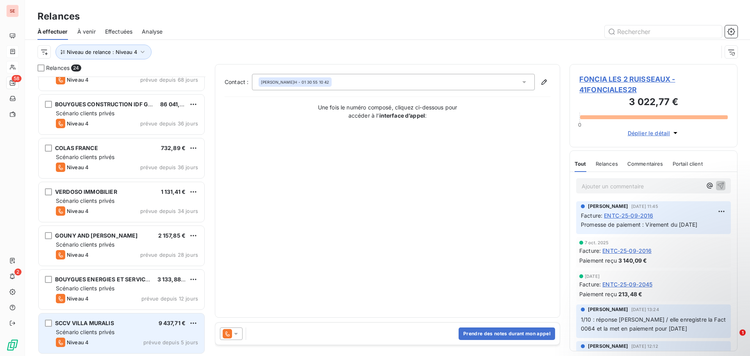
click at [95, 330] on span "Scénario clients privés" at bounding box center [85, 331] width 59 height 7
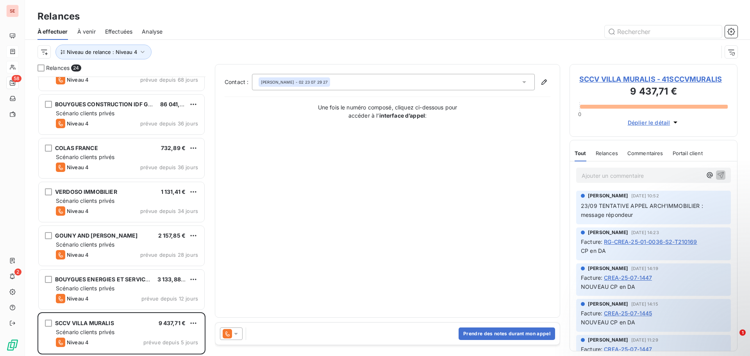
click at [625, 79] on span "SCCV VILLA MURALIS - 41SCCVMURALIS" at bounding box center [653, 79] width 148 height 11
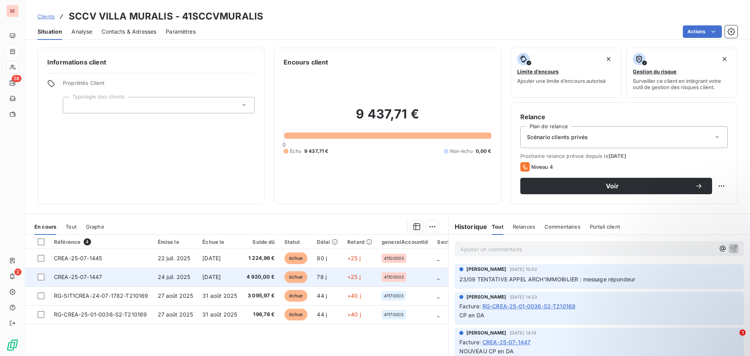
click at [98, 276] on span "CREA-25-07-1447" at bounding box center [78, 276] width 48 height 7
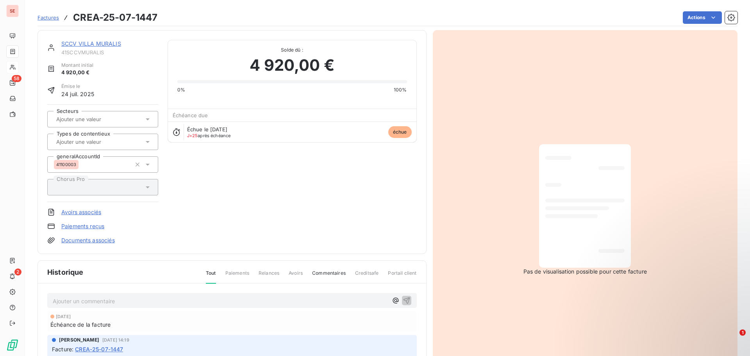
scroll to position [79, 0]
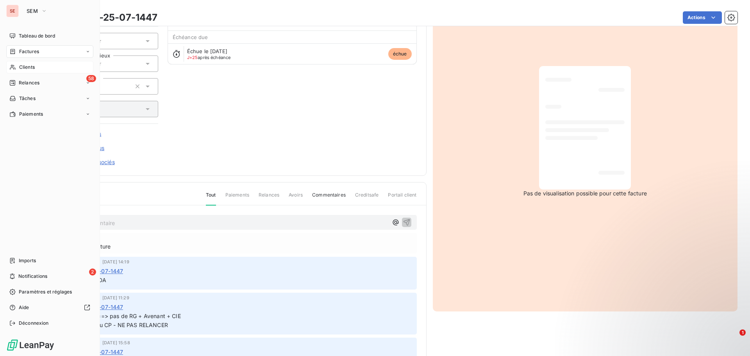
click at [24, 68] on span "Clients" at bounding box center [27, 67] width 16 height 7
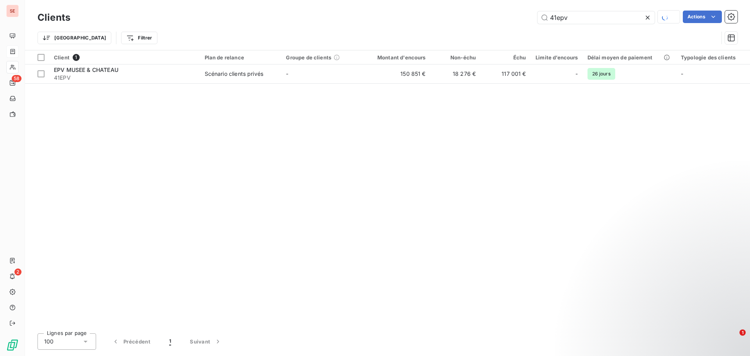
drag, startPoint x: 583, startPoint y: 16, endPoint x: 528, endPoint y: 20, distance: 55.6
click at [528, 20] on div "41epv Actions" at bounding box center [409, 18] width 658 height 14
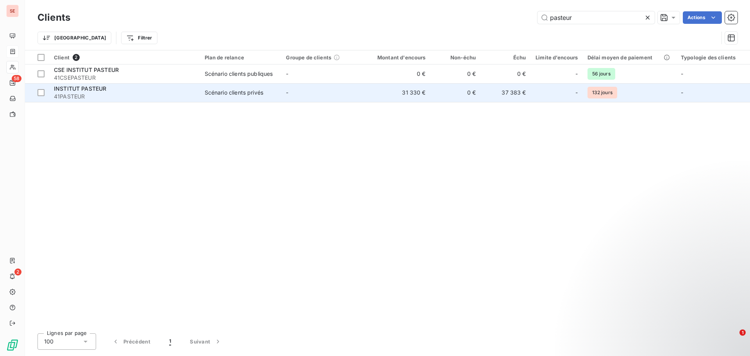
type input "pasteur"
click at [163, 99] on span "41PASTEUR" at bounding box center [124, 97] width 141 height 8
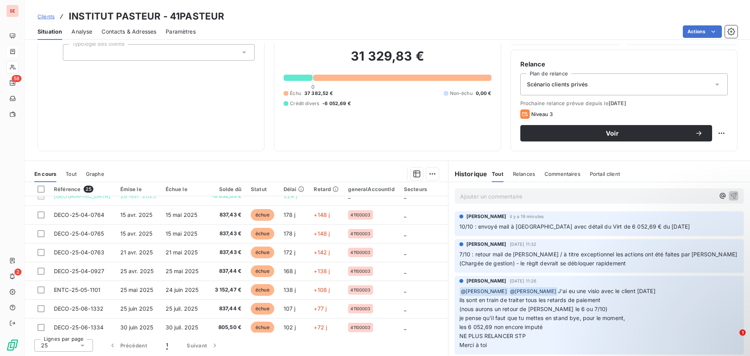
scroll to position [23, 0]
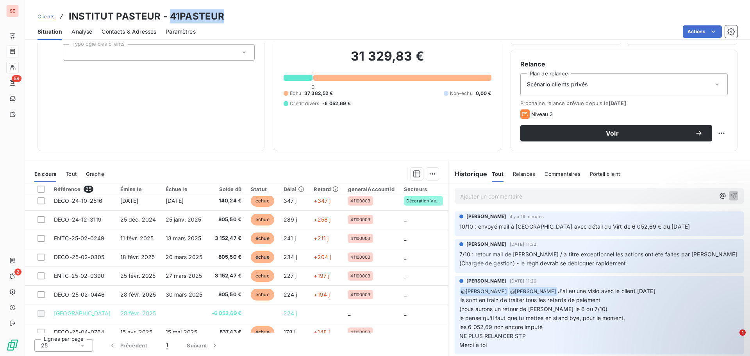
drag, startPoint x: 185, startPoint y: 14, endPoint x: 220, endPoint y: 17, distance: 34.9
click at [220, 17] on h3 "INSTITUT PASTEUR - 41PASTEUR" at bounding box center [146, 16] width 155 height 14
copy h3 "41PASTEUR"
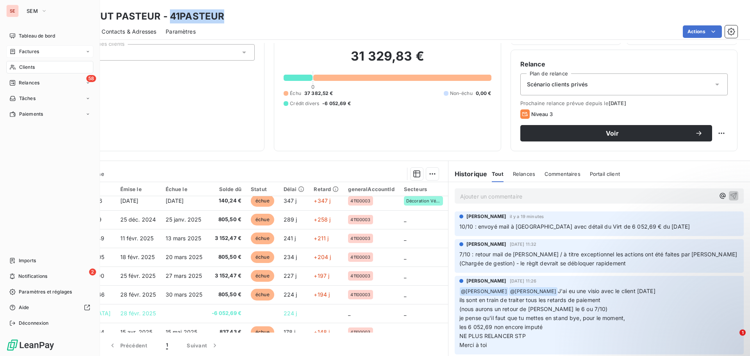
click at [28, 49] on span "Factures" at bounding box center [29, 51] width 20 height 7
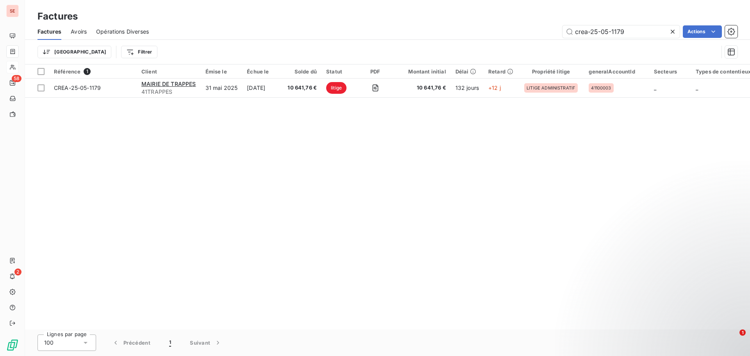
drag, startPoint x: 640, startPoint y: 33, endPoint x: 524, endPoint y: 37, distance: 116.5
click at [524, 37] on div "crea-25-05-1179 Actions" at bounding box center [447, 31] width 579 height 12
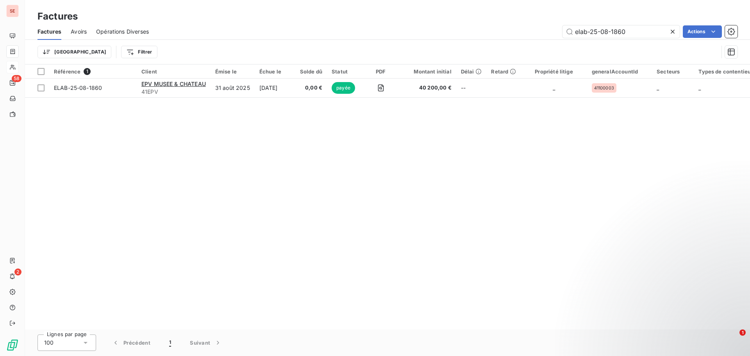
type input "elab-25-08-1860"
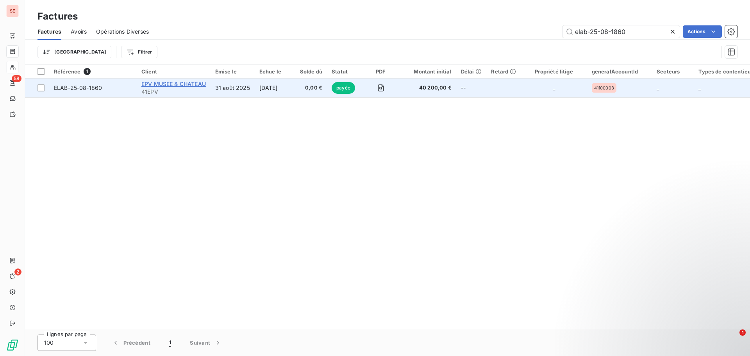
click at [171, 82] on span "EPV MUSEE & CHATEAU" at bounding box center [173, 83] width 64 height 7
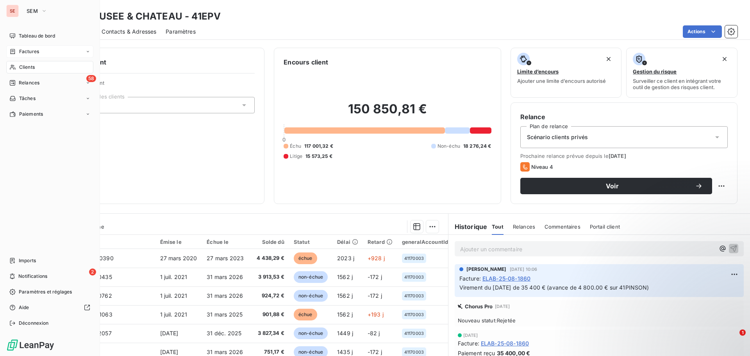
click at [39, 51] on span "Factures" at bounding box center [29, 51] width 20 height 7
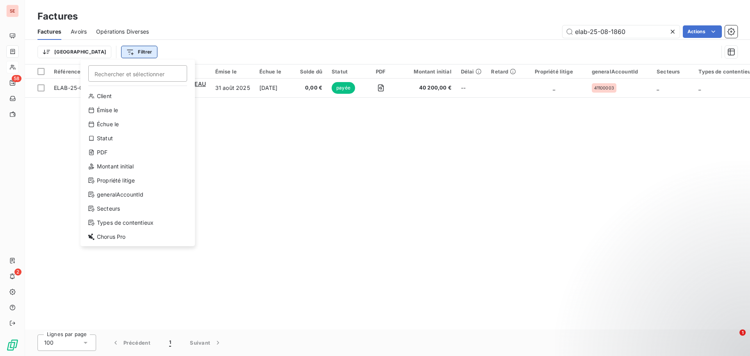
click at [111, 52] on html "SE 58 2 Factures Factures Avoirs Opérations Diverses elab-25-08-1860 Actions Tr…" at bounding box center [375, 178] width 750 height 356
click at [114, 136] on div "Statut" at bounding box center [138, 138] width 108 height 12
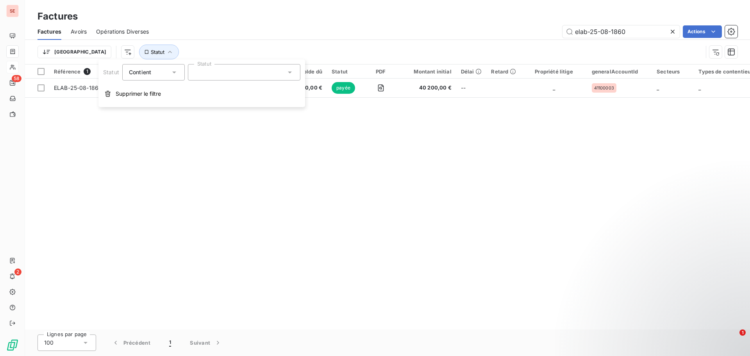
click at [210, 74] on div at bounding box center [244, 72] width 112 height 16
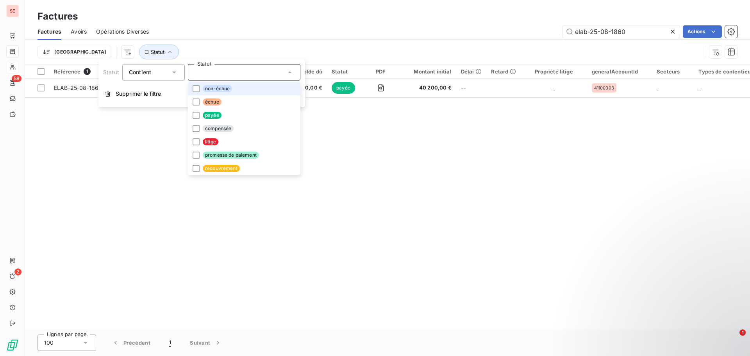
click at [217, 88] on span "non-échue" at bounding box center [217, 88] width 29 height 7
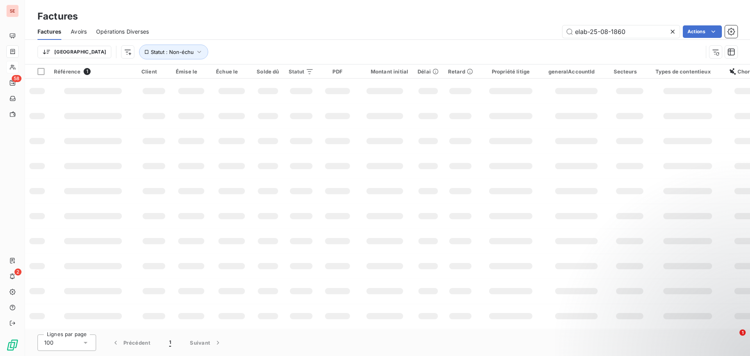
click at [344, 32] on div "elab-25-08-1860 Actions" at bounding box center [447, 31] width 579 height 12
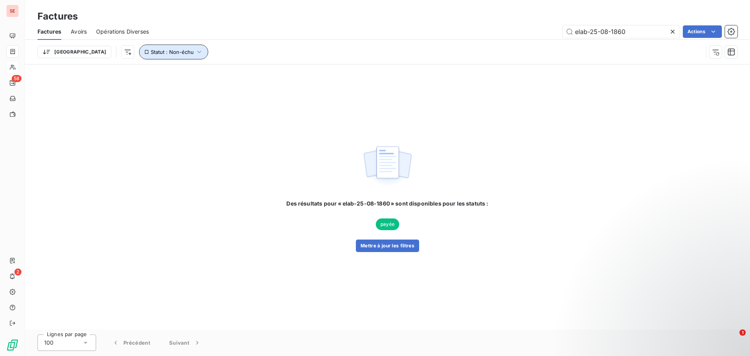
click at [151, 51] on span "Statut : Non-échu" at bounding box center [172, 52] width 43 height 6
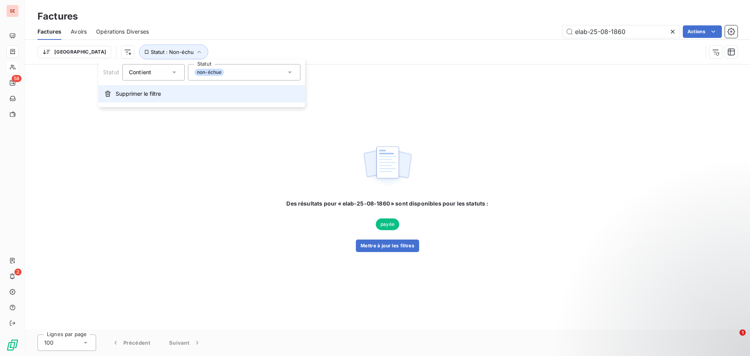
click at [136, 96] on span "Supprimer le filtre" at bounding box center [138, 94] width 45 height 8
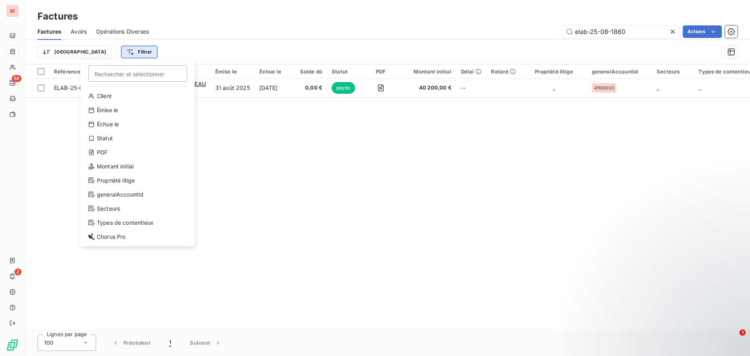
click at [107, 46] on html "SE 58 2 Factures Factures Avoirs Opérations Diverses elab-25-08-1860 Actions Tr…" at bounding box center [375, 178] width 750 height 356
click at [392, 152] on html "SE 58 2 Factures Factures Avoirs Opérations Diverses elab-25-08-1860 Actions Tr…" at bounding box center [375, 178] width 750 height 356
